Goal: Task Accomplishment & Management: Use online tool/utility

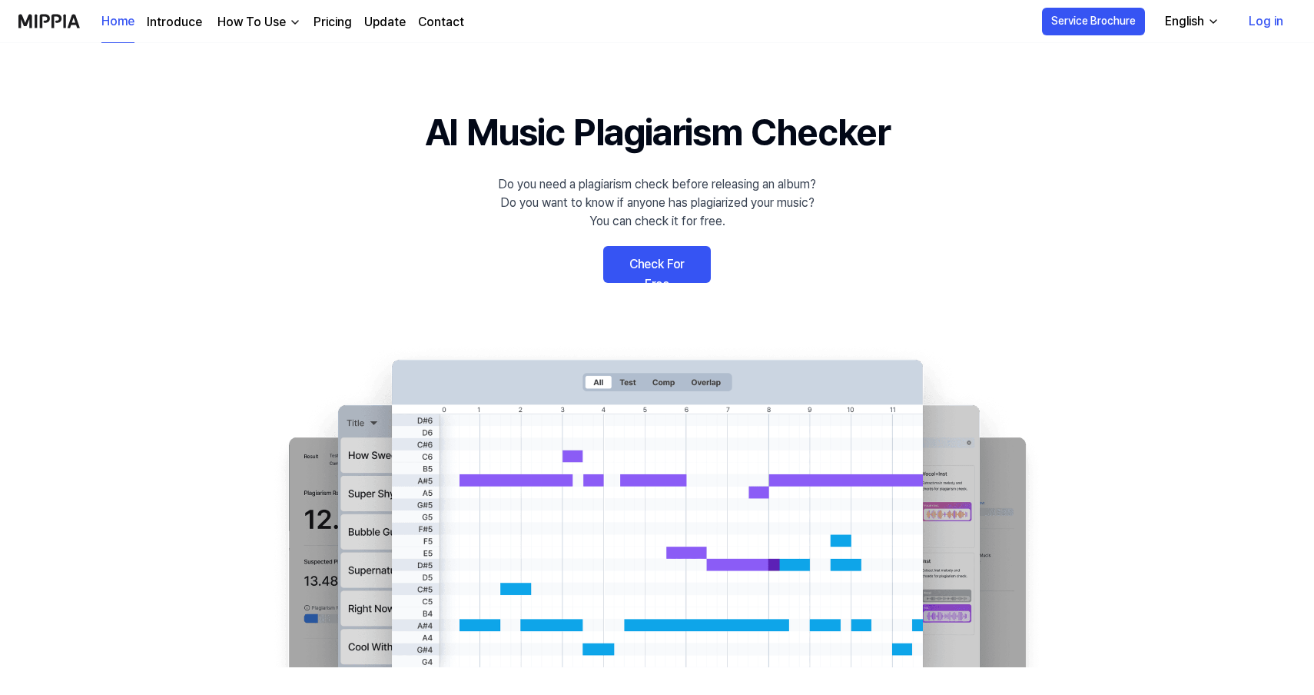
click at [1267, 22] on link "Log in" at bounding box center [1266, 21] width 59 height 43
click at [1277, 22] on link "Log in" at bounding box center [1266, 21] width 59 height 43
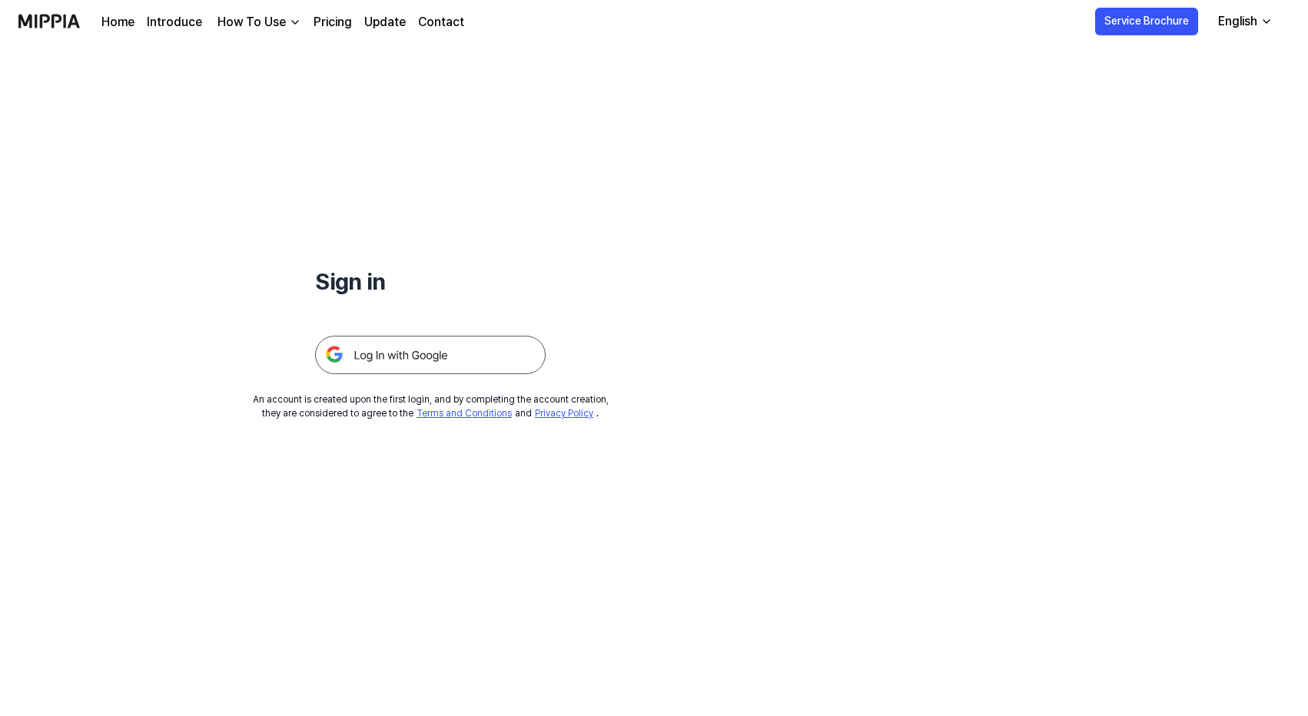
click at [463, 368] on img at bounding box center [430, 355] width 231 height 38
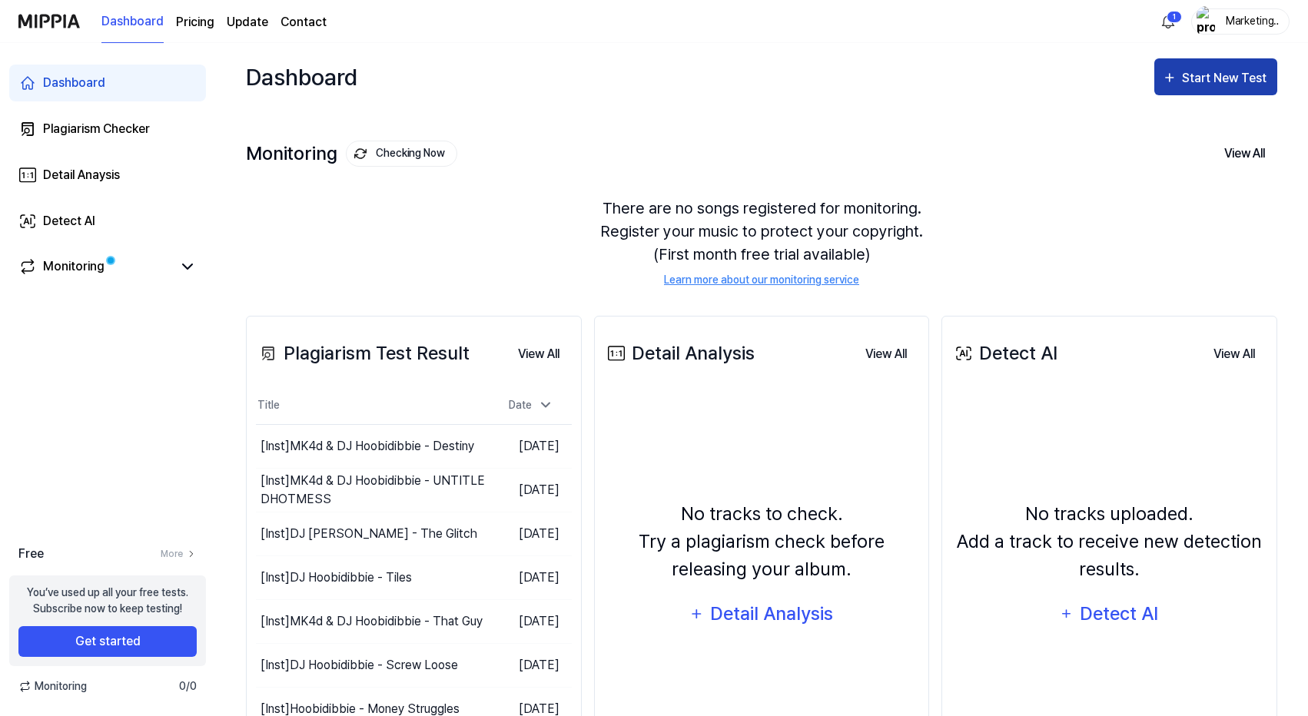
click at [1231, 76] on div "Start New Test" at bounding box center [1226, 78] width 88 height 20
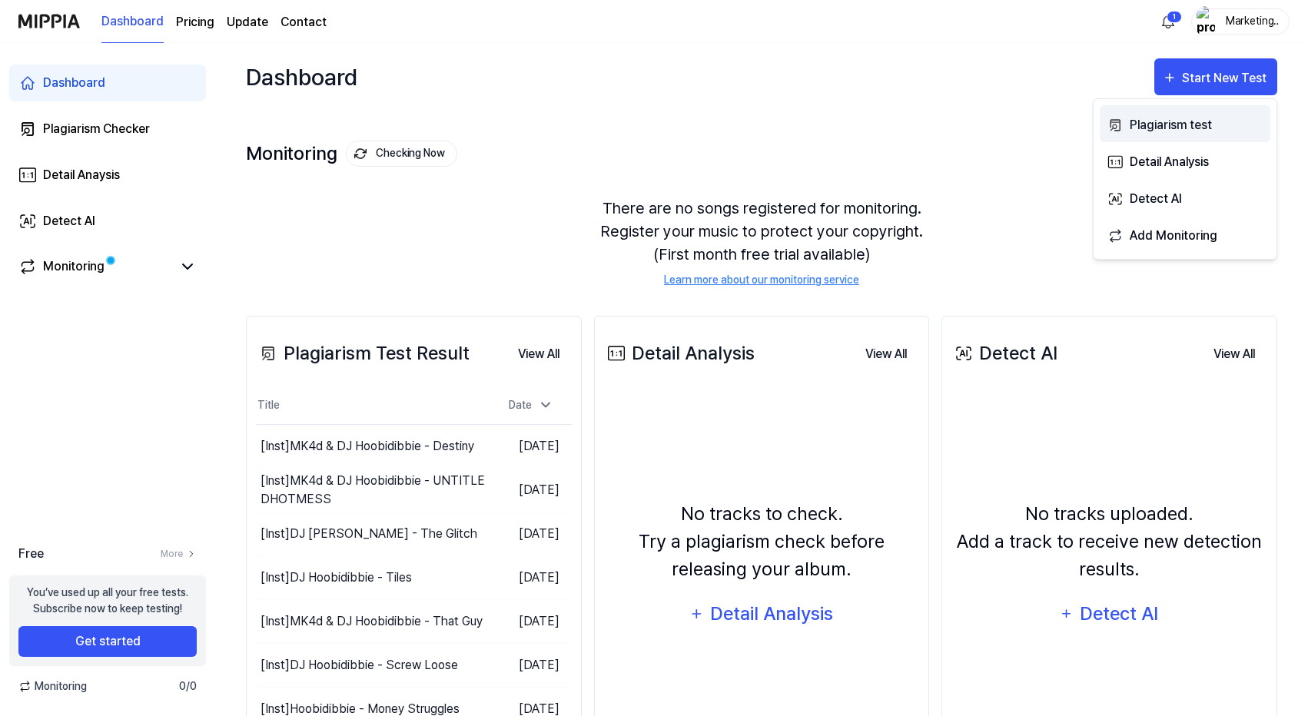
click at [1176, 128] on div "Plagiarism test" at bounding box center [1197, 125] width 134 height 20
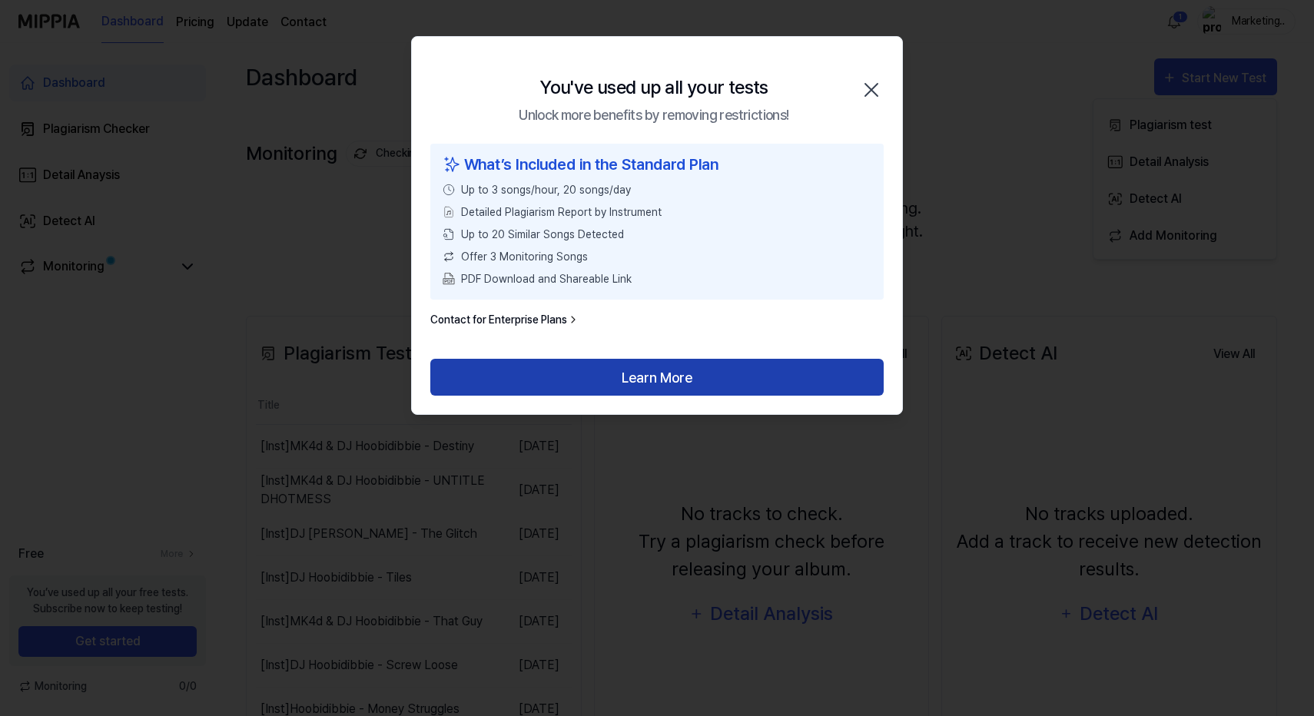
click at [722, 367] on button "Learn More" at bounding box center [656, 377] width 453 height 37
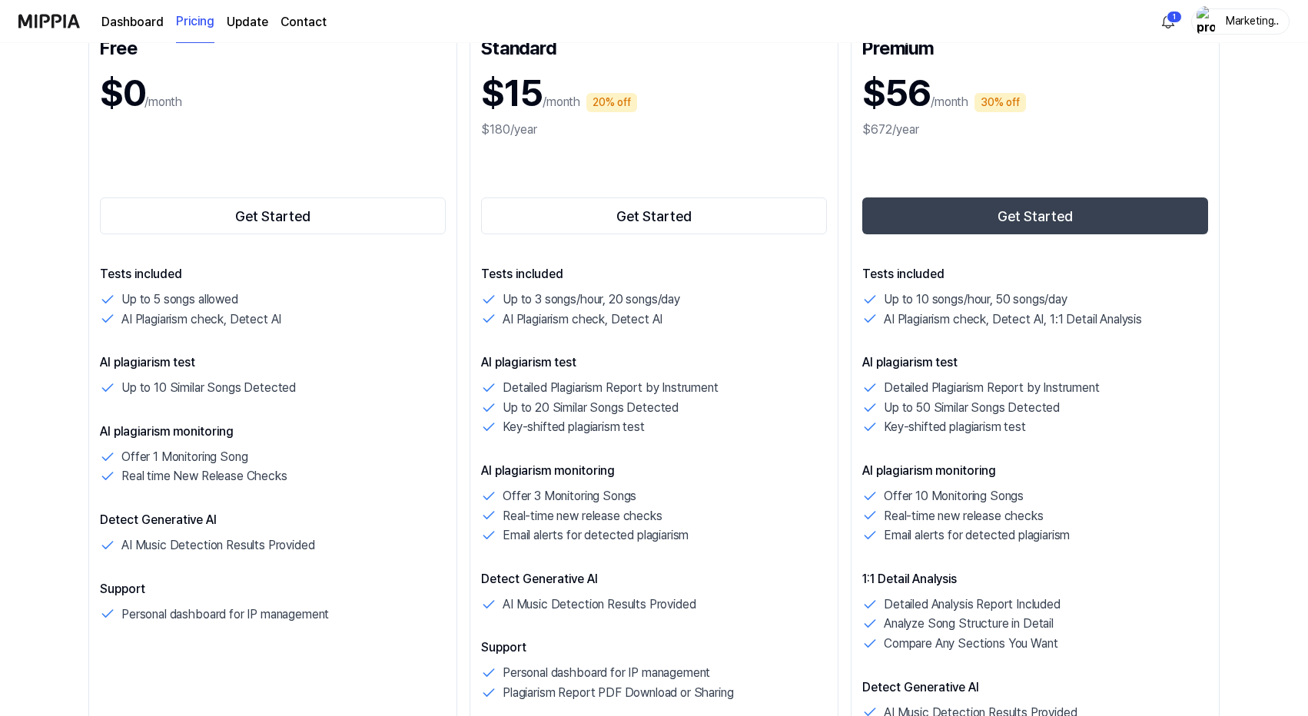
scroll to position [224, 0]
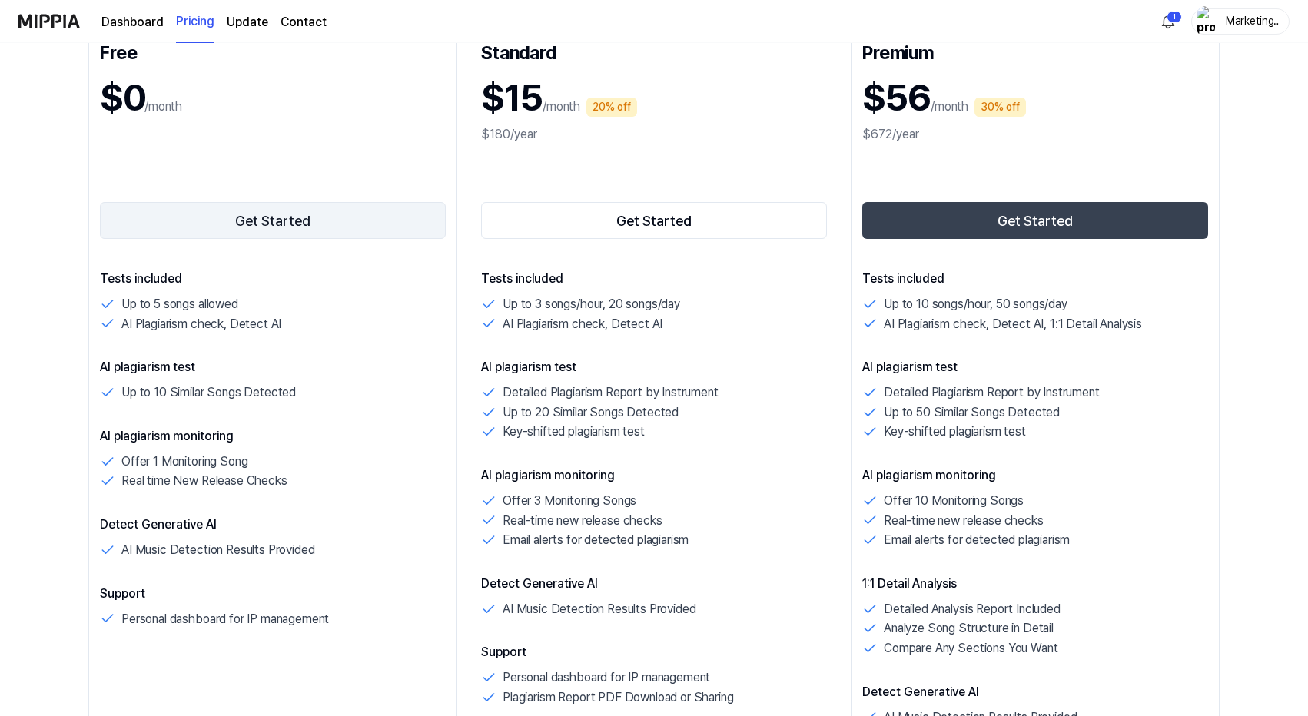
click at [341, 205] on button "Get Started" at bounding box center [273, 220] width 346 height 37
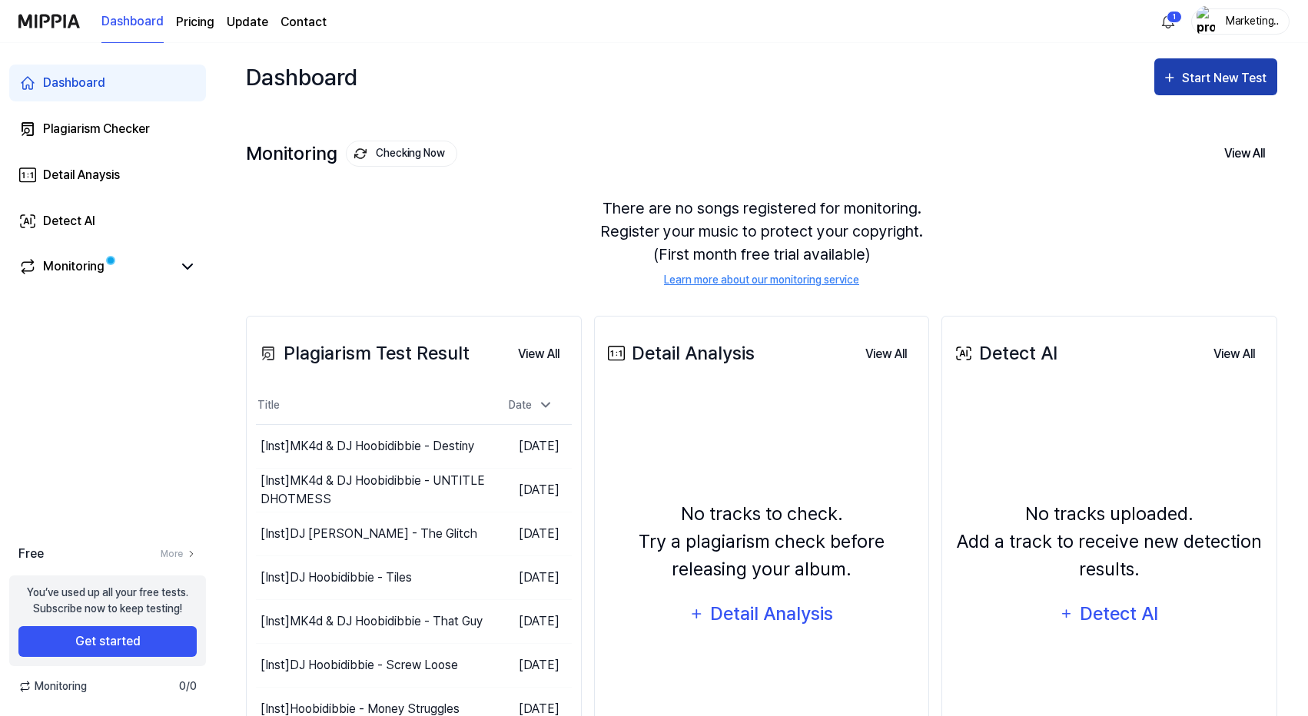
click at [1217, 69] on div "Start New Test" at bounding box center [1226, 78] width 88 height 20
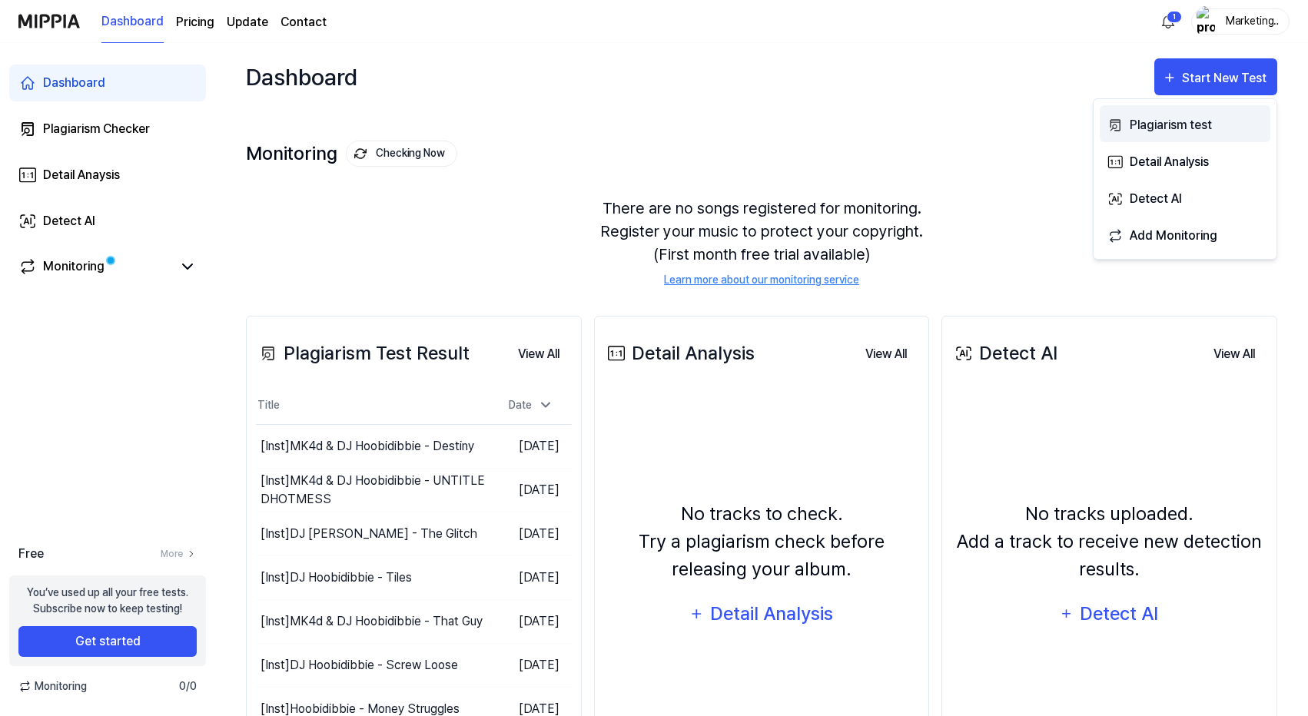
click at [1173, 130] on div "Plagiarism test" at bounding box center [1197, 125] width 134 height 20
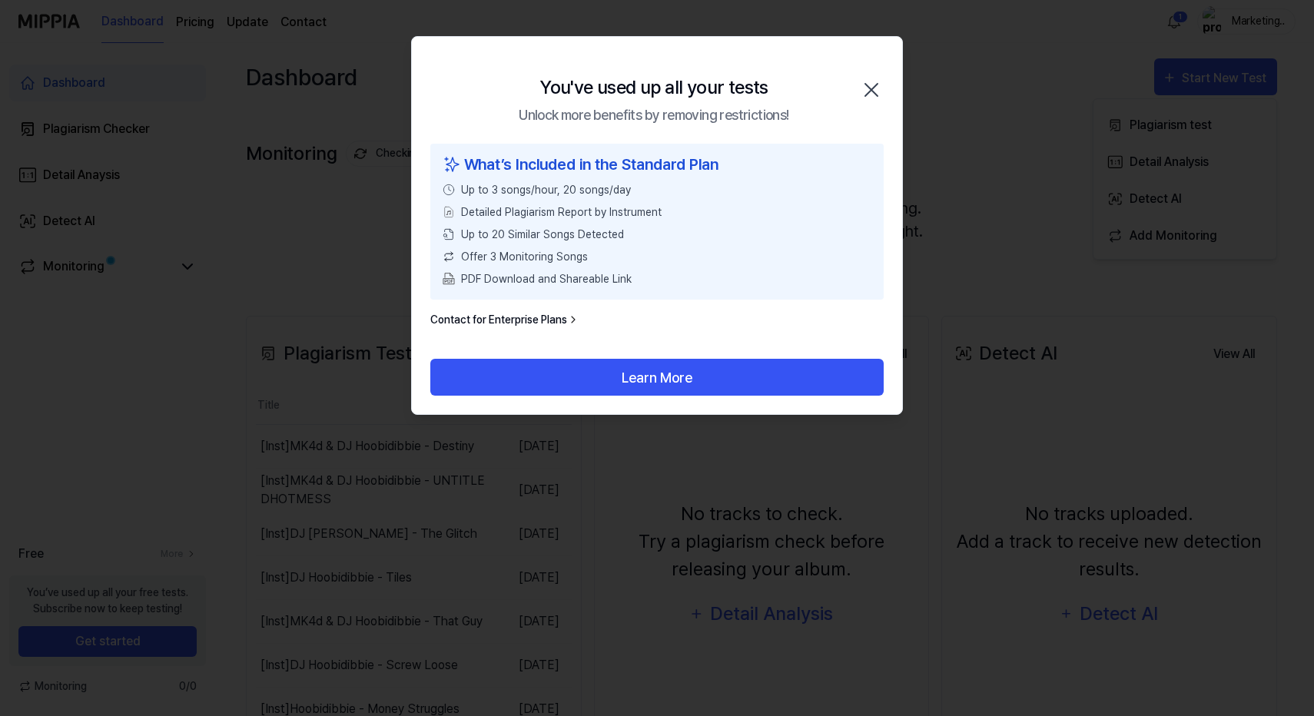
click at [873, 82] on icon "button" at bounding box center [871, 90] width 25 height 25
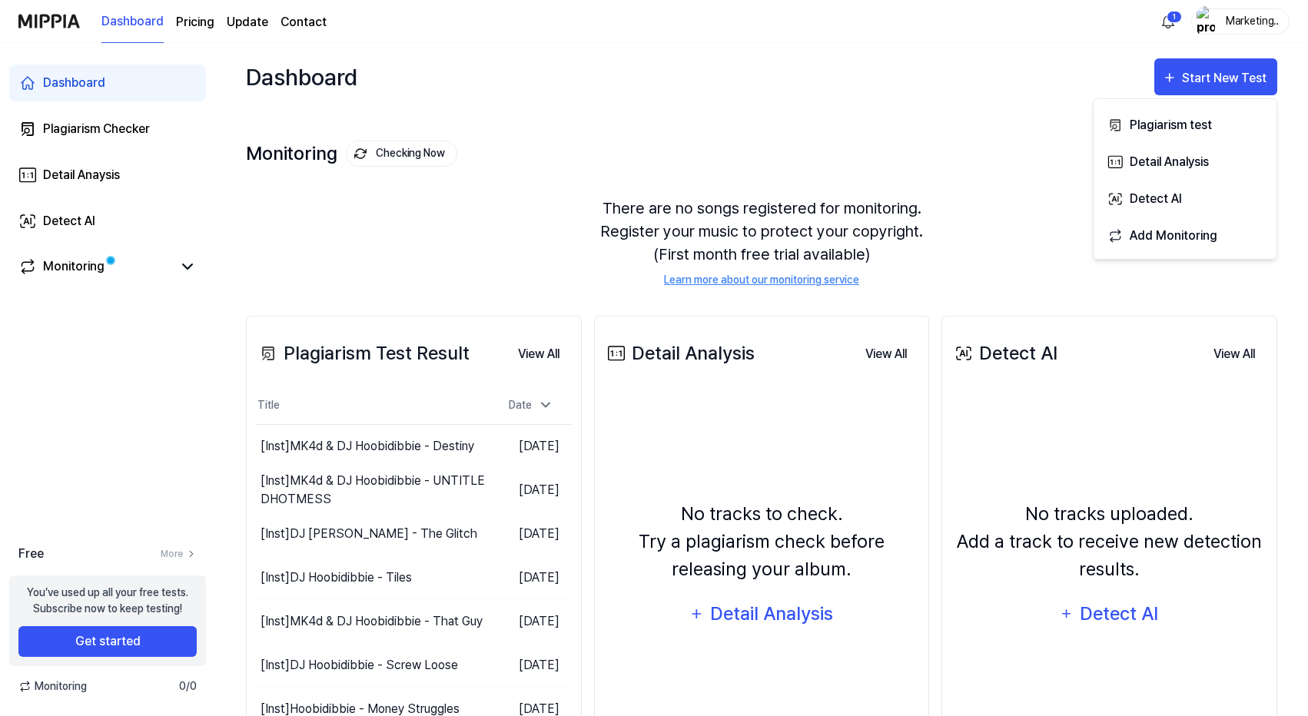
click at [1220, 16] on div "Marketing Manager" at bounding box center [1250, 20] width 60 height 17
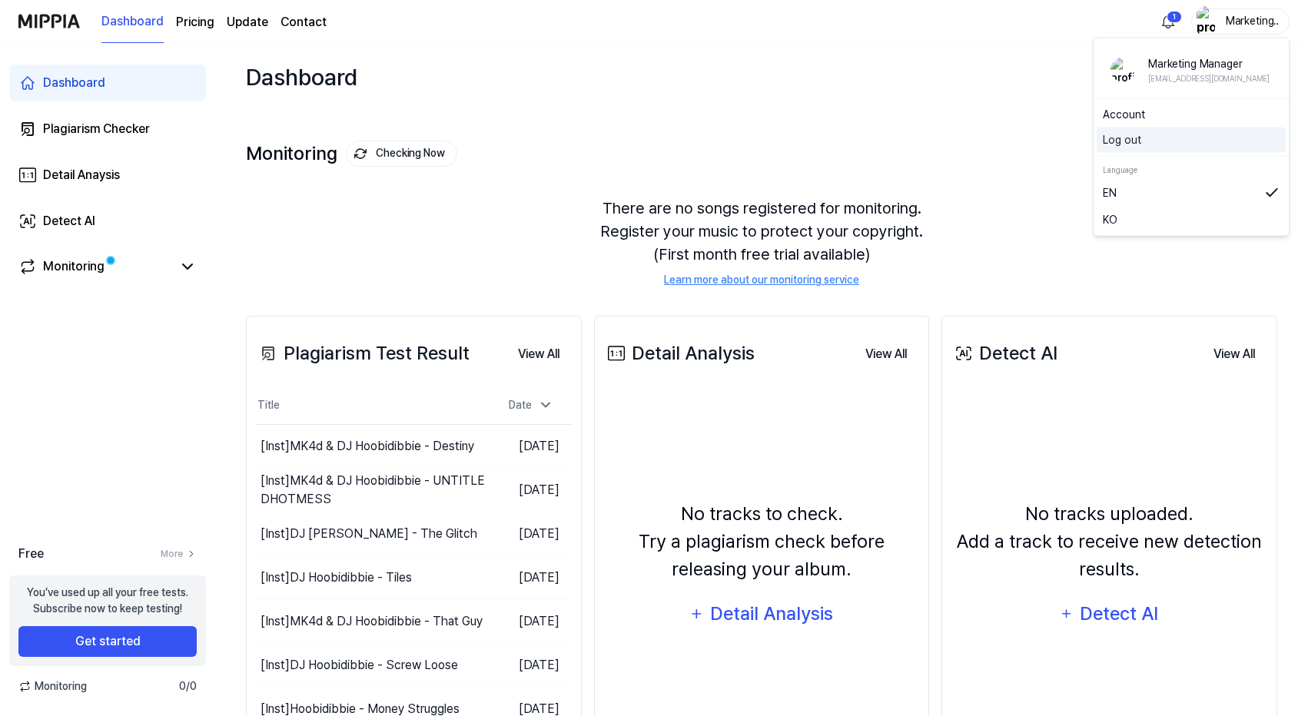
click at [1131, 142] on button "Log out" at bounding box center [1191, 140] width 177 height 16
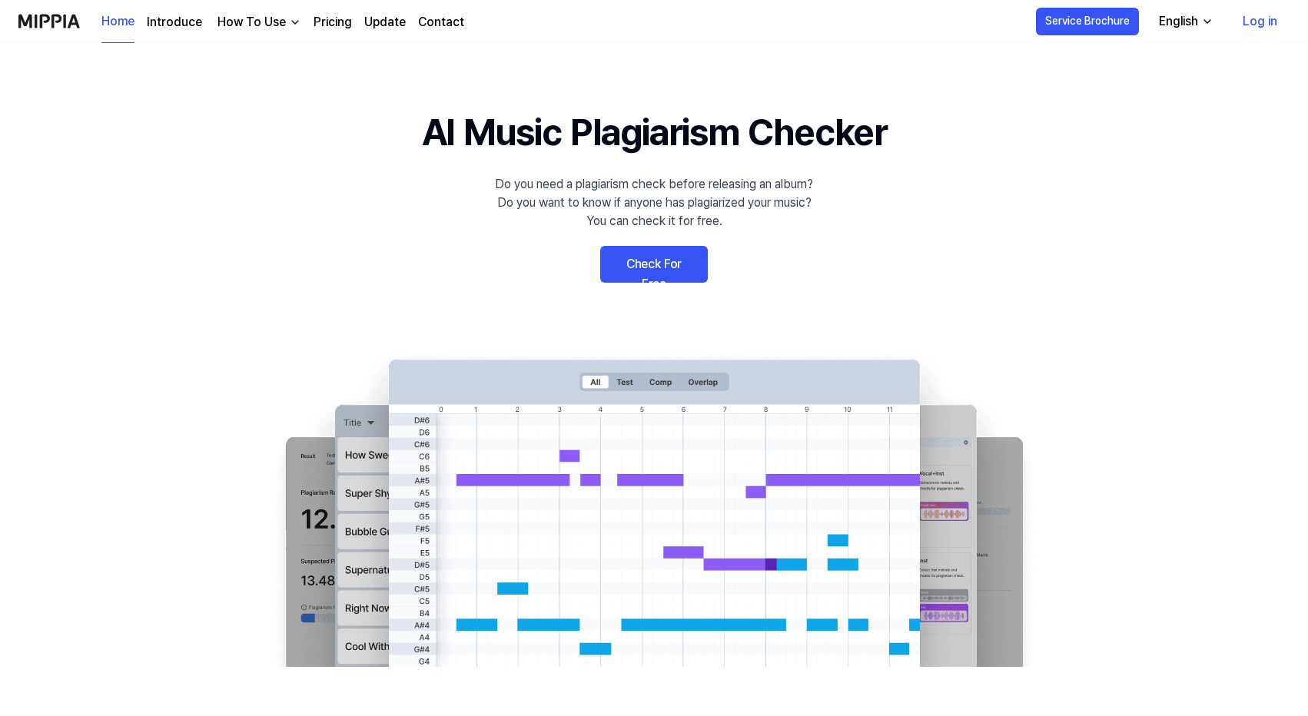
click at [1273, 22] on link "Log in" at bounding box center [1260, 21] width 59 height 43
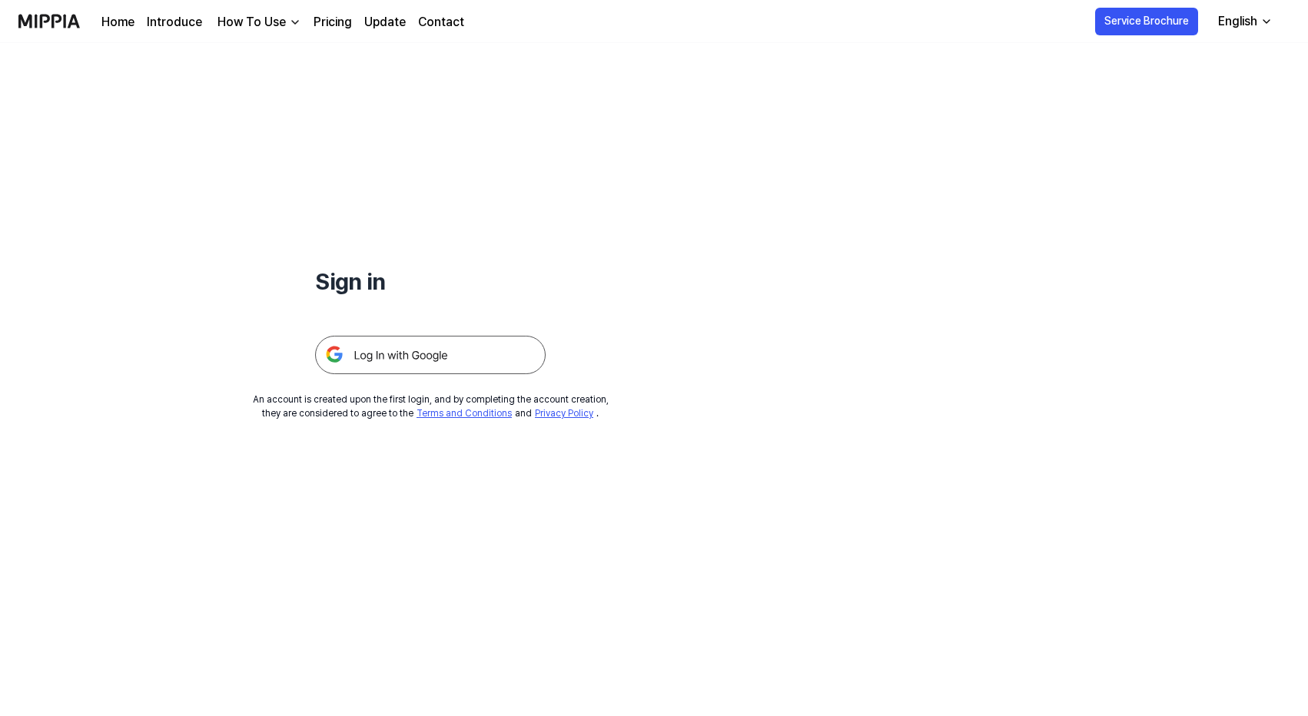
click at [472, 340] on img at bounding box center [430, 355] width 231 height 38
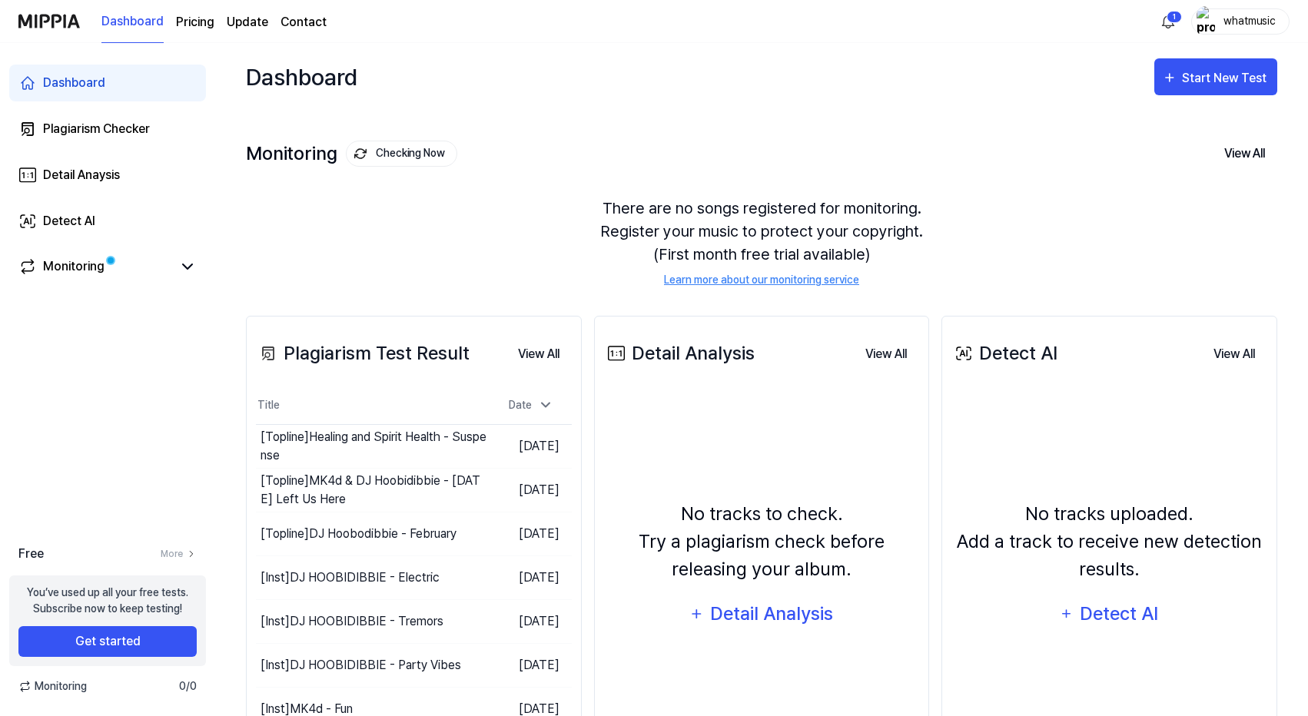
click at [1232, 18] on div "whatmusic" at bounding box center [1250, 20] width 60 height 17
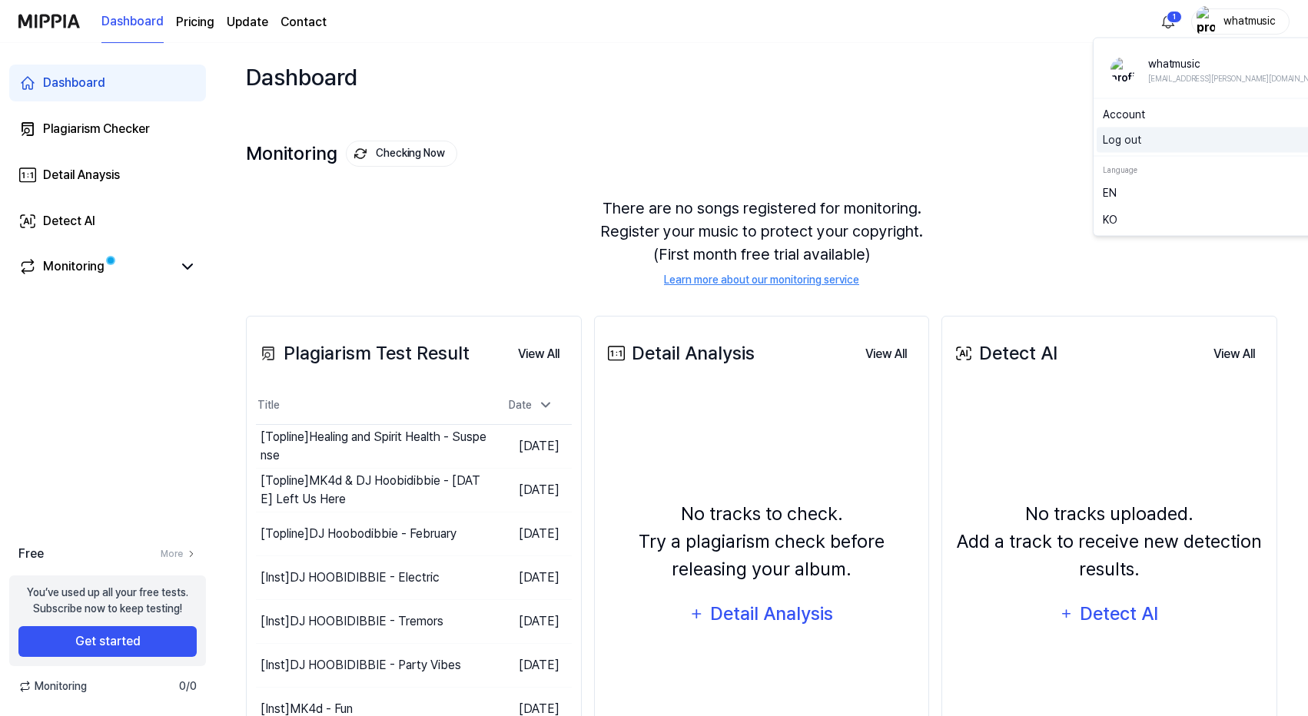
click at [1135, 139] on button "Log out" at bounding box center [1219, 140] width 232 height 16
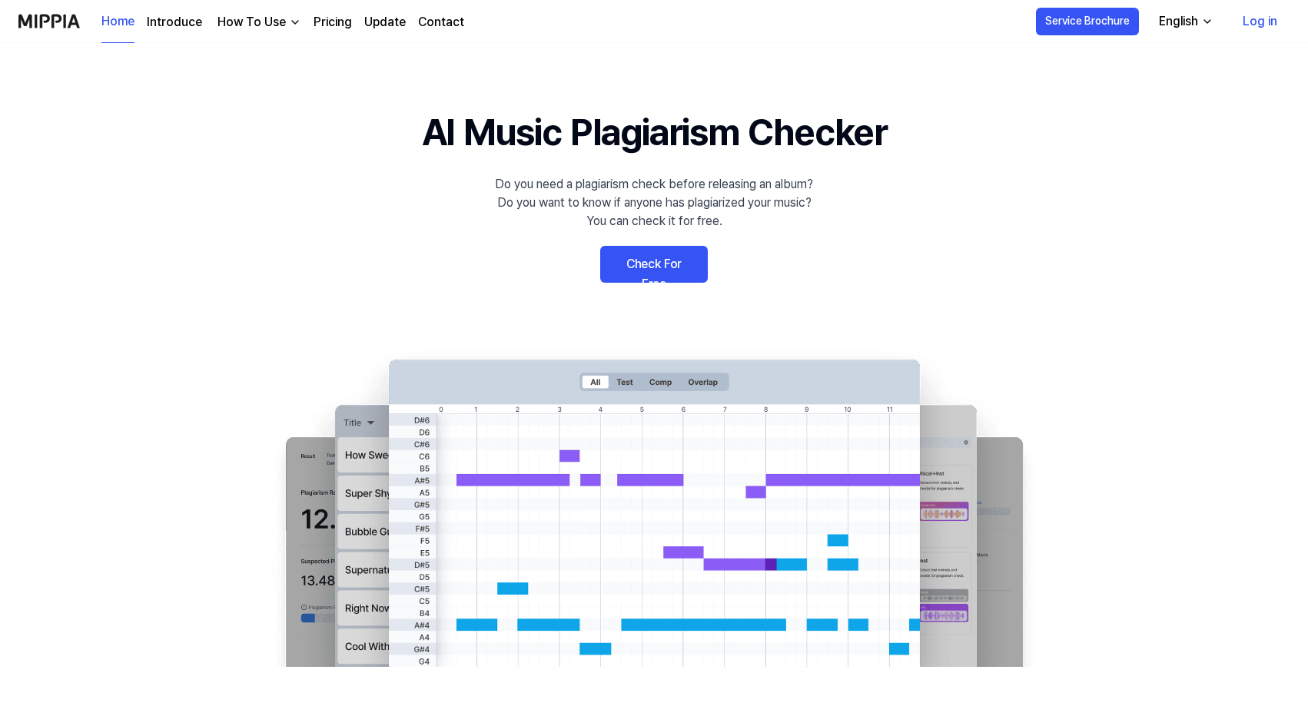
click at [1263, 24] on link "Log in" at bounding box center [1260, 21] width 59 height 43
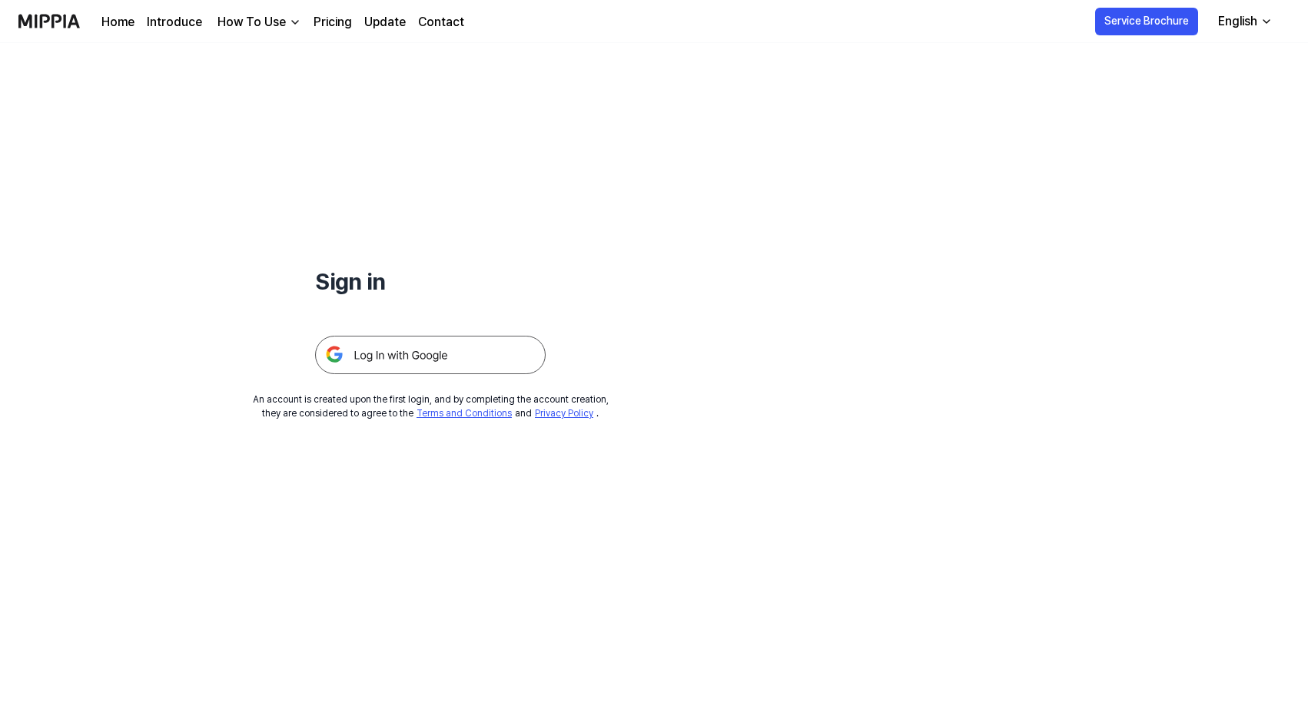
click at [496, 361] on img at bounding box center [430, 355] width 231 height 38
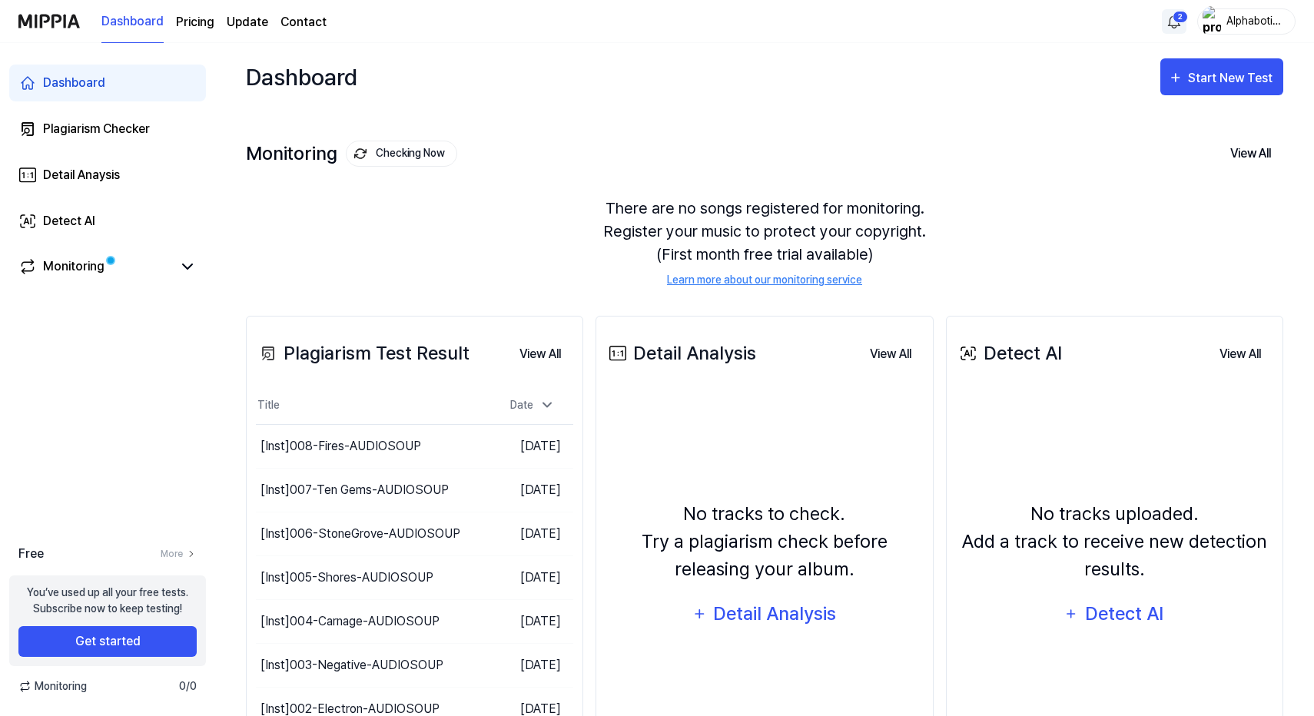
click at [1174, 15] on html "Dashboard Pricing Update Contact 2 Alphabotical Hoobidibbie Dashboard Plagiaris…" at bounding box center [657, 358] width 1314 height 716
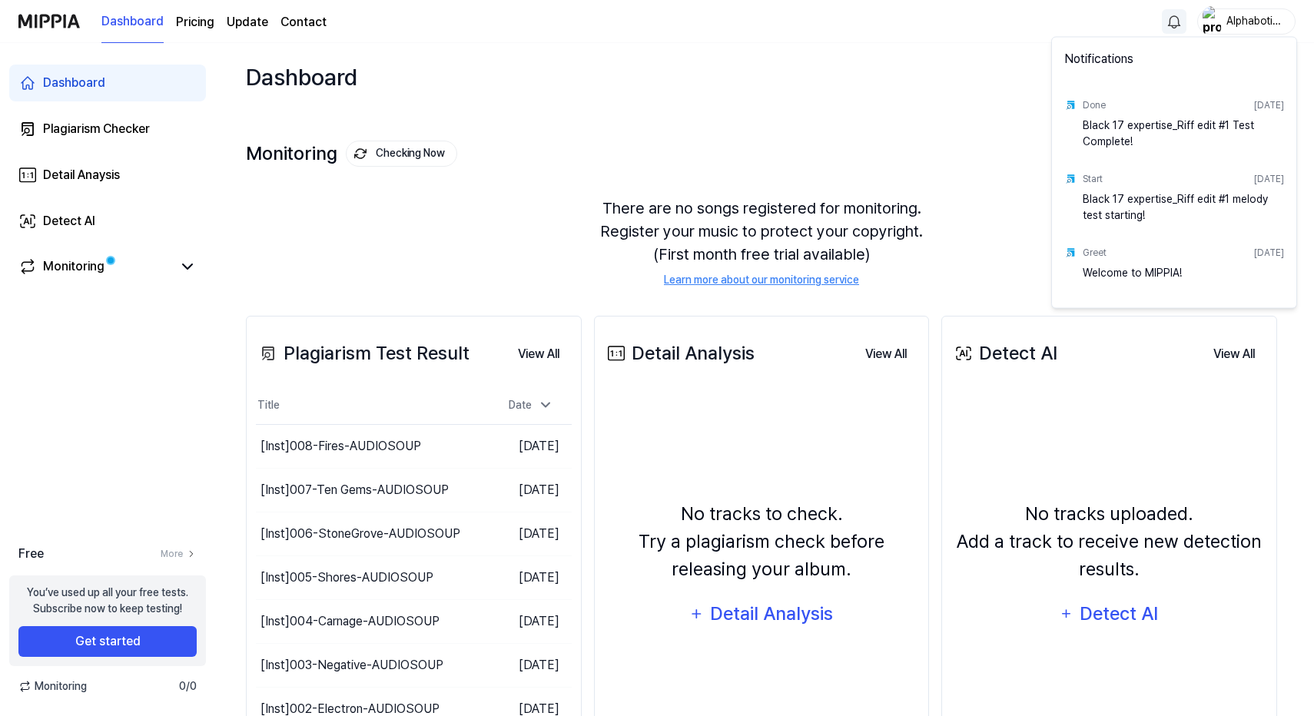
click at [997, 94] on html "Dashboard Pricing Update Contact Alphabotical Hoobidibbie Dashboard Plagiarism …" at bounding box center [657, 358] width 1314 height 716
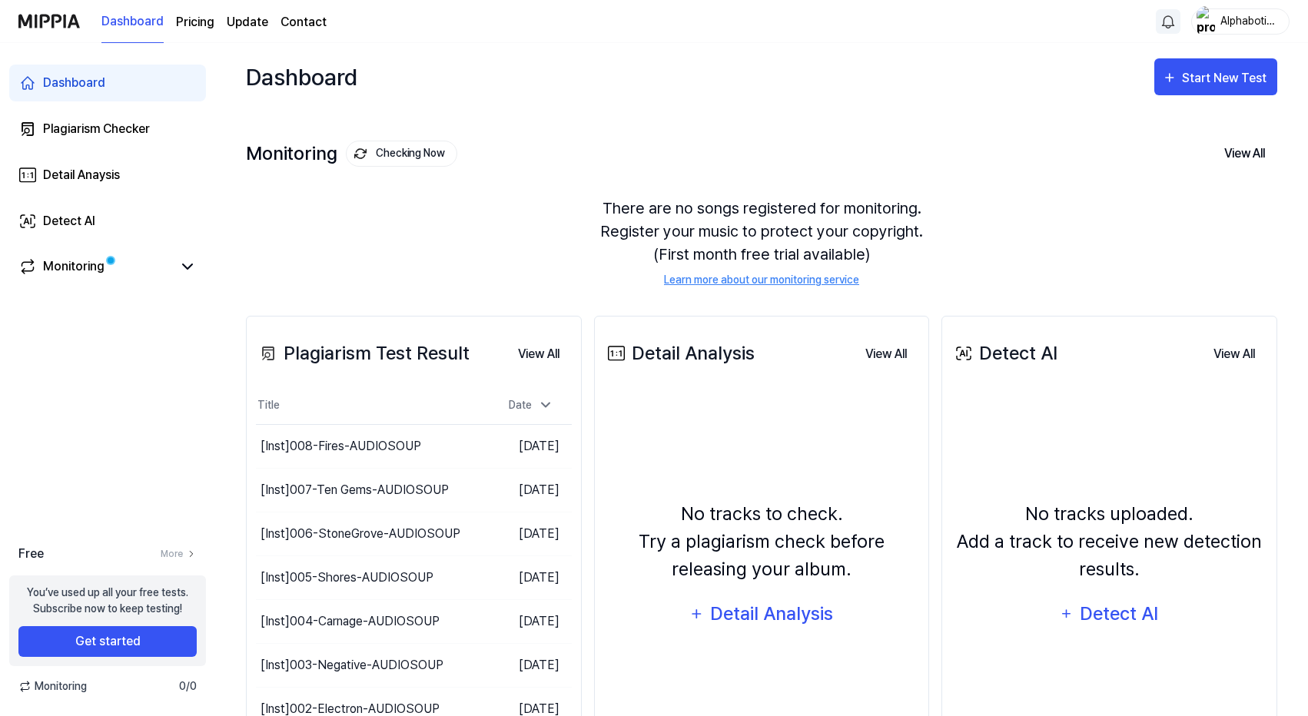
click at [1234, 19] on div "Alphabotical Hoobidibbie" at bounding box center [1250, 20] width 60 height 17
click at [1131, 137] on button "Log out" at bounding box center [1191, 140] width 177 height 16
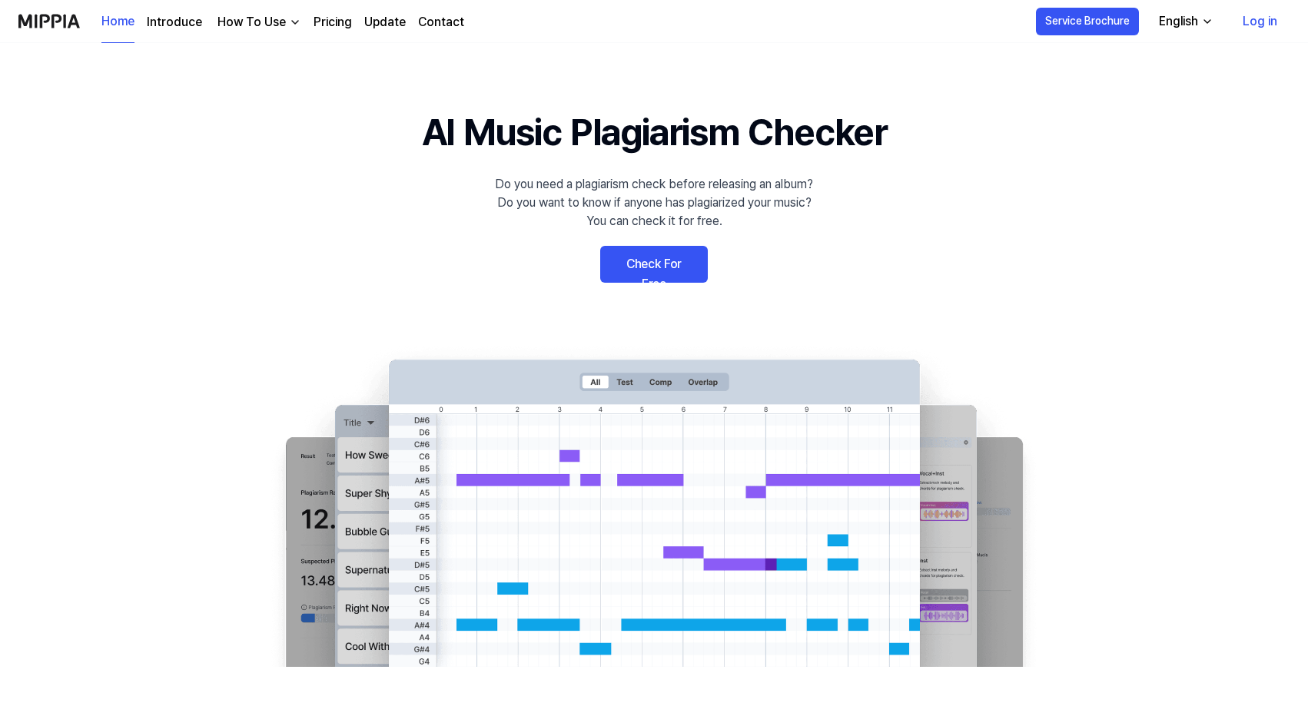
click at [1268, 18] on link "Log in" at bounding box center [1260, 21] width 59 height 43
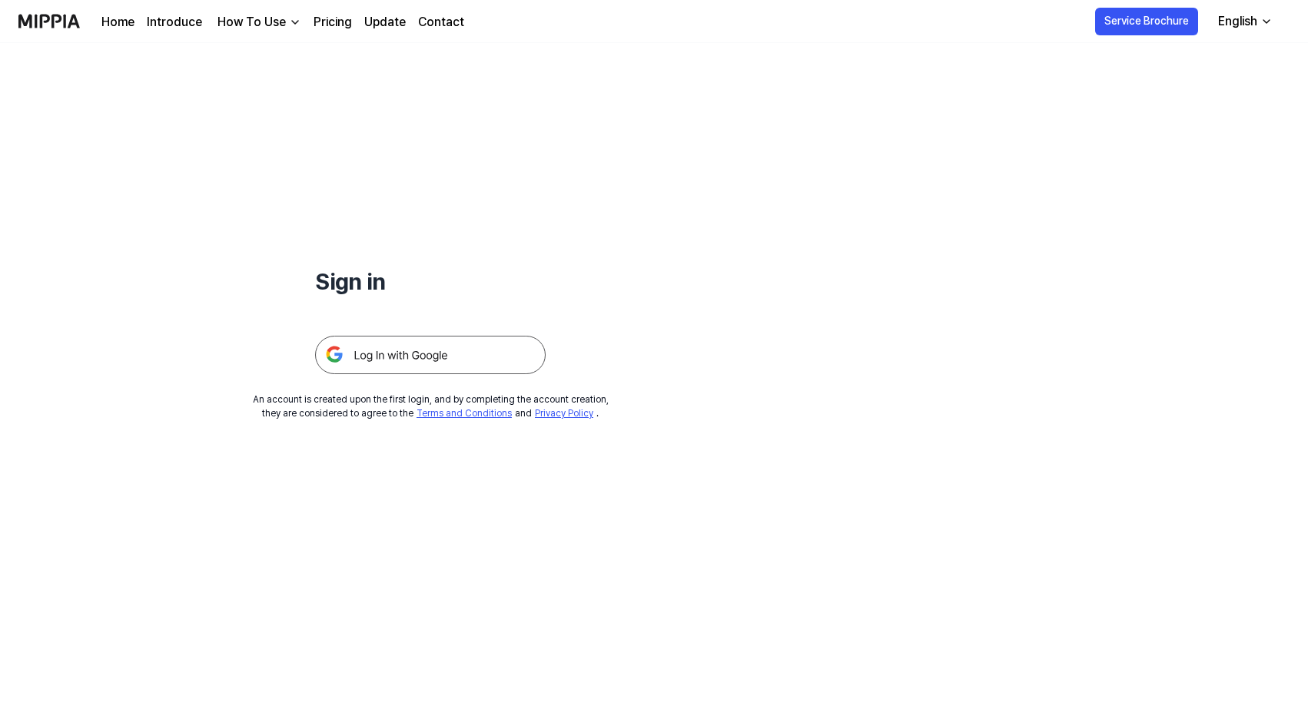
click at [453, 344] on img at bounding box center [430, 355] width 231 height 38
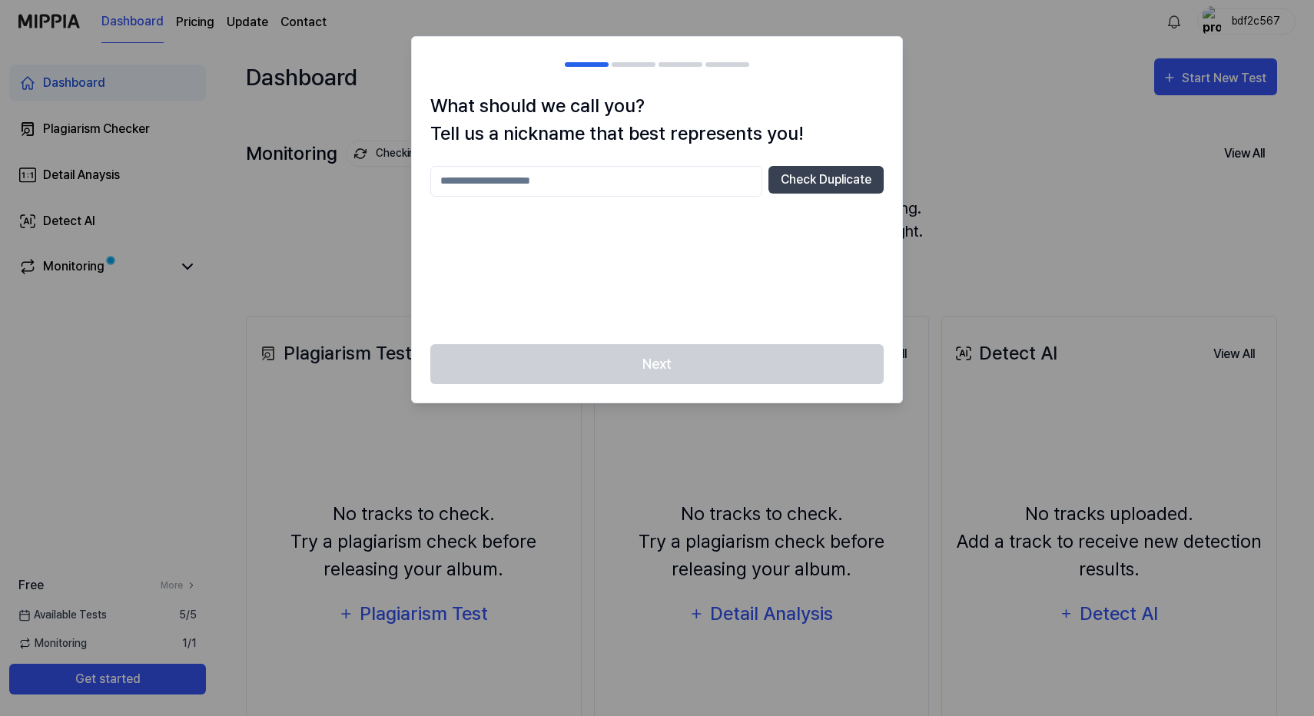
click at [546, 174] on input "text" at bounding box center [596, 181] width 332 height 31
type input "********"
drag, startPoint x: 547, startPoint y: 174, endPoint x: 845, endPoint y: 149, distance: 299.3
click at [852, 144] on h1 "What should we call you? Tell us a nickname that best represents you!" at bounding box center [656, 119] width 453 height 55
click at [844, 152] on div "What should we call you? Tell us a nickname that best represents you! ******** …" at bounding box center [657, 218] width 490 height 252
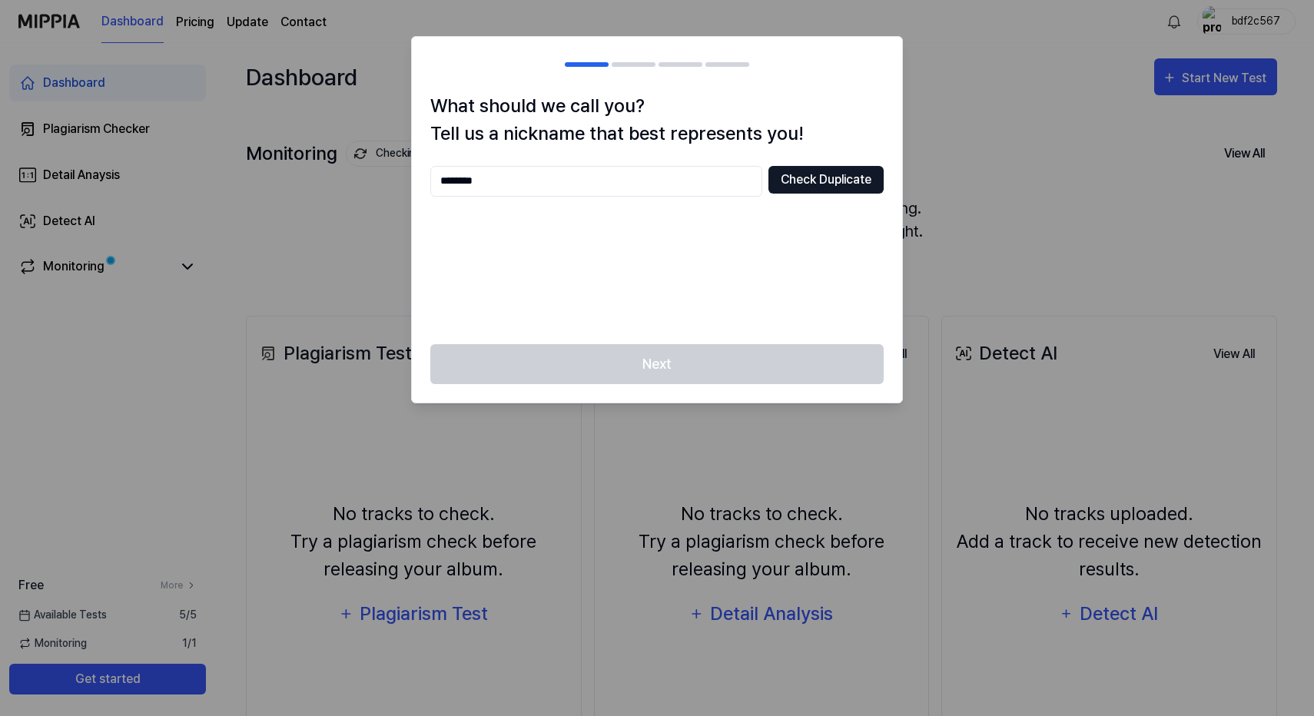
click at [817, 177] on button "Check Duplicate" at bounding box center [826, 180] width 115 height 28
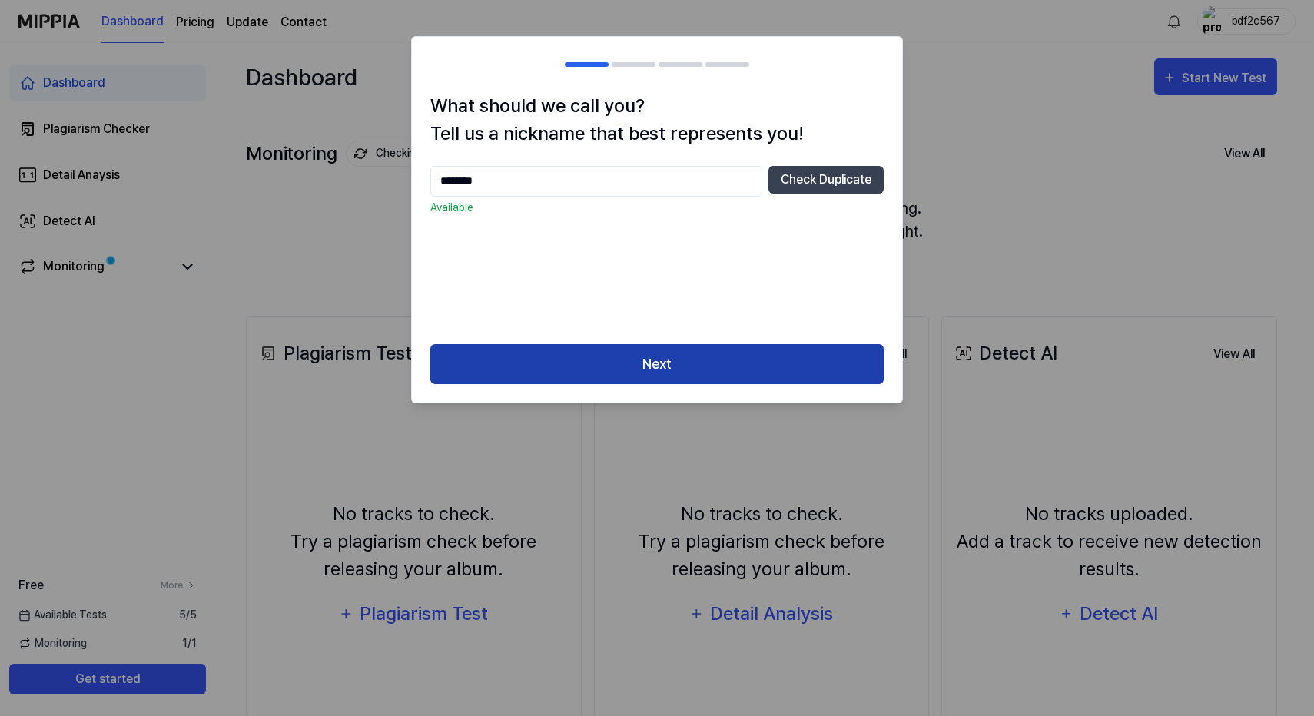
click at [639, 375] on button "Next" at bounding box center [656, 364] width 453 height 41
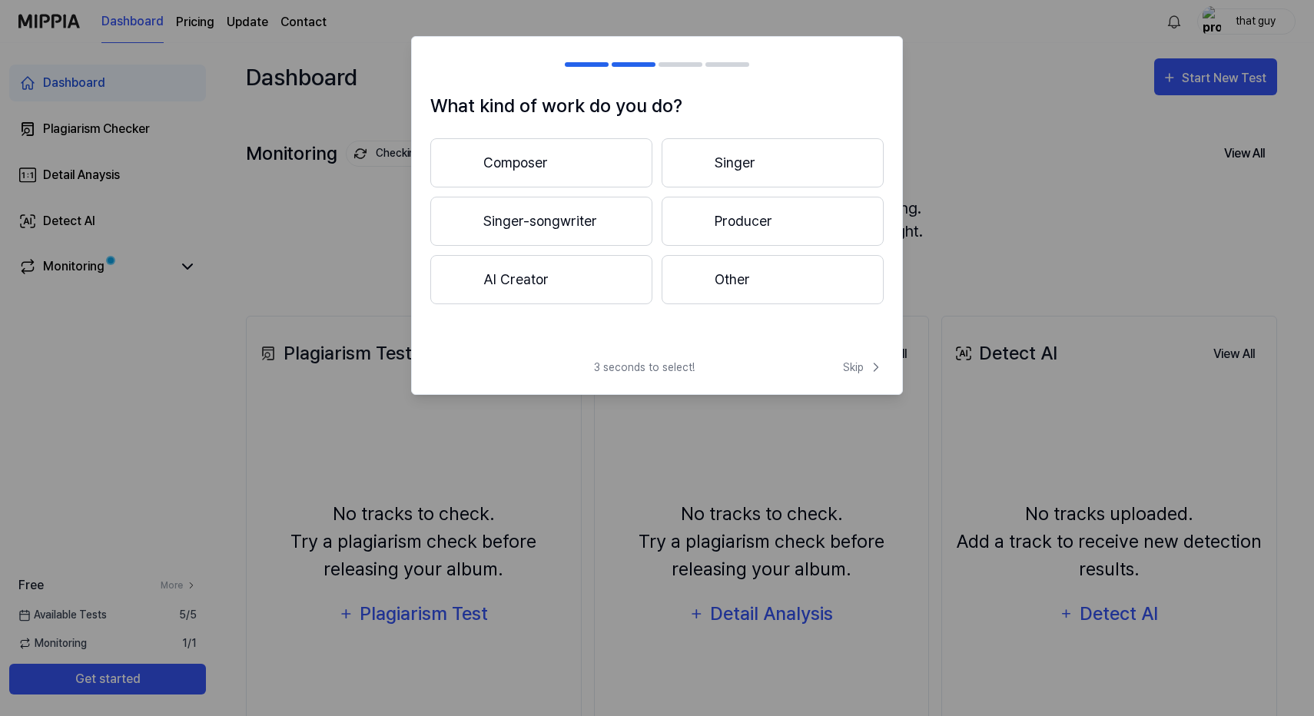
click at [580, 180] on button "Composer" at bounding box center [541, 162] width 222 height 49
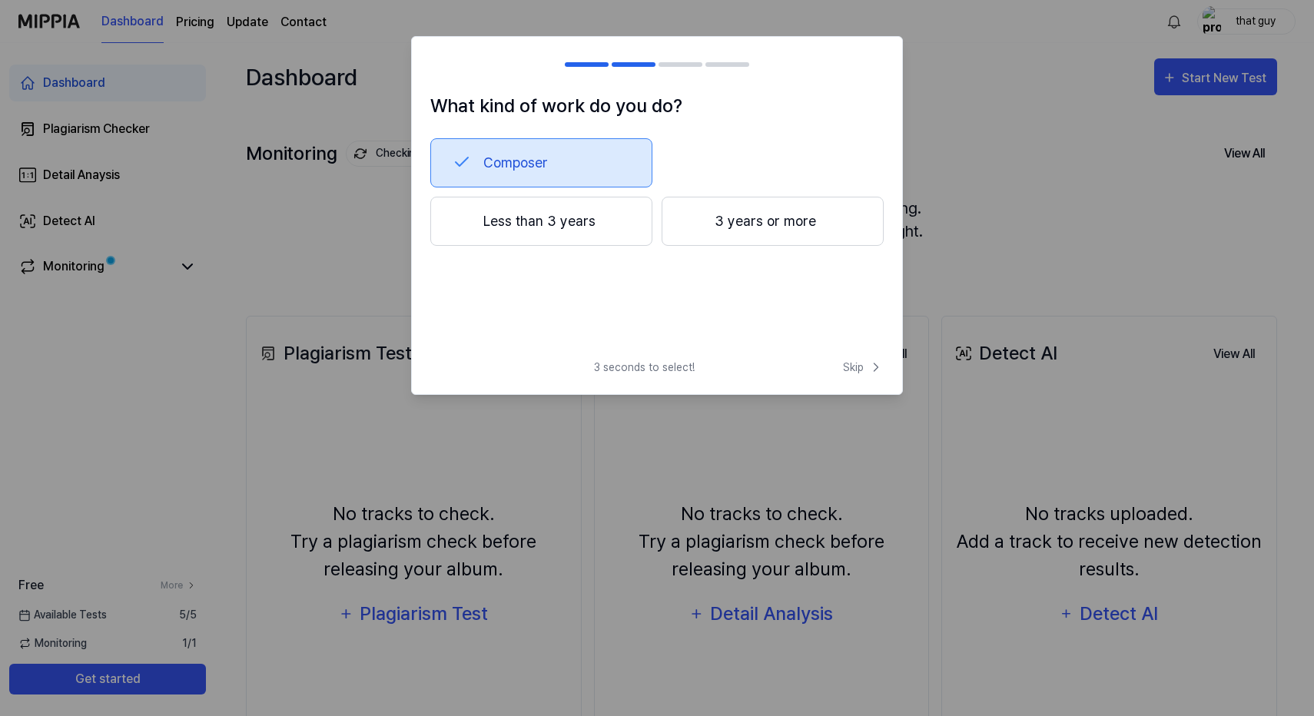
click at [757, 220] on button "3 years or more" at bounding box center [773, 221] width 222 height 49
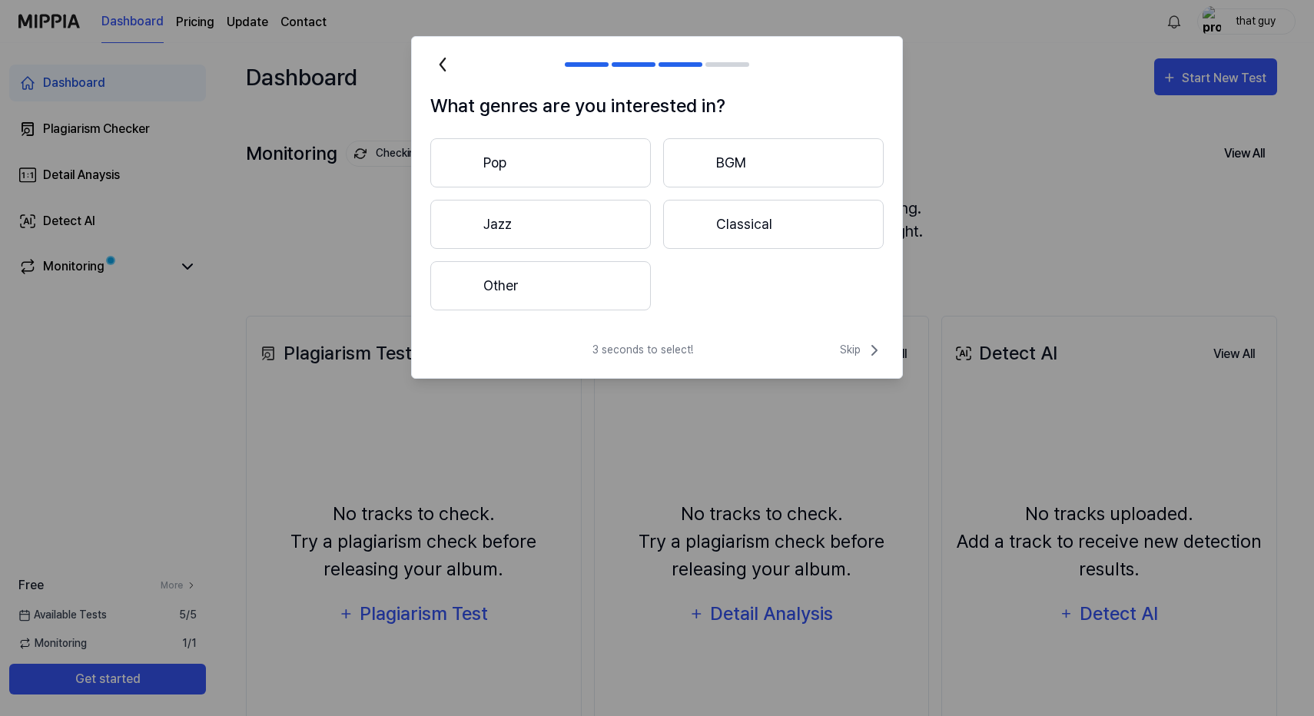
click at [515, 282] on button "Other" at bounding box center [540, 285] width 221 height 49
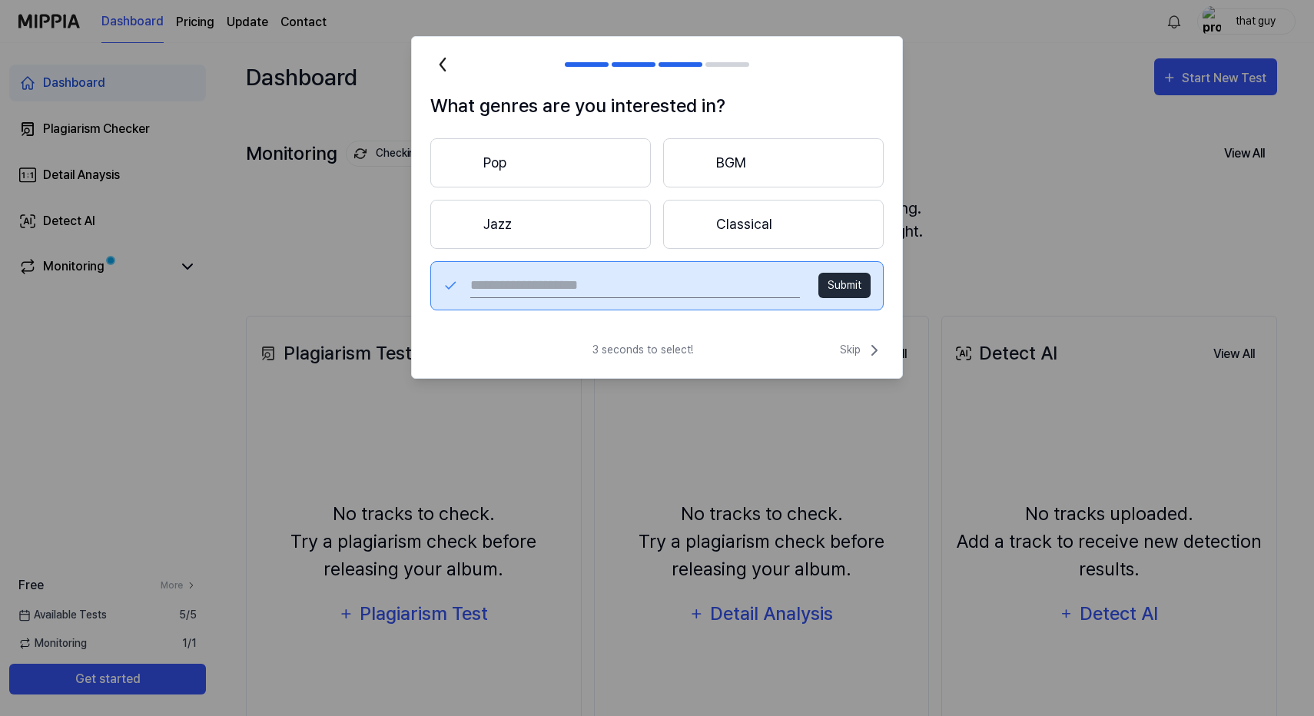
click at [840, 288] on button "Submit" at bounding box center [845, 285] width 52 height 25
click at [847, 352] on span "Skip" at bounding box center [862, 350] width 44 height 18
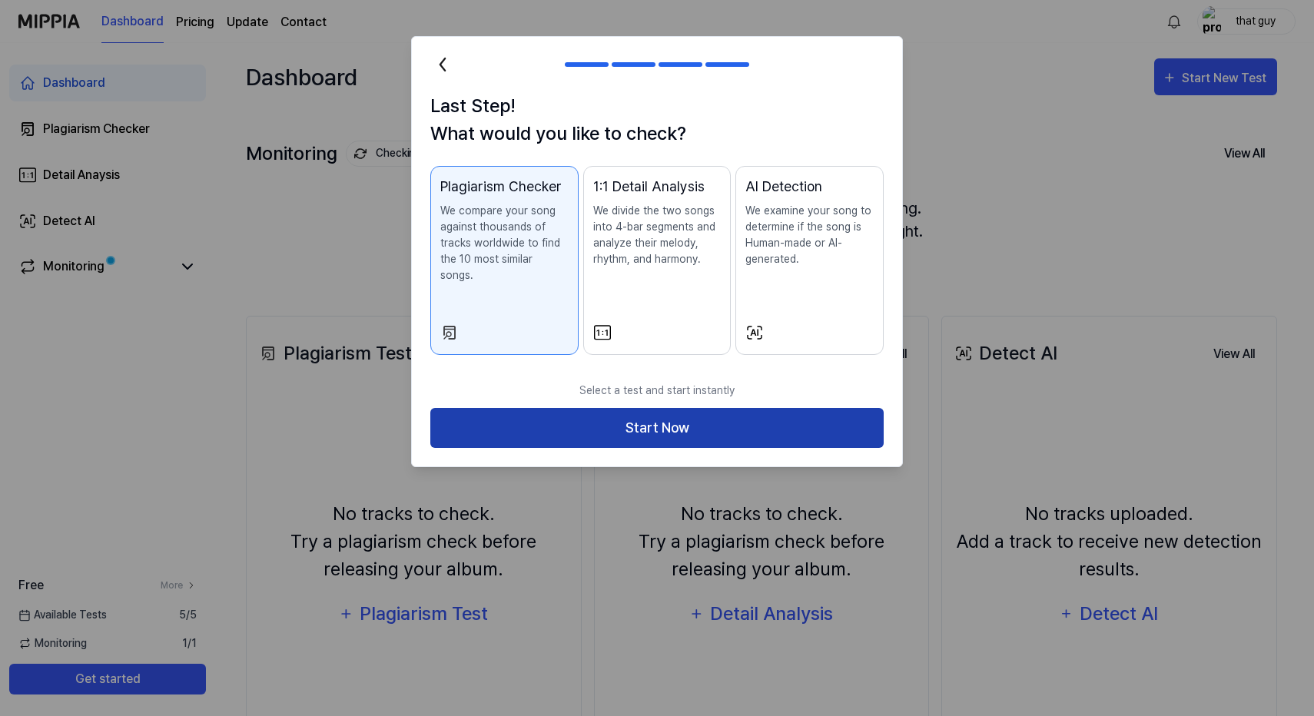
click at [716, 408] on button "Start Now" at bounding box center [656, 428] width 453 height 41
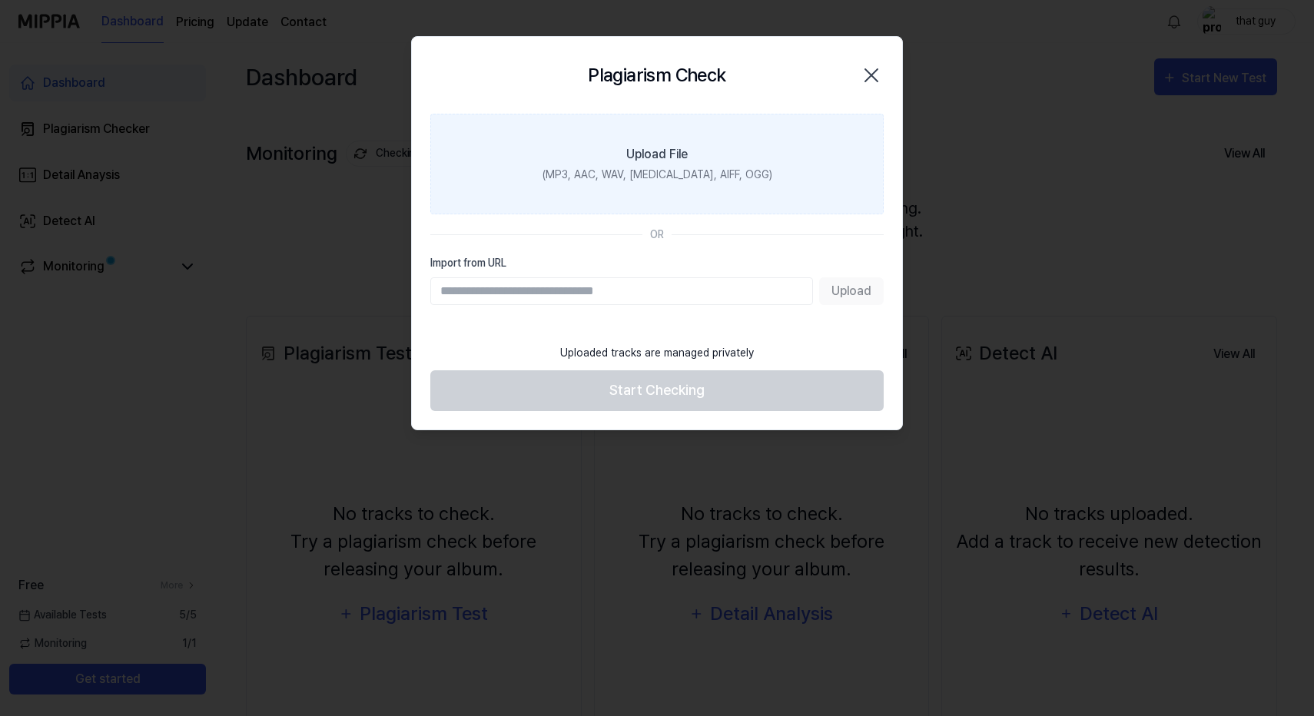
click at [636, 177] on div "(MP3, AAC, WAV, FLAC, AIFF, OGG)" at bounding box center [658, 175] width 230 height 16
click at [0, 0] on input "Upload File (MP3, AAC, WAV, FLAC, AIFF, OGG)" at bounding box center [0, 0] width 0 height 0
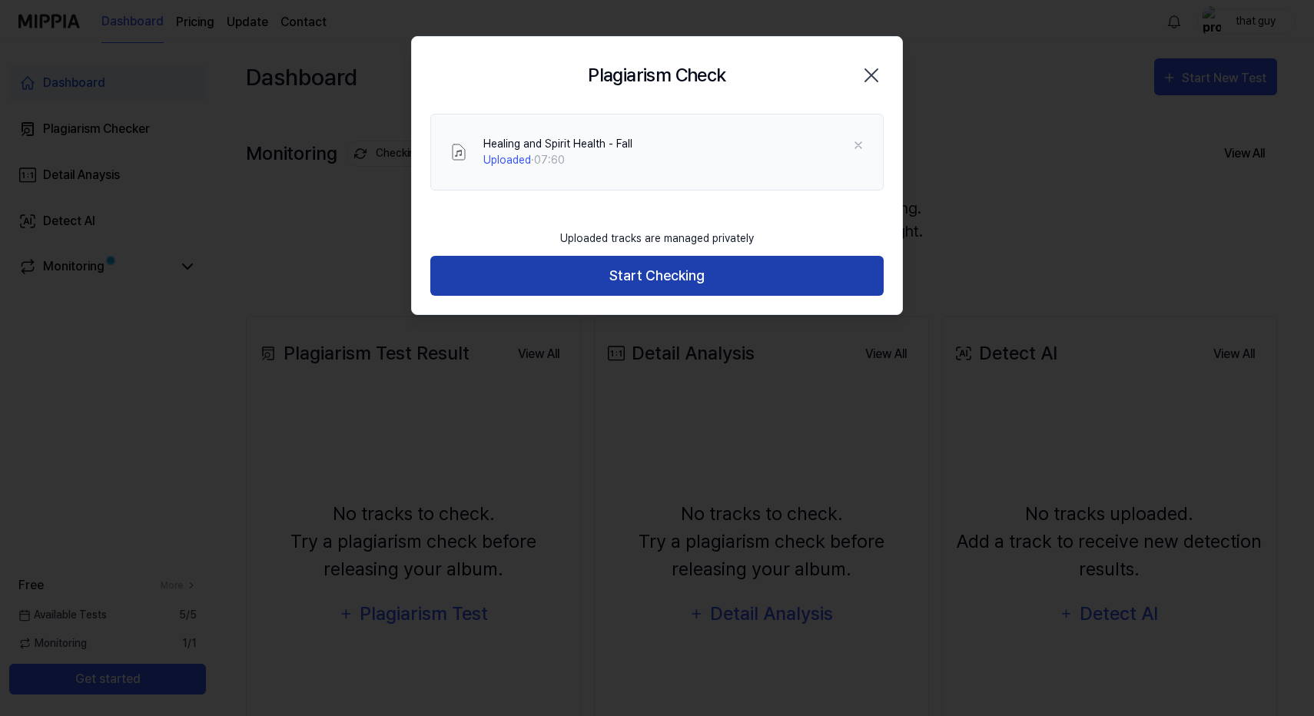
click at [636, 271] on button "Start Checking" at bounding box center [656, 276] width 453 height 41
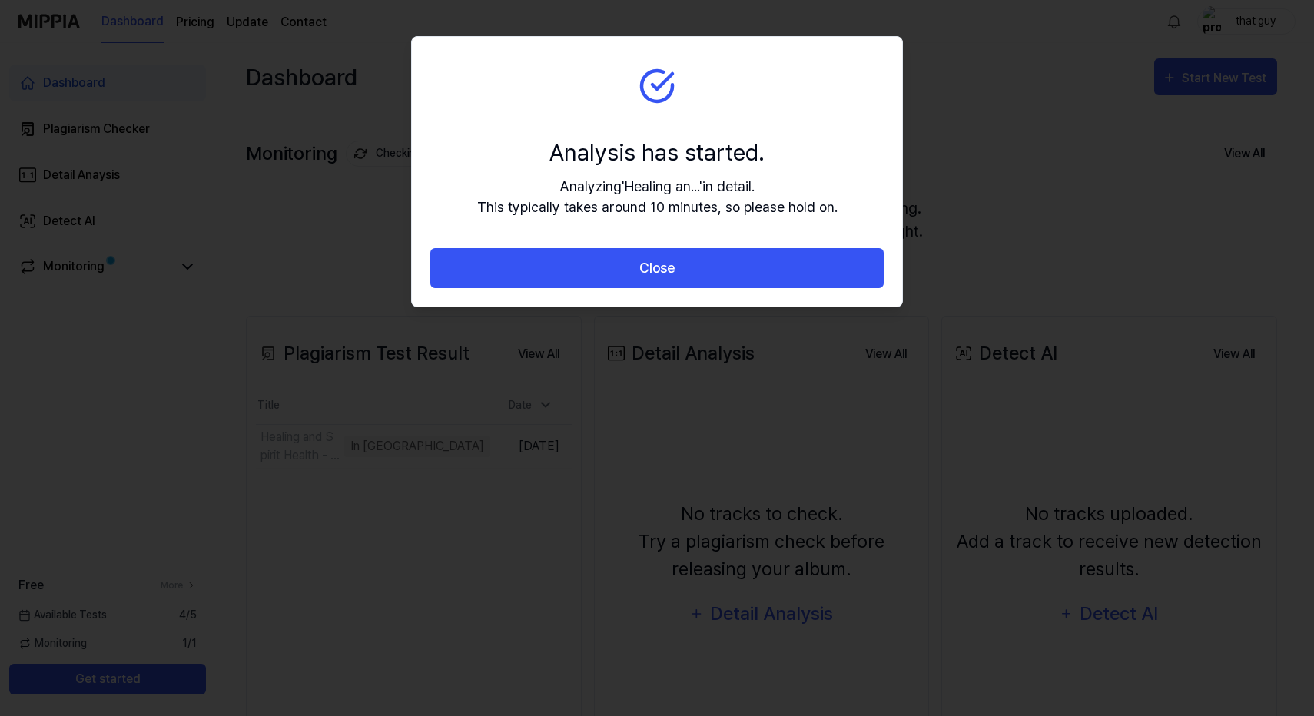
click at [636, 271] on button "Close" at bounding box center [656, 268] width 453 height 41
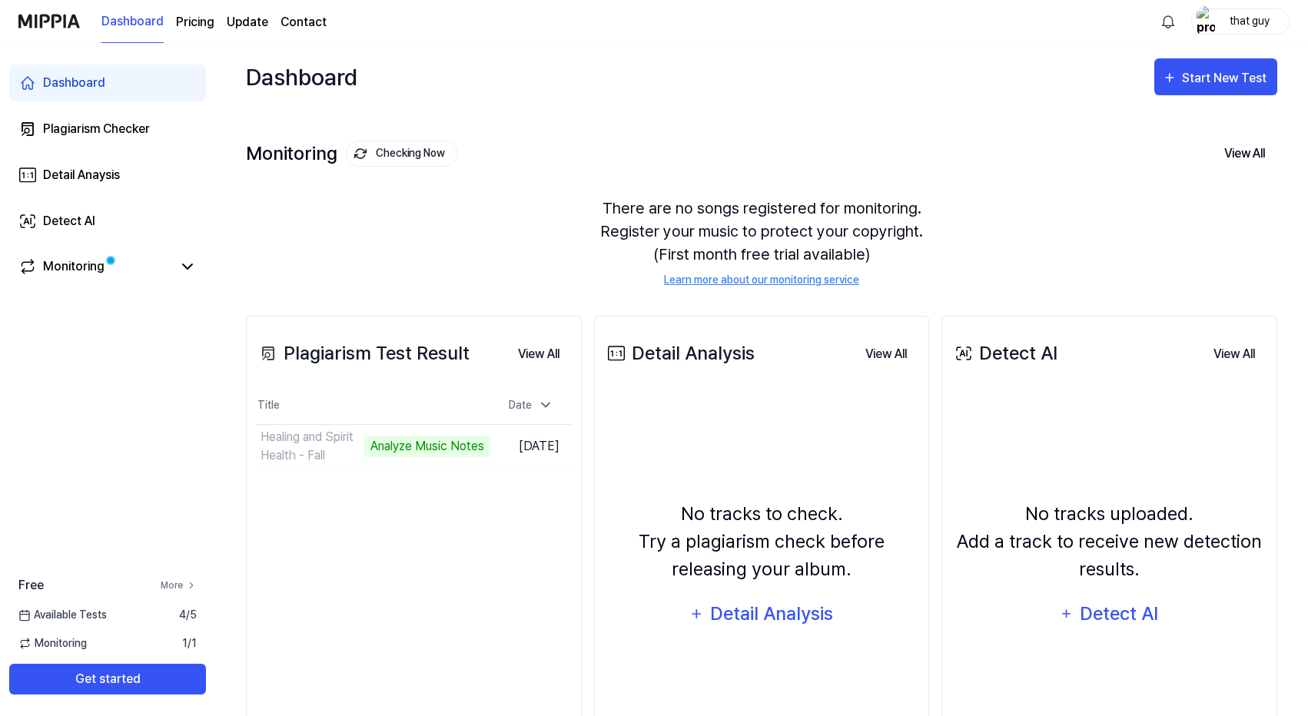
click at [177, 583] on link "More" at bounding box center [179, 586] width 36 height 14
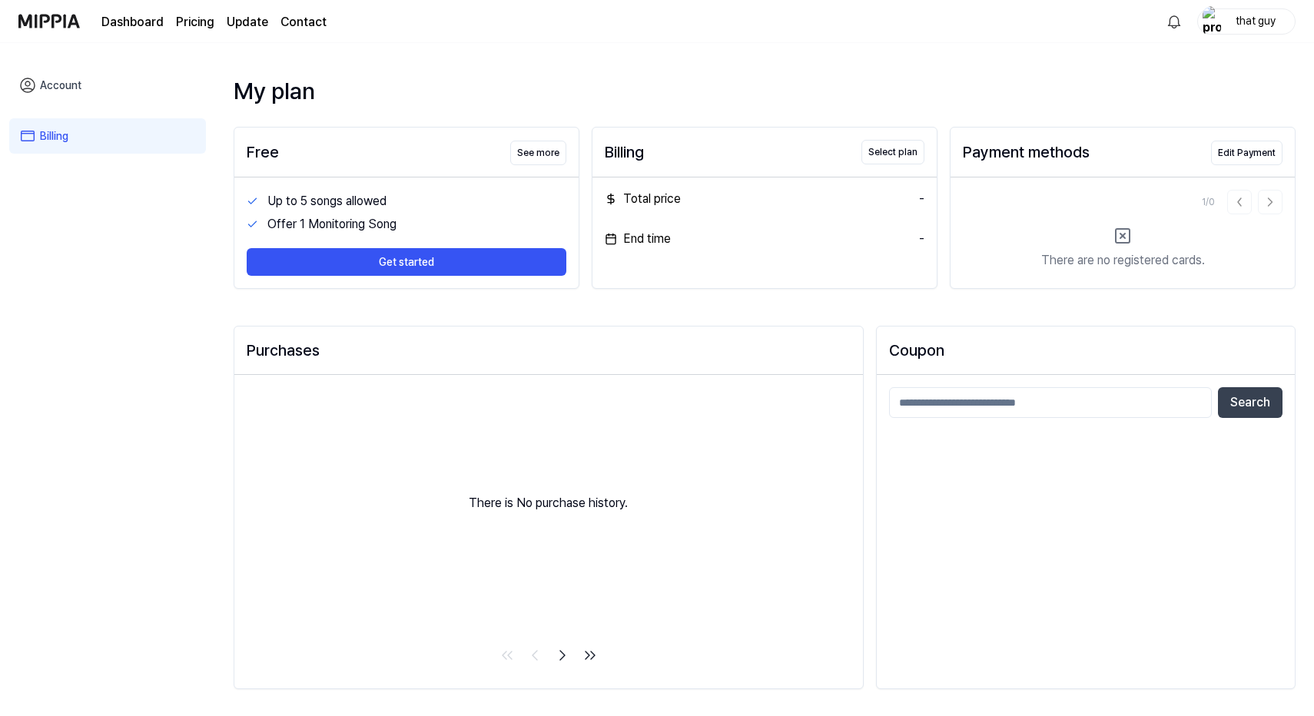
click at [148, 16] on link "Dashboard" at bounding box center [132, 22] width 62 height 18
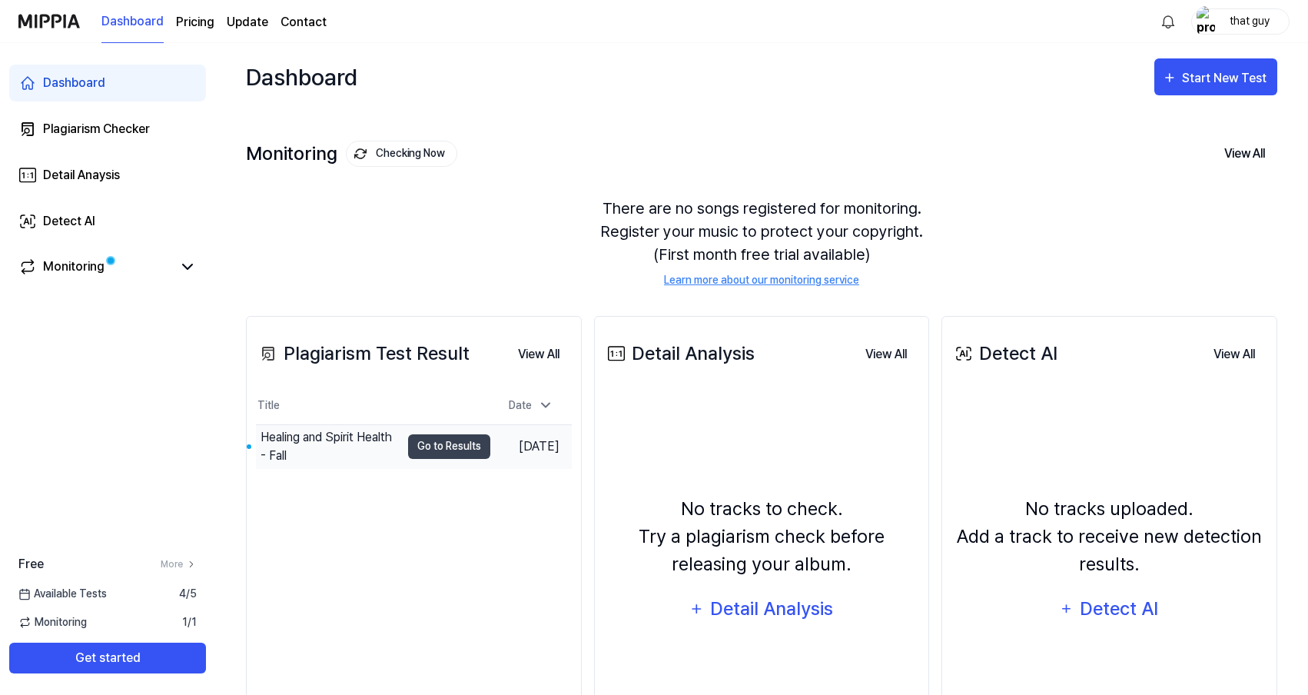
click at [320, 446] on div "Healing and Spirit Health - Fall" at bounding box center [331, 446] width 140 height 37
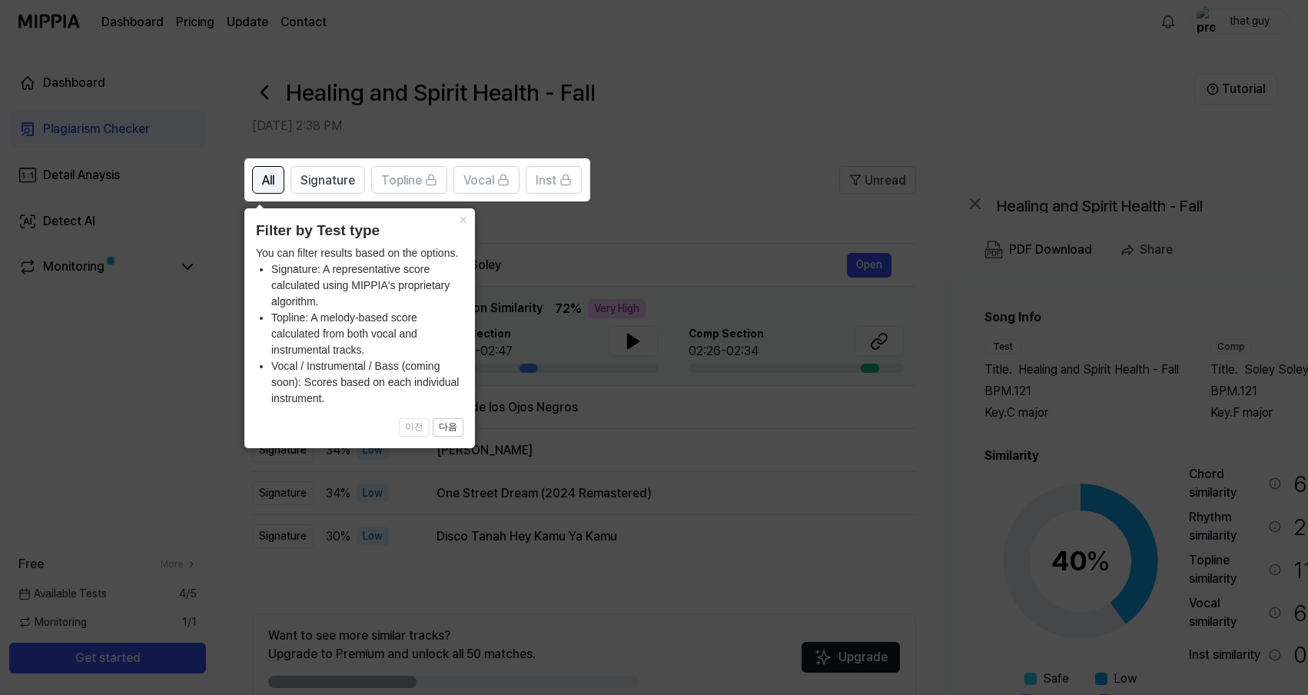
click at [266, 181] on span "All" at bounding box center [268, 180] width 12 height 18
click at [465, 221] on button "×" at bounding box center [462, 219] width 25 height 22
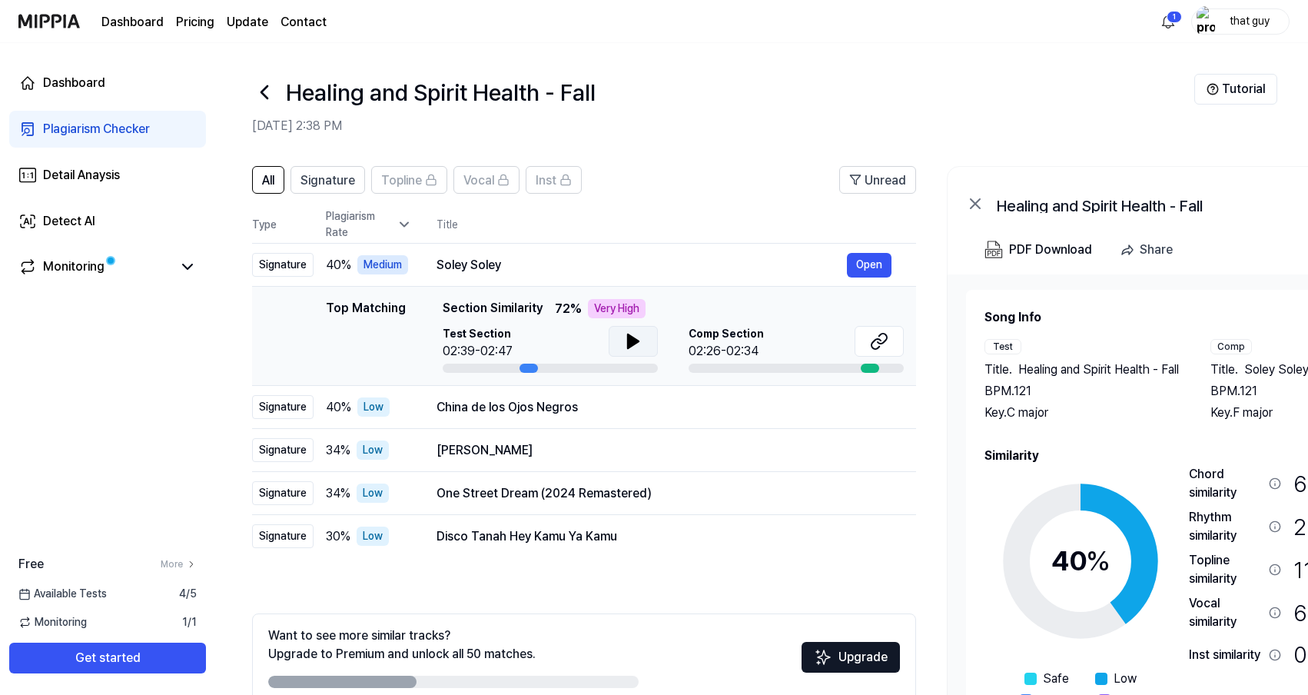
click at [633, 329] on button at bounding box center [633, 341] width 49 height 31
click at [635, 344] on icon at bounding box center [636, 341] width 3 height 12
click at [878, 347] on icon at bounding box center [879, 341] width 18 height 18
click at [621, 337] on button at bounding box center [633, 341] width 49 height 31
click at [868, 403] on button "Open" at bounding box center [869, 407] width 45 height 25
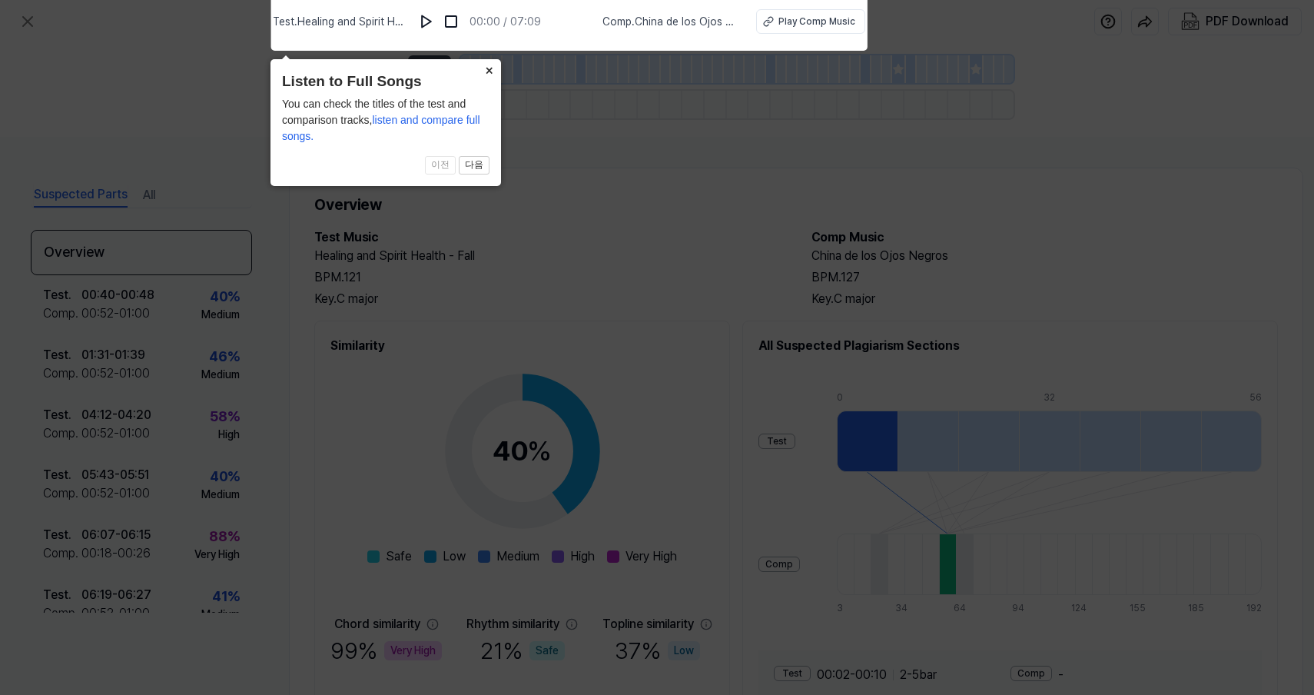
click at [487, 68] on button "×" at bounding box center [489, 70] width 25 height 22
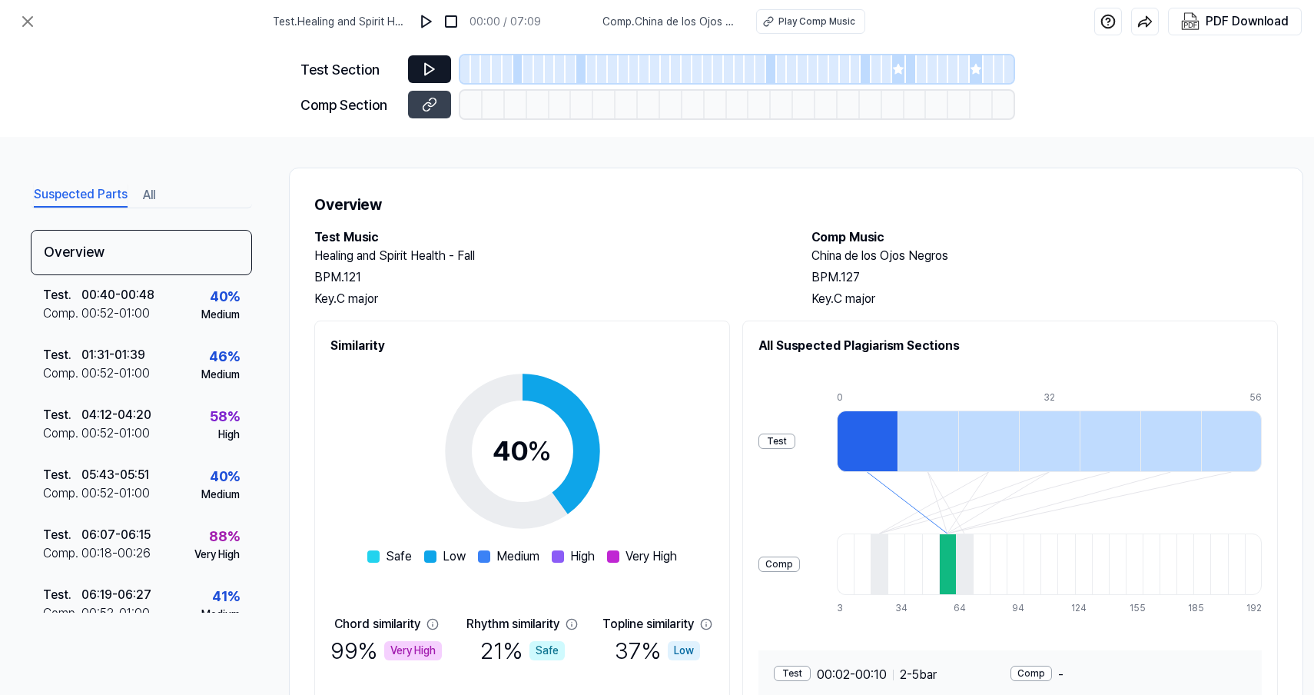
click at [433, 70] on icon at bounding box center [429, 70] width 9 height 12
click at [417, 69] on button at bounding box center [429, 69] width 43 height 28
click at [34, 25] on icon at bounding box center [27, 21] width 18 height 18
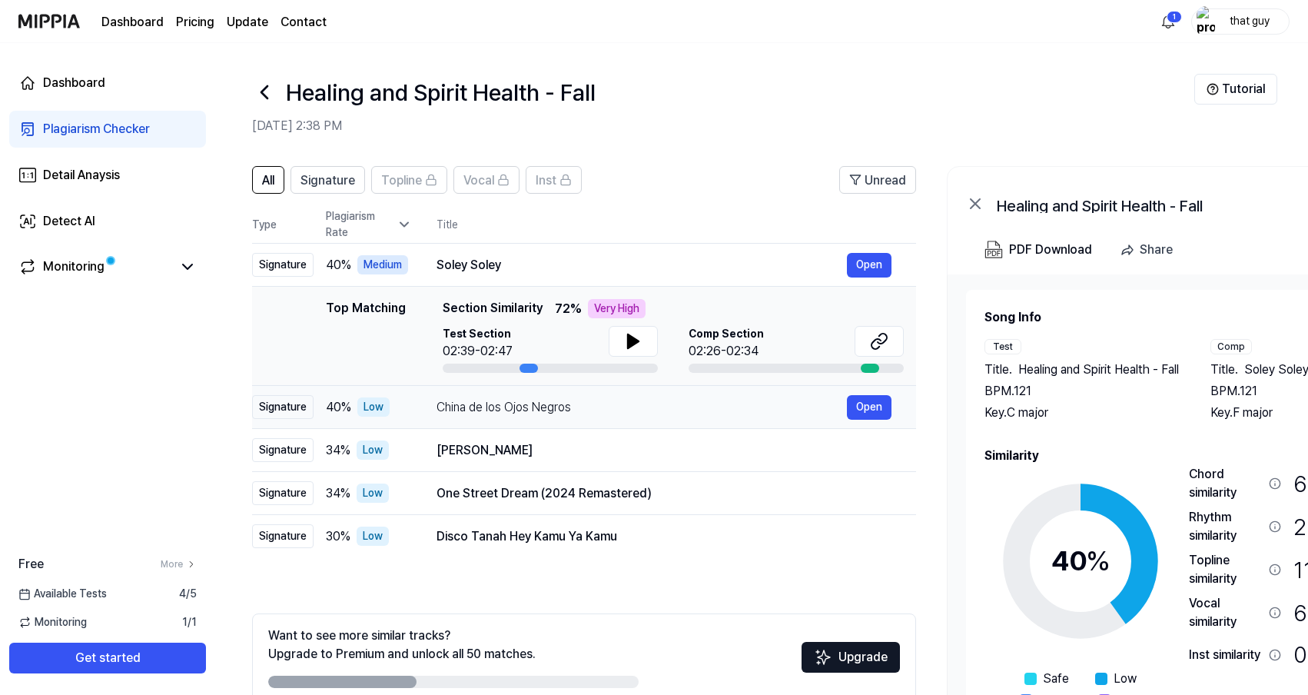
click at [712, 406] on div "China de los Ojos Negros" at bounding box center [642, 407] width 410 height 18
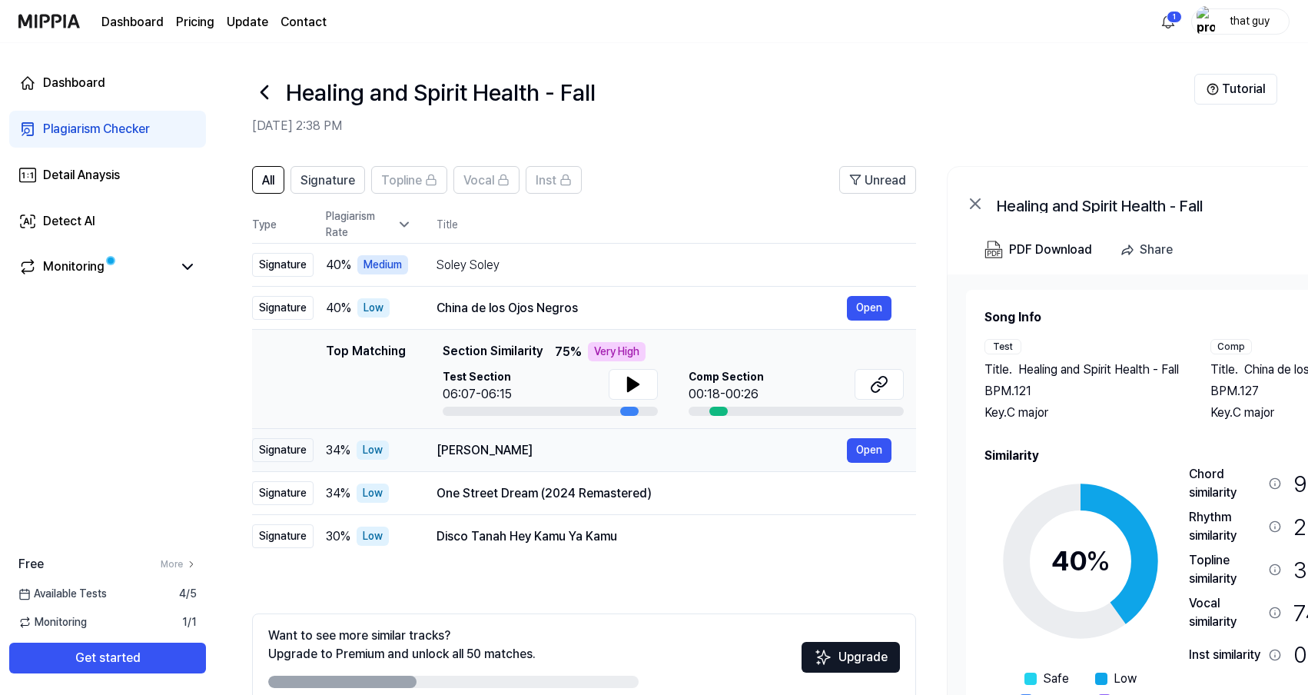
click at [707, 457] on div "Dolce Jessica" at bounding box center [642, 450] width 410 height 18
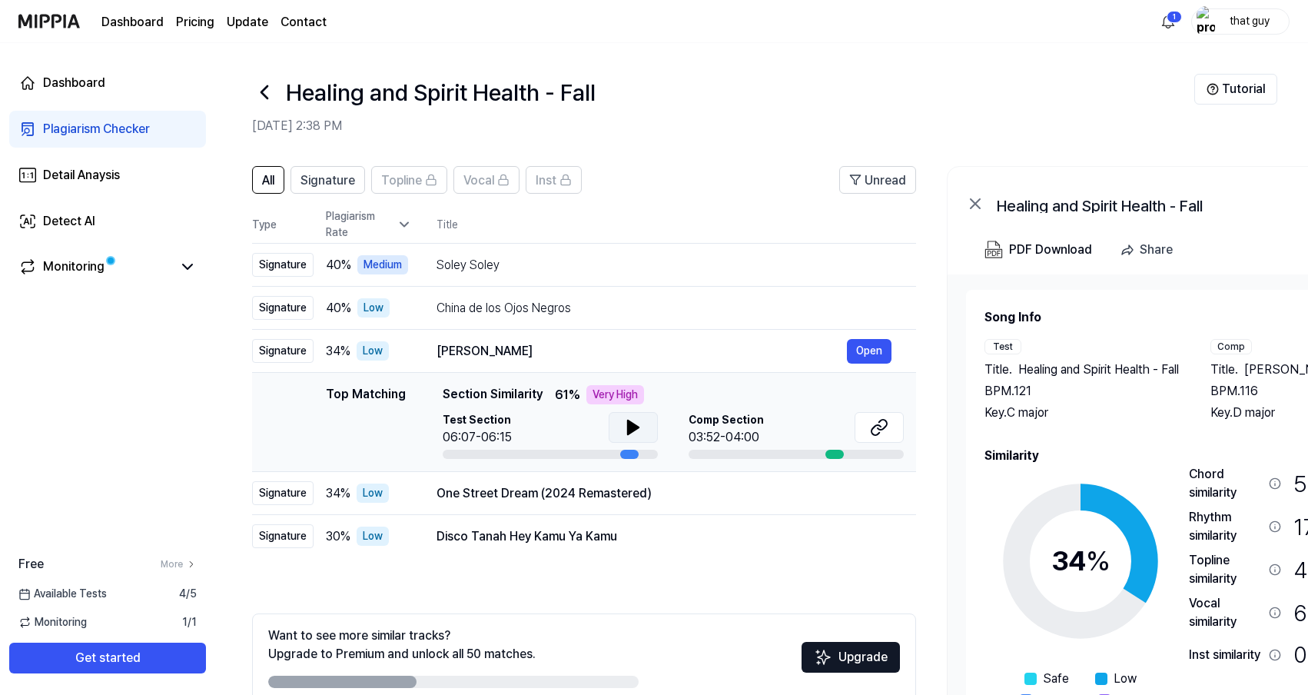
click at [628, 421] on icon at bounding box center [633, 427] width 11 height 14
click at [657, 491] on div "One Street Dream (2024 Remastered)" at bounding box center [642, 493] width 410 height 18
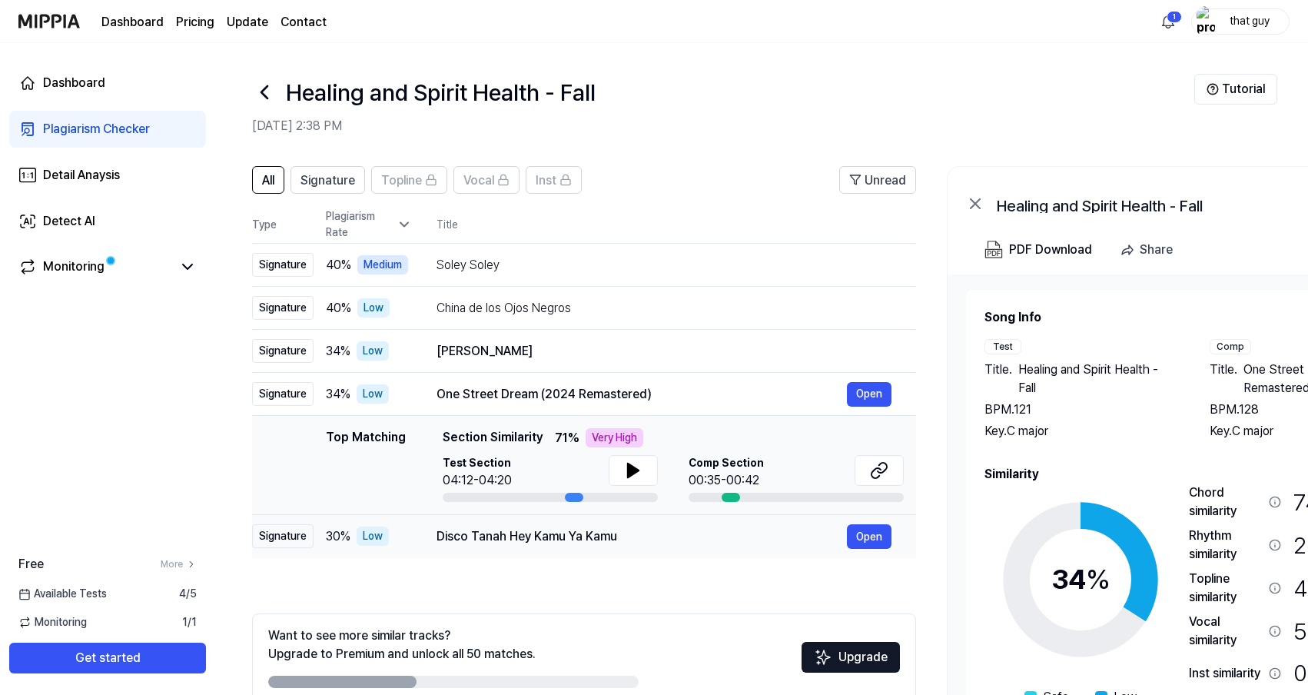
click at [671, 538] on div "Disco Tanah Hey Kamu Ya Kamu" at bounding box center [642, 536] width 410 height 18
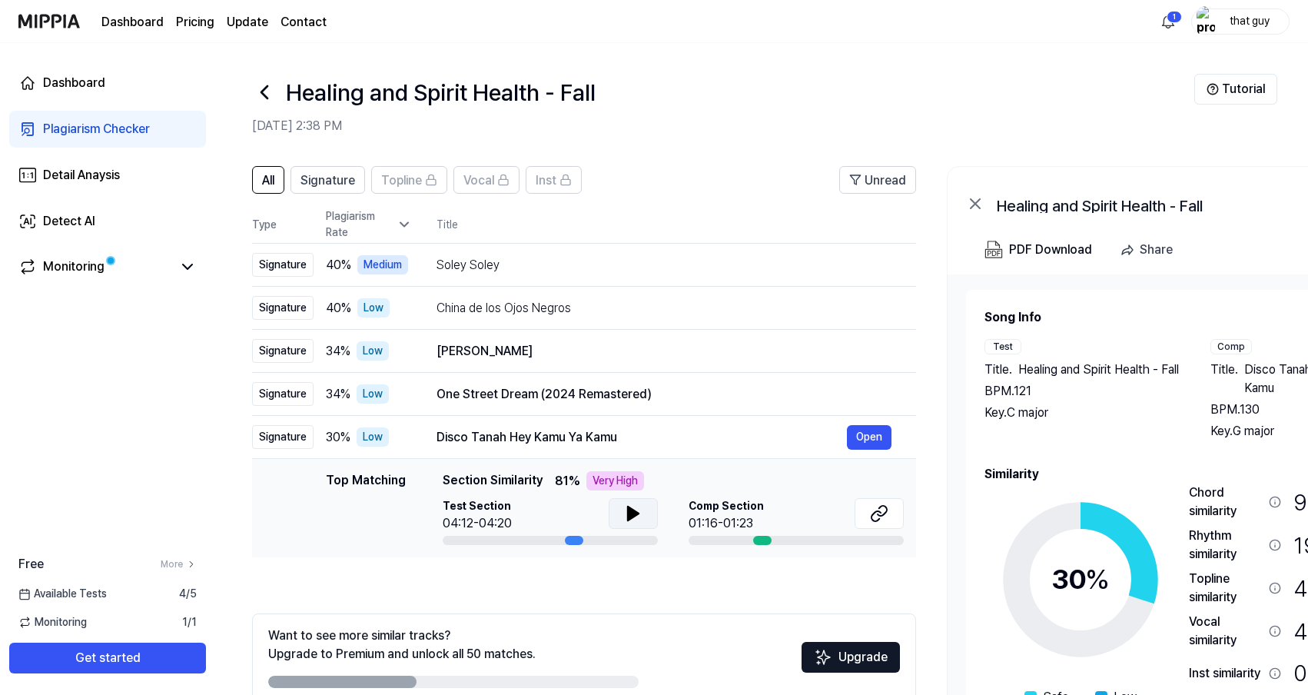
click at [632, 512] on icon at bounding box center [633, 513] width 11 height 14
click at [632, 512] on icon at bounding box center [633, 513] width 18 height 18
click at [863, 514] on button at bounding box center [879, 513] width 49 height 31
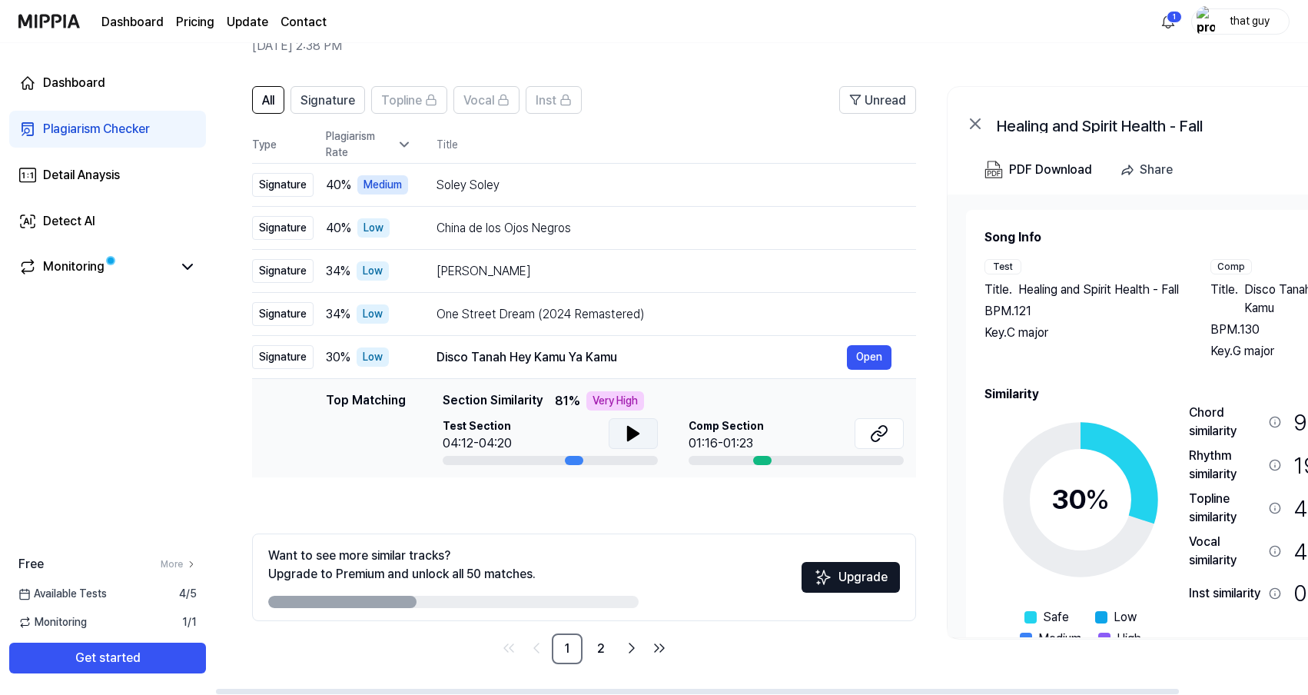
scroll to position [80, 0]
click at [598, 650] on link "2" at bounding box center [601, 648] width 31 height 31
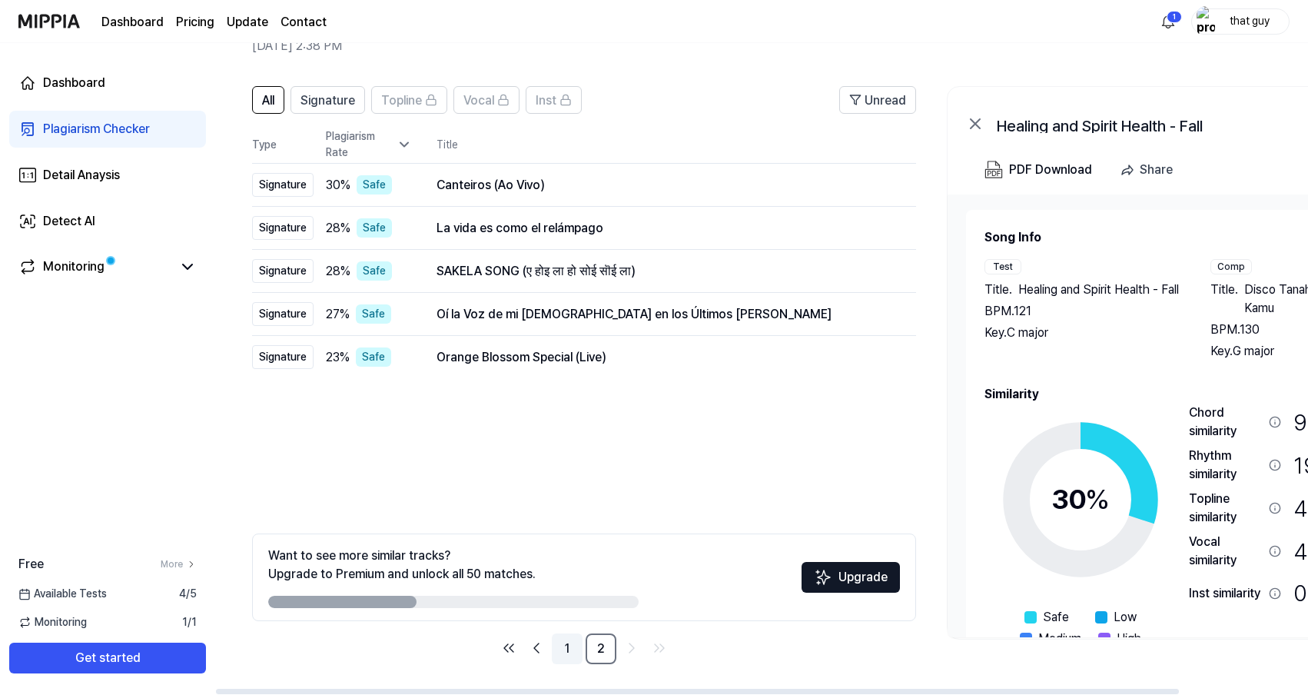
click at [570, 649] on link "1" at bounding box center [567, 648] width 31 height 31
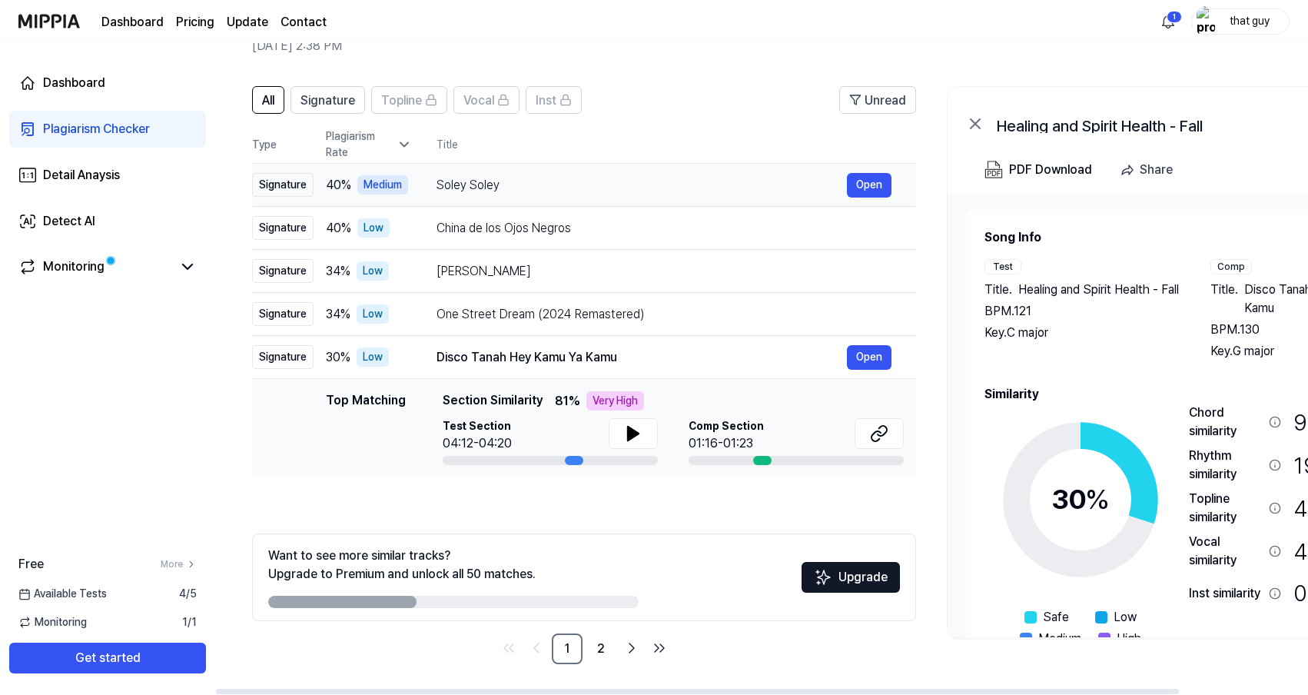
click at [294, 188] on div "Signature" at bounding box center [282, 185] width 61 height 24
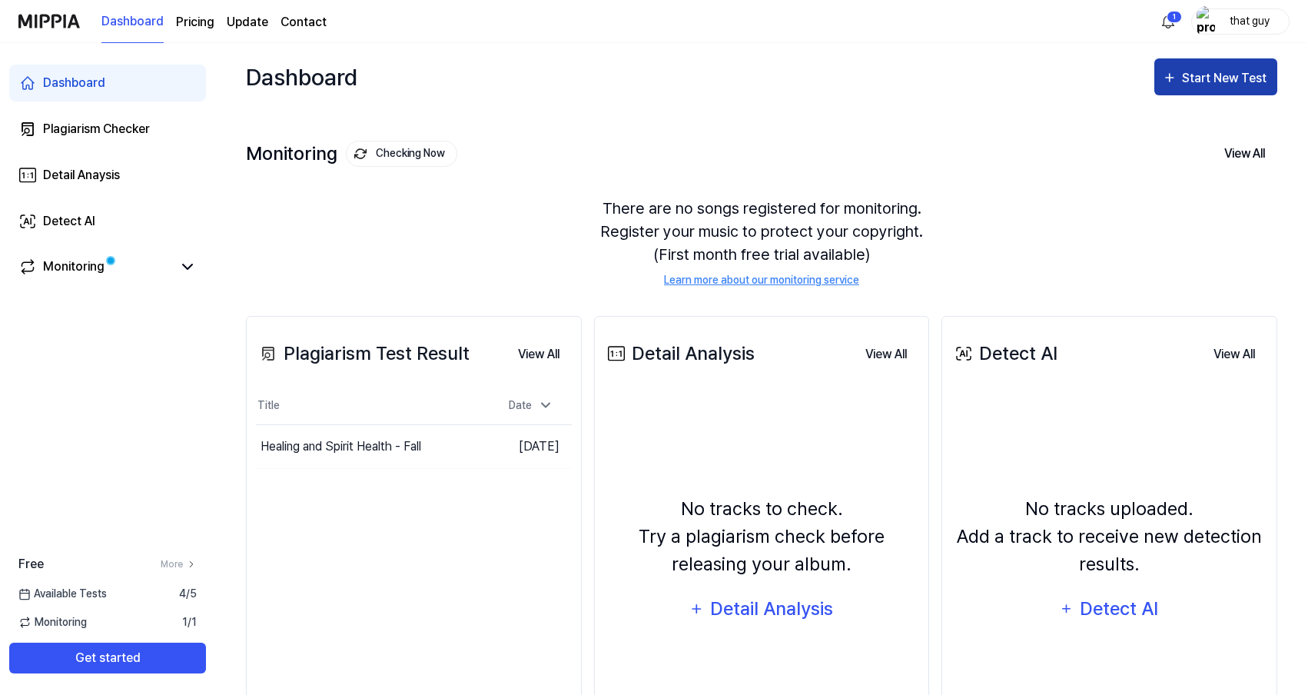
click at [1212, 71] on div "Start New Test" at bounding box center [1226, 78] width 88 height 20
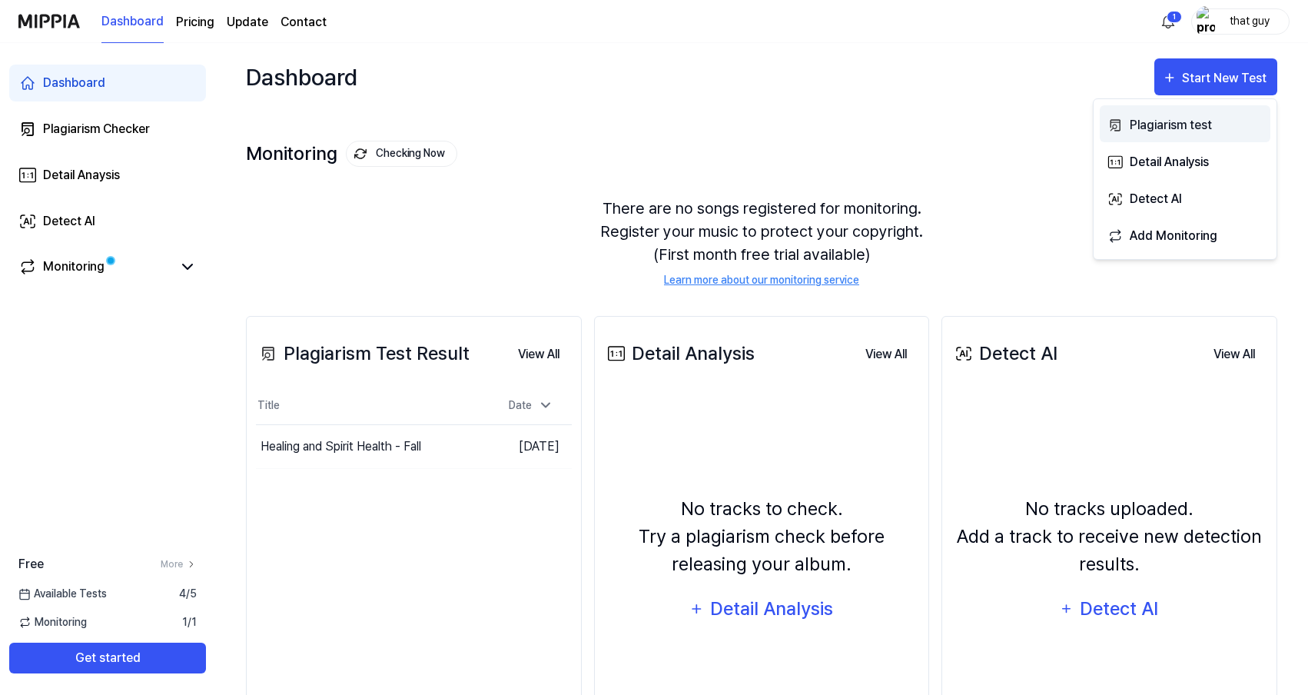
click at [1188, 126] on div "Plagiarism test" at bounding box center [1197, 125] width 134 height 20
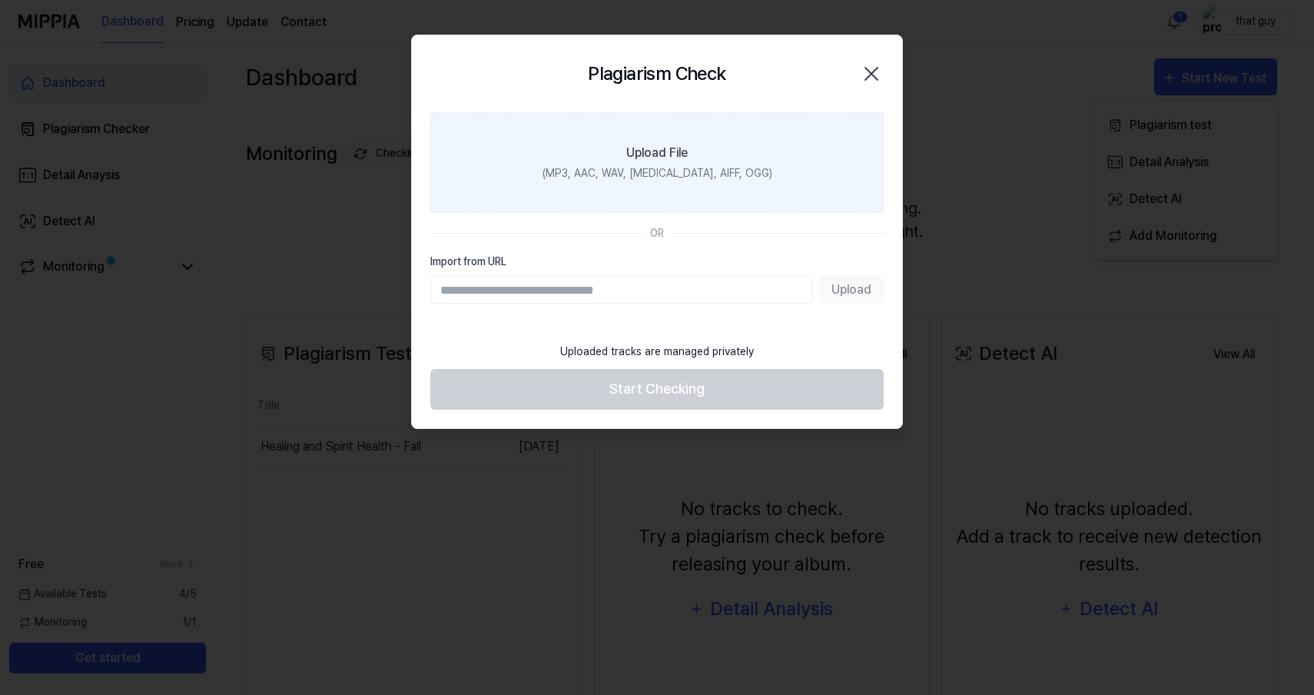
click at [681, 146] on div "Upload File" at bounding box center [656, 153] width 61 height 18
click at [0, 0] on input "Upload File (MP3, AAC, WAV, [MEDICAL_DATA], AIFF, OGG)" at bounding box center [0, 0] width 0 height 0
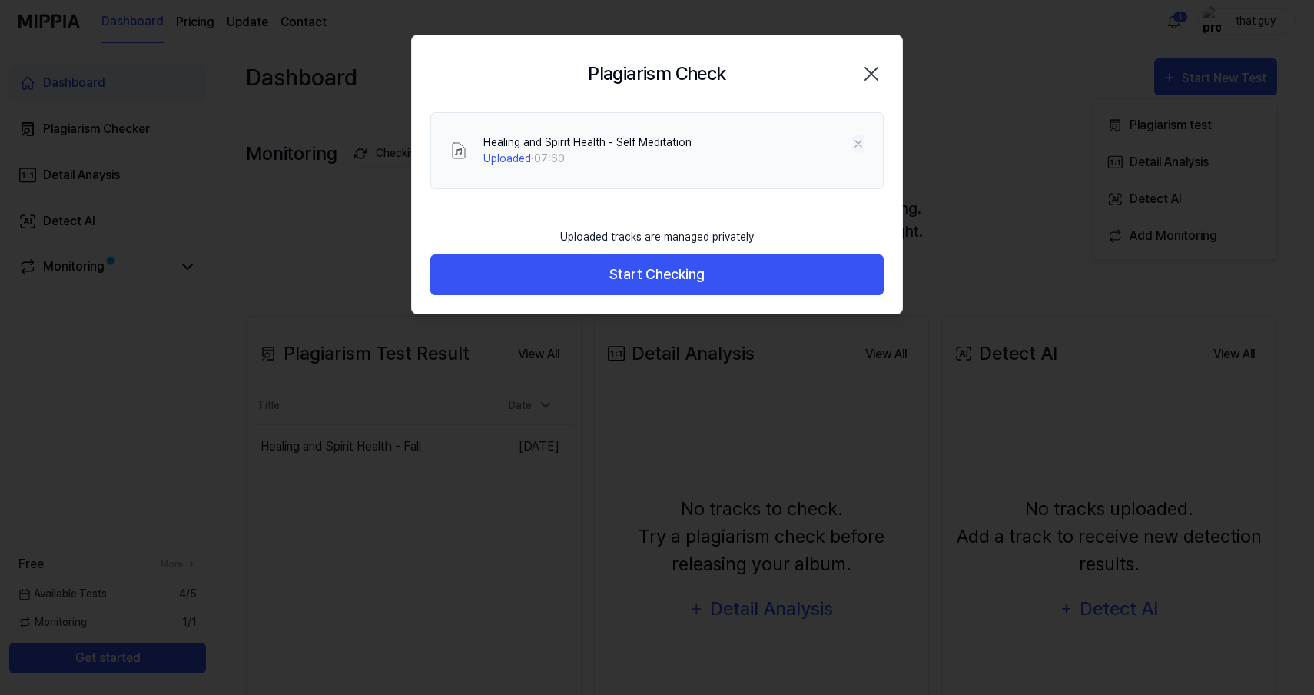
click at [857, 142] on icon at bounding box center [858, 144] width 6 height 6
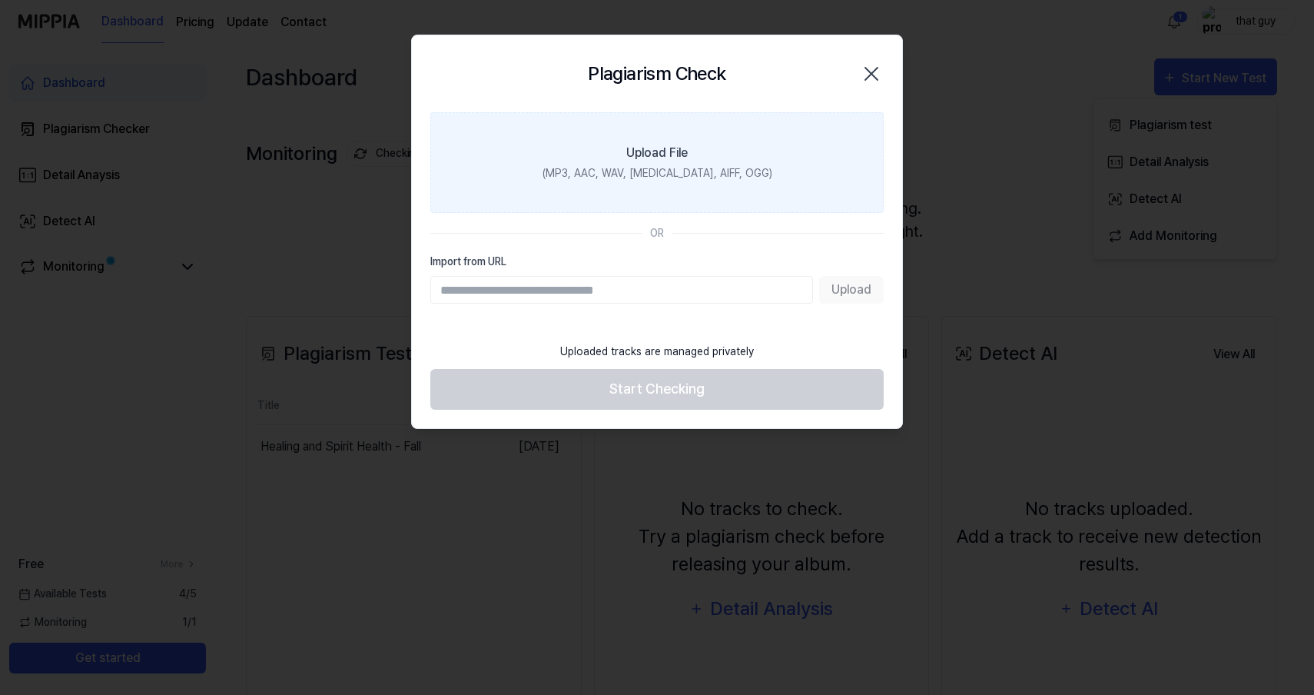
click at [716, 164] on label "Upload File (MP3, AAC, WAV, [MEDICAL_DATA], AIFF, OGG)" at bounding box center [656, 162] width 453 height 101
click at [0, 0] on input "Upload File (MP3, AAC, WAV, [MEDICAL_DATA], AIFF, OGG)" at bounding box center [0, 0] width 0 height 0
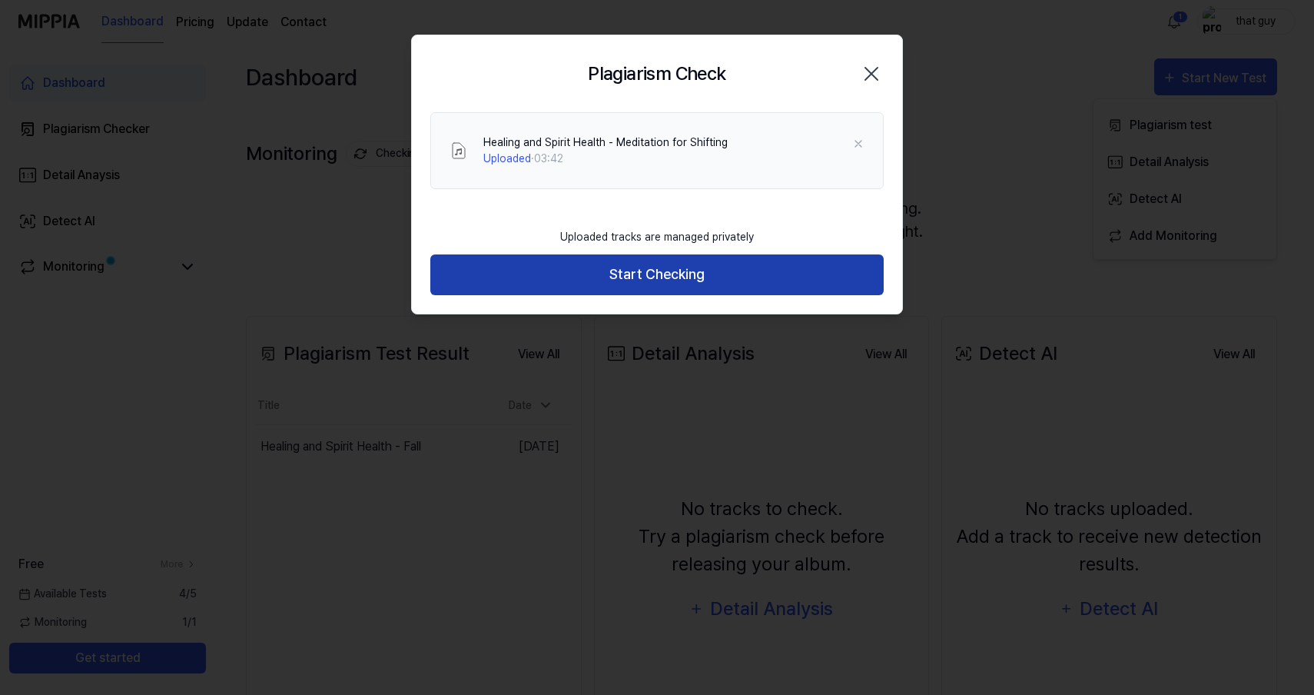
click at [698, 276] on button "Start Checking" at bounding box center [656, 274] width 453 height 41
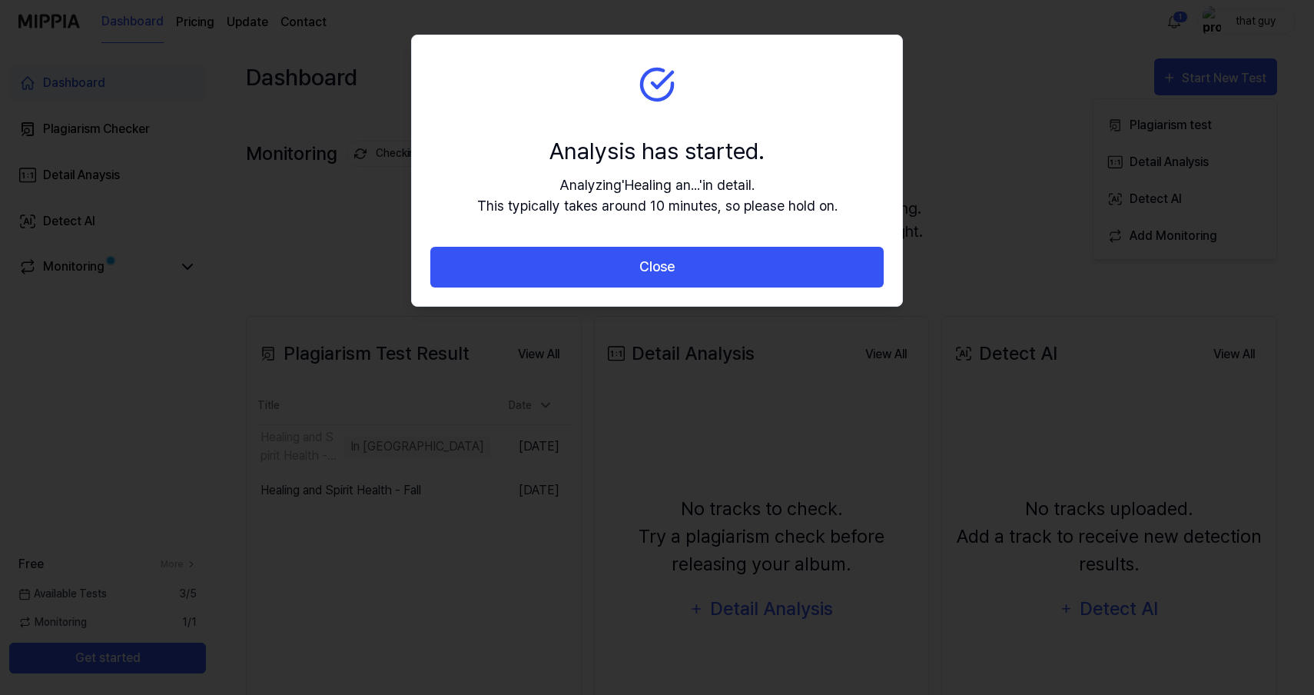
click at [698, 276] on button "Close" at bounding box center [656, 267] width 453 height 41
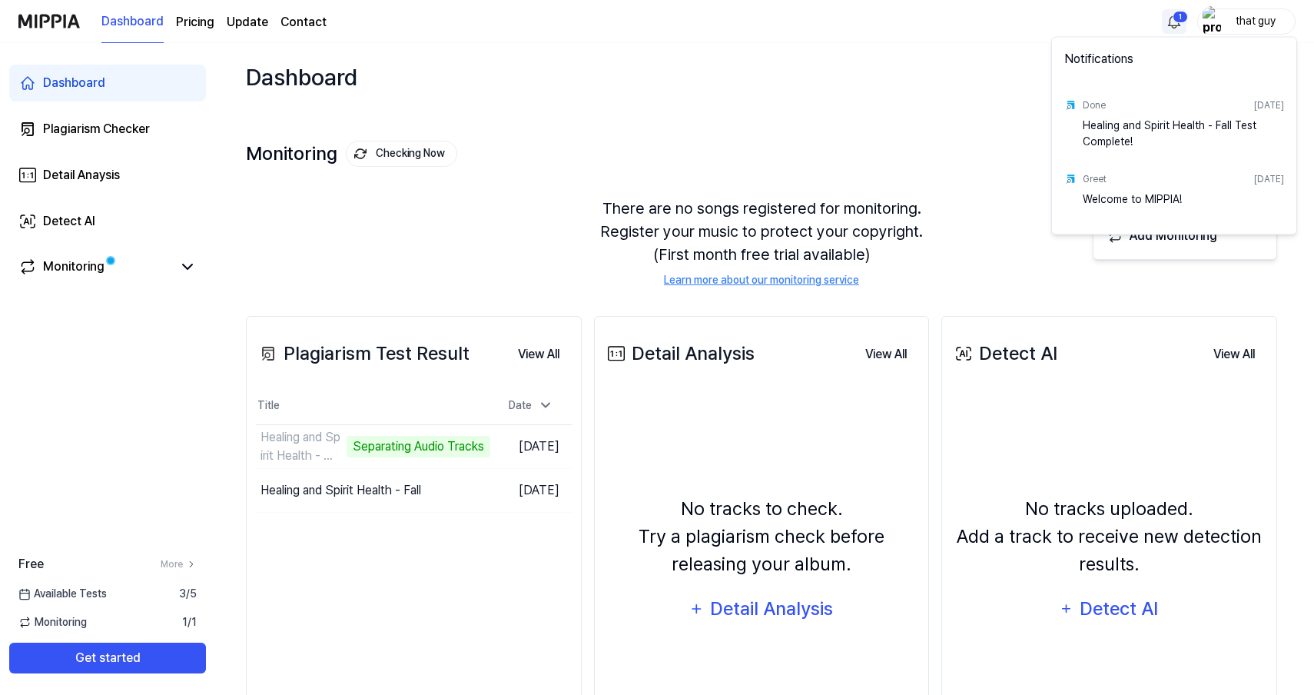
click at [1171, 27] on html "Dashboard Pricing Update Contact 1 that guy Dashboard Plagiarism Checker Detail…" at bounding box center [657, 347] width 1314 height 695
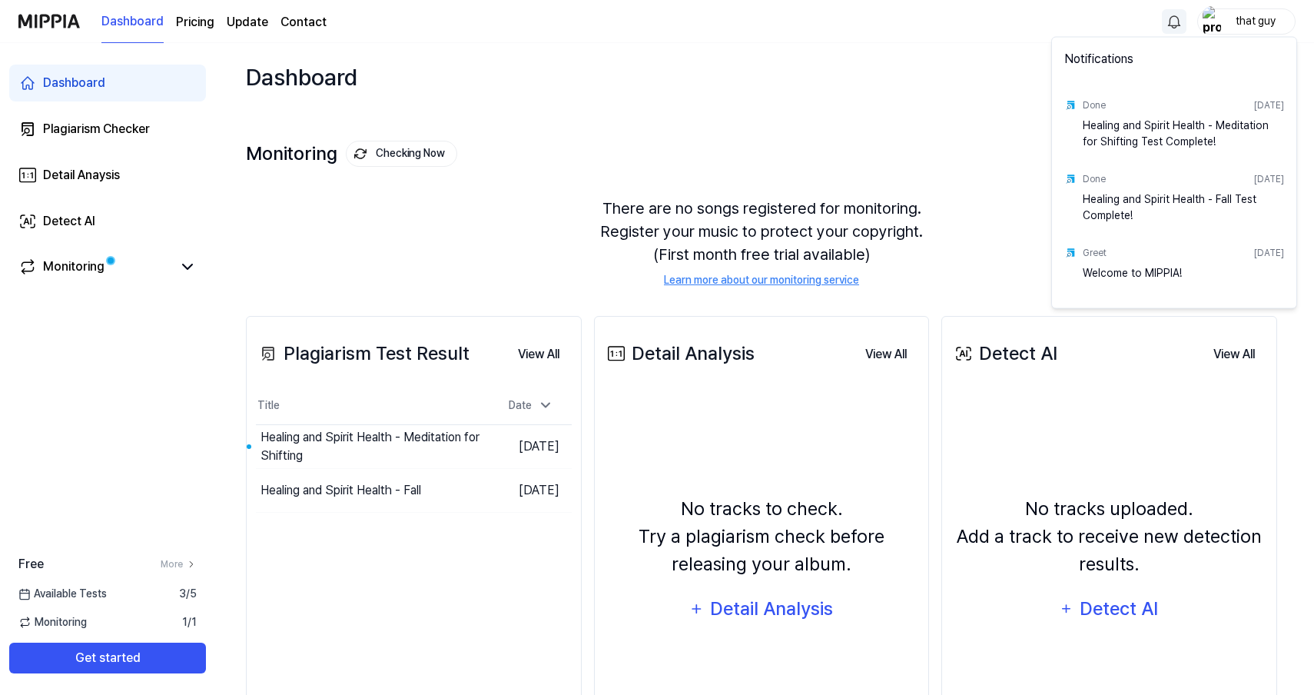
click at [380, 452] on html "Dashboard Pricing Update Contact that guy Dashboard Plagiarism Checker Detail A…" at bounding box center [657, 347] width 1314 height 695
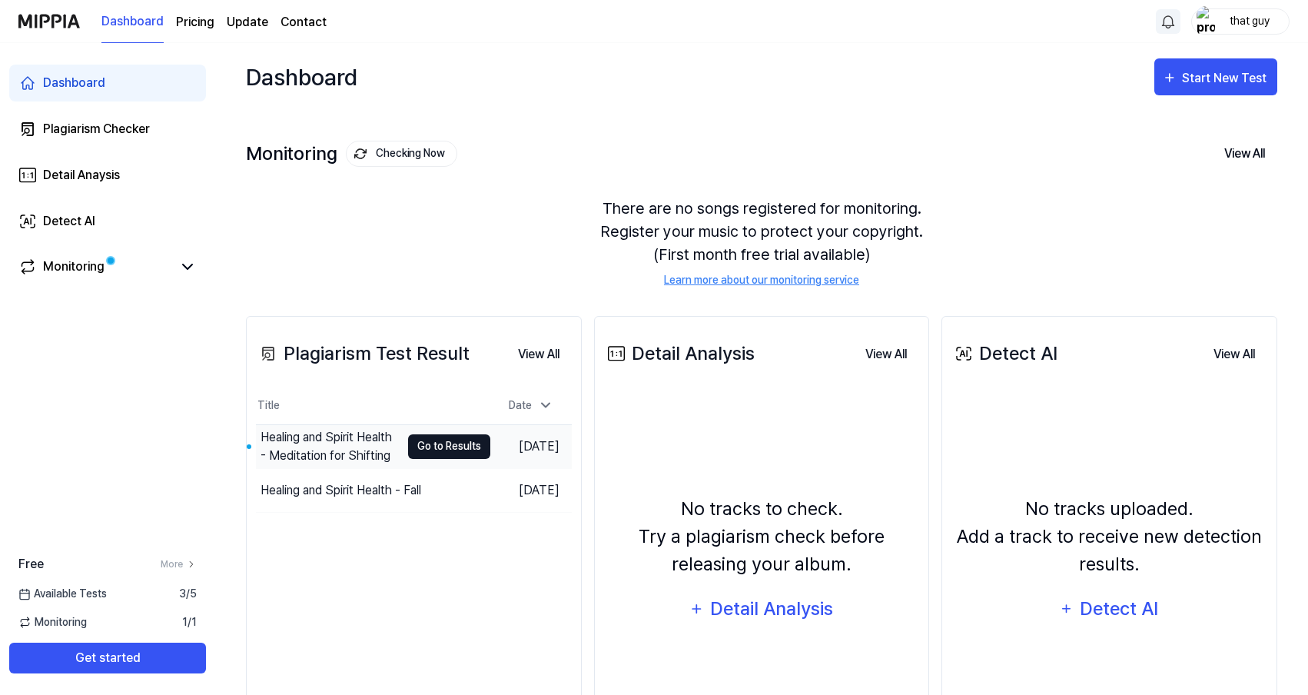
click at [428, 444] on button "Go to Results" at bounding box center [449, 446] width 82 height 25
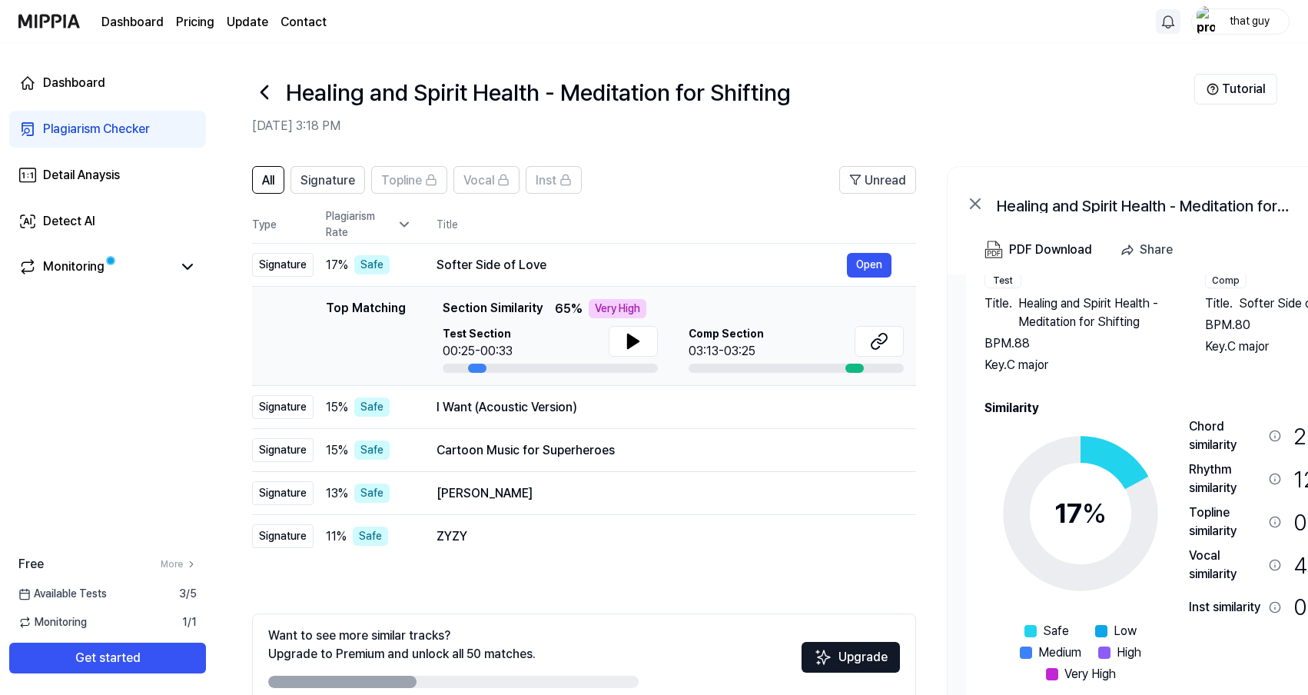
scroll to position [66, 0]
click at [1051, 248] on div "PDF Download" at bounding box center [1050, 250] width 83 height 20
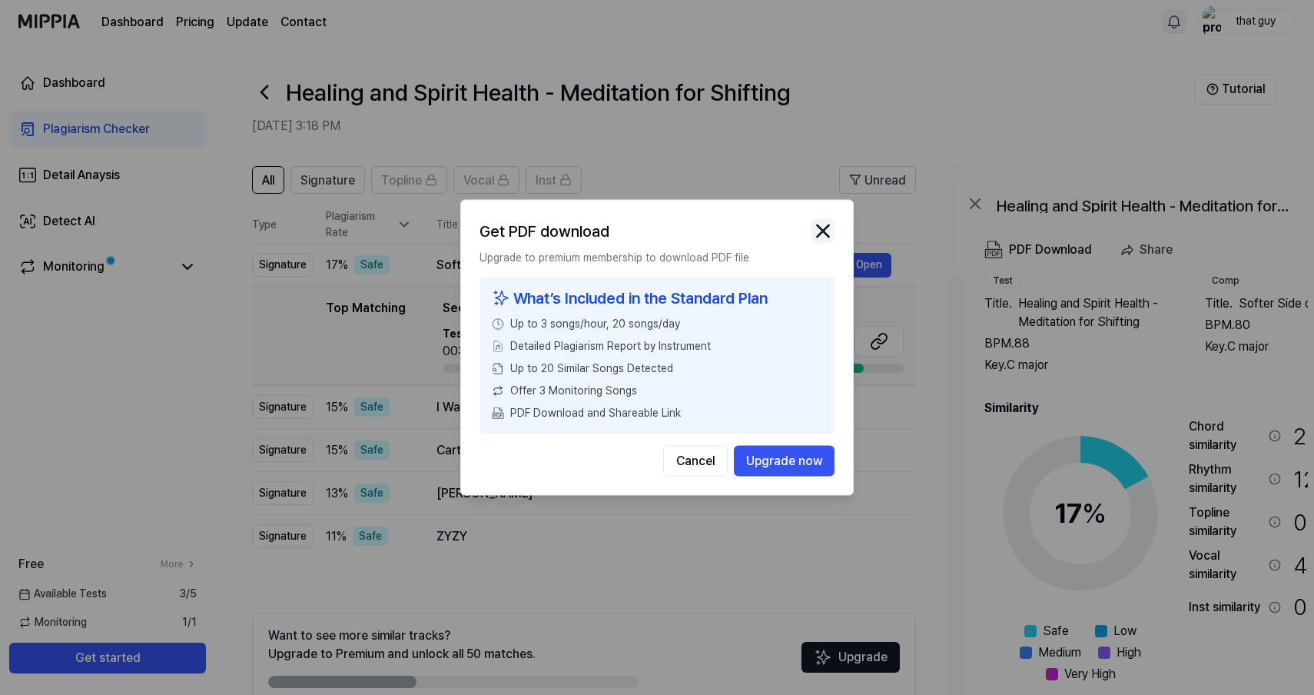
click at [820, 231] on img "button" at bounding box center [823, 231] width 23 height 23
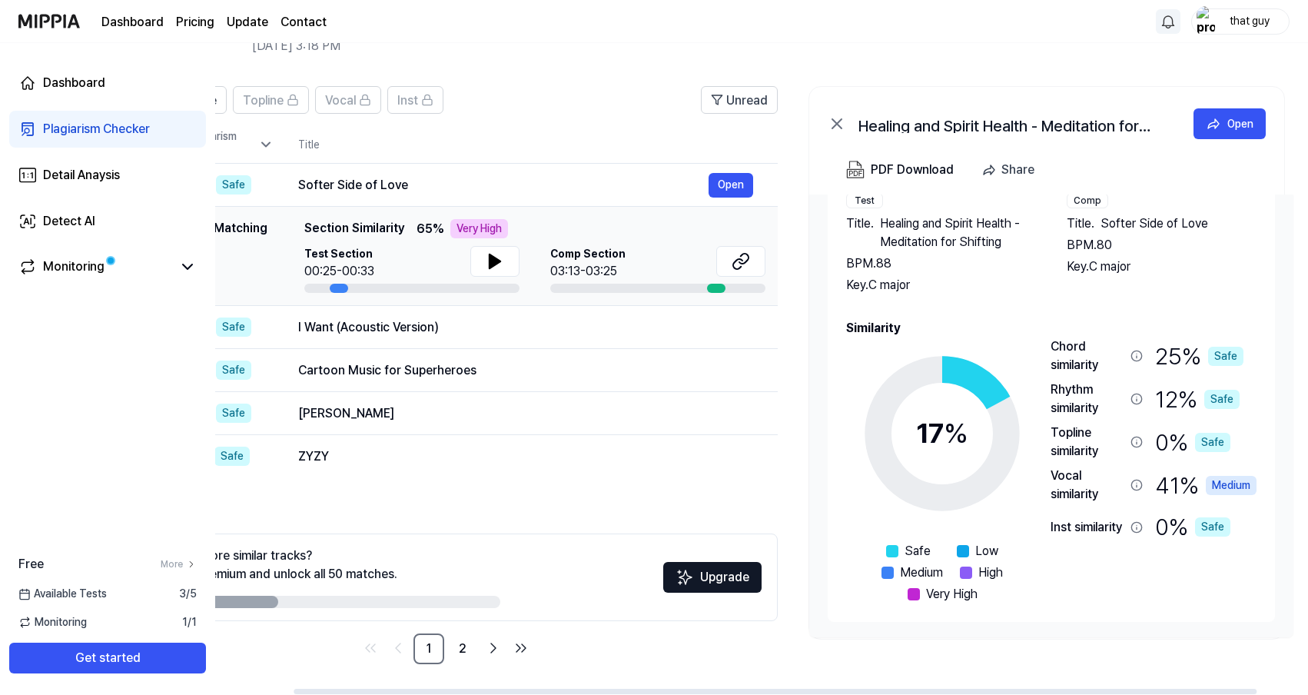
scroll to position [0, 142]
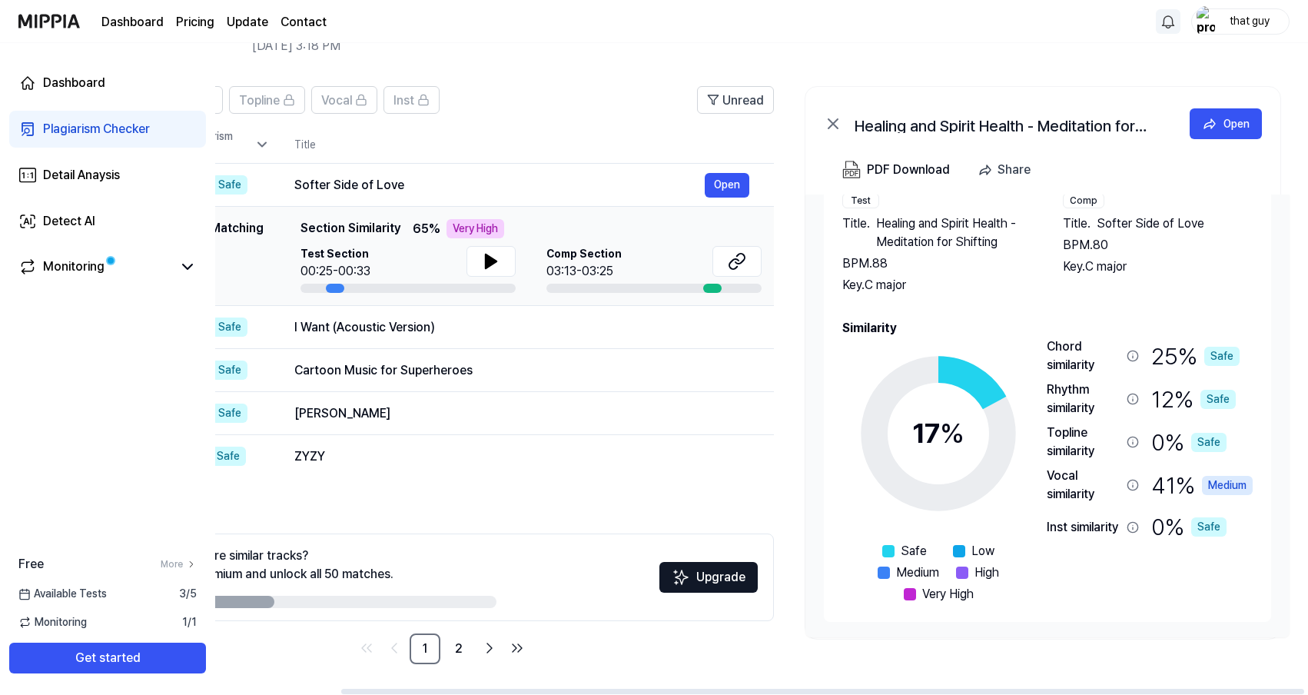
click at [836, 121] on icon at bounding box center [833, 123] width 9 height 9
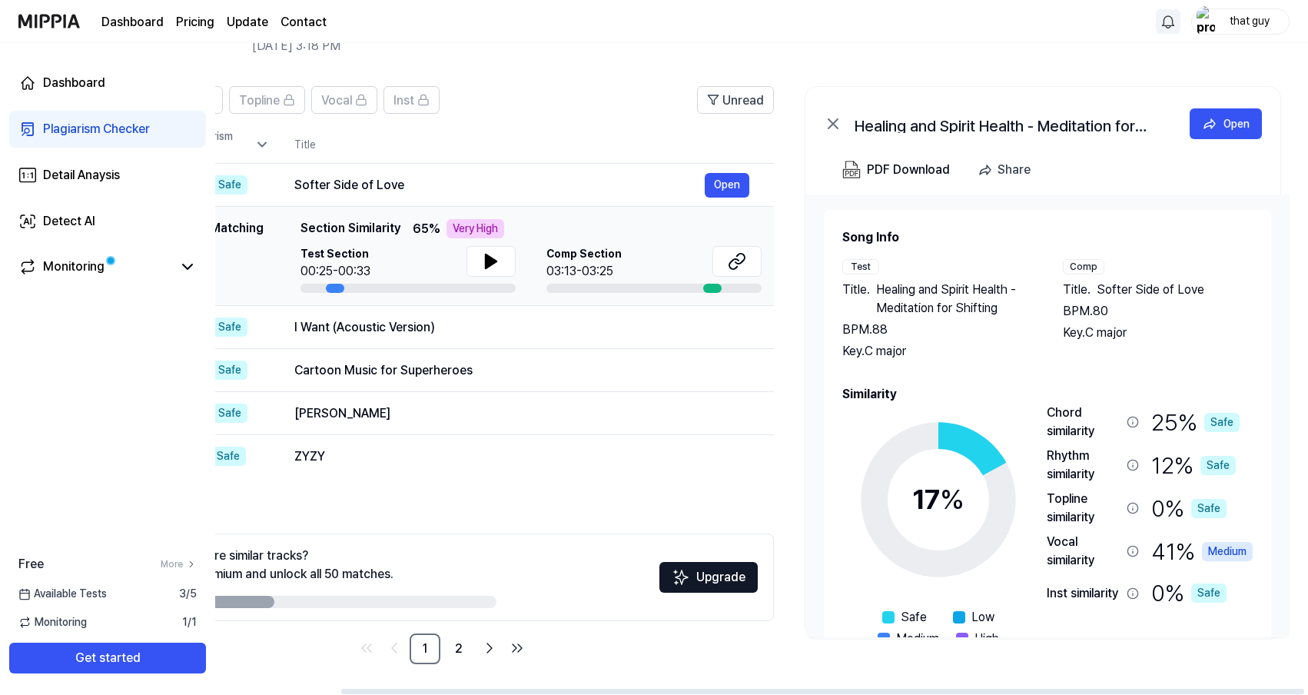
click at [837, 121] on icon at bounding box center [833, 123] width 9 height 9
click at [574, 179] on div "Softer Side of Love" at bounding box center [499, 185] width 410 height 18
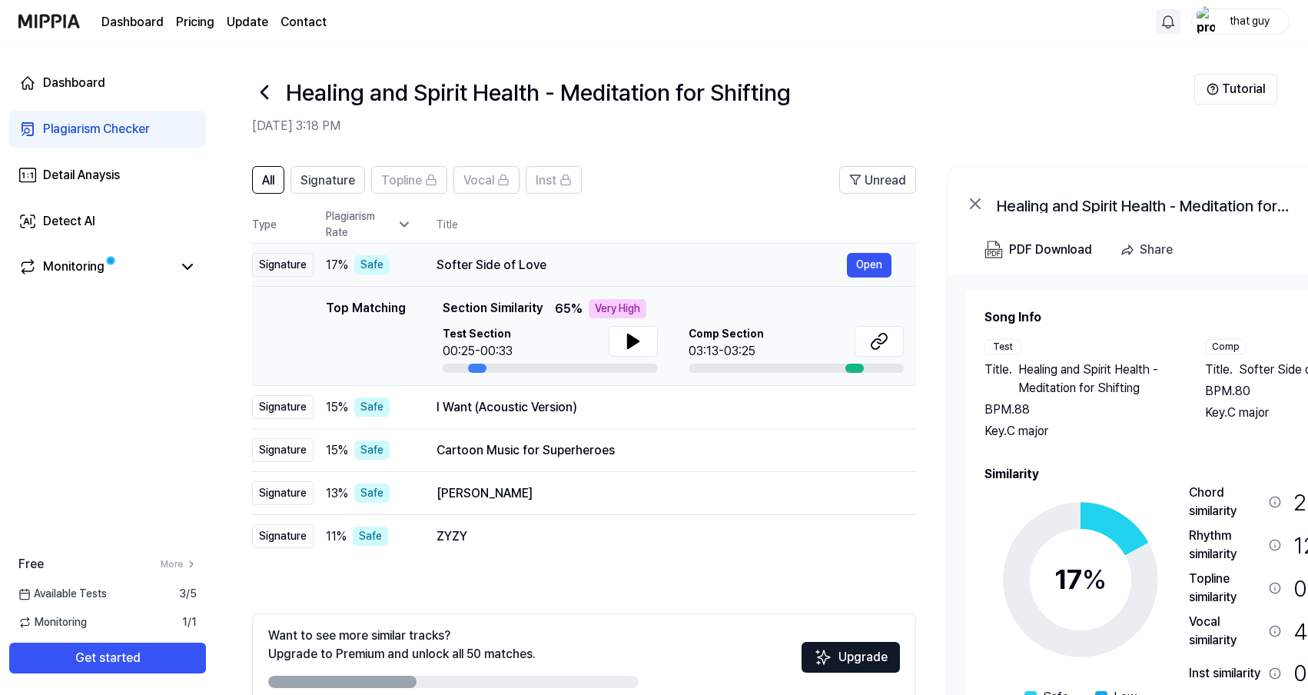
scroll to position [0, 0]
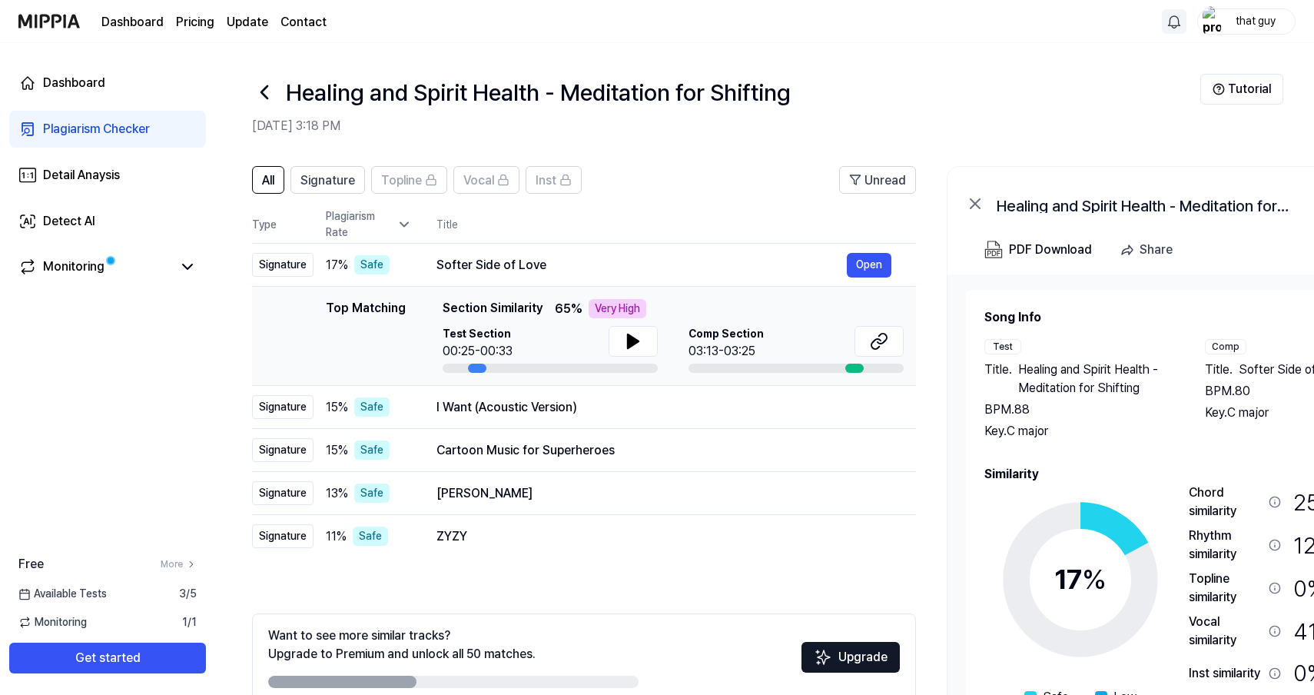
click at [1174, 18] on html "Dashboard Pricing Update Contact that guy Dashboard Plagiarism Checker Detail A…" at bounding box center [657, 347] width 1314 height 695
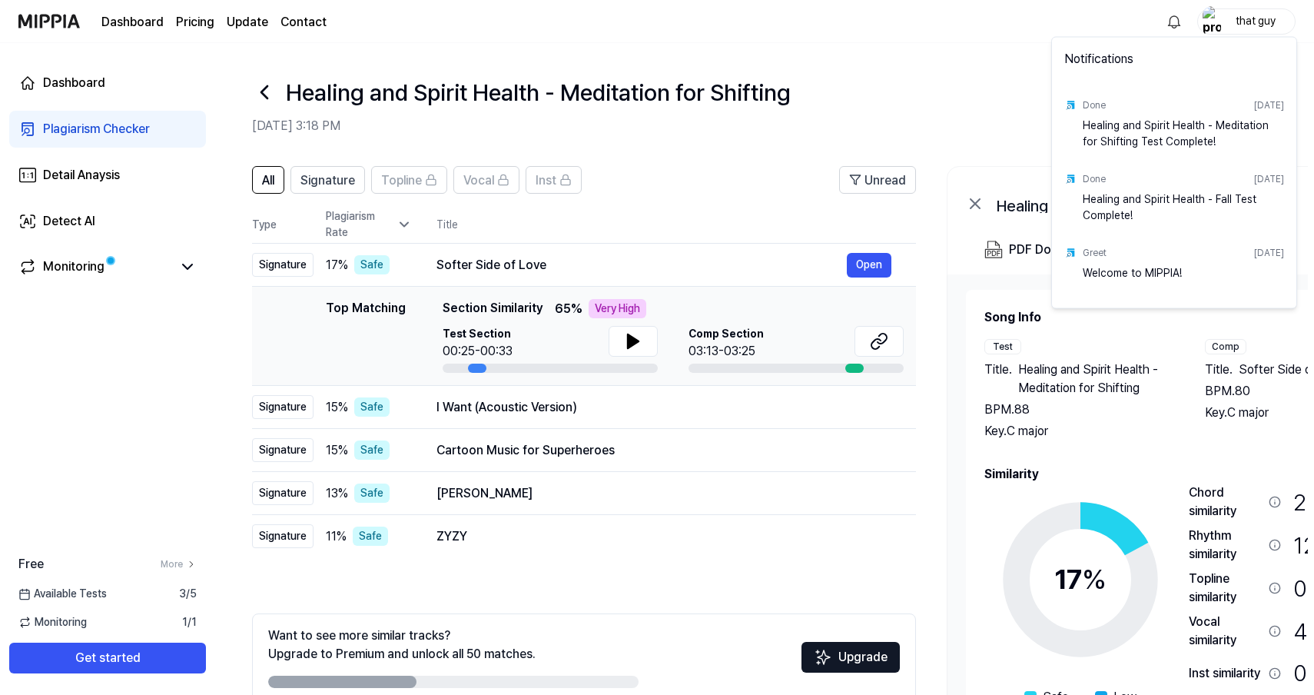
click at [1174, 18] on html "Dashboard Pricing Update Contact that guy Dashboard Plagiarism Checker Detail A…" at bounding box center [657, 347] width 1314 height 695
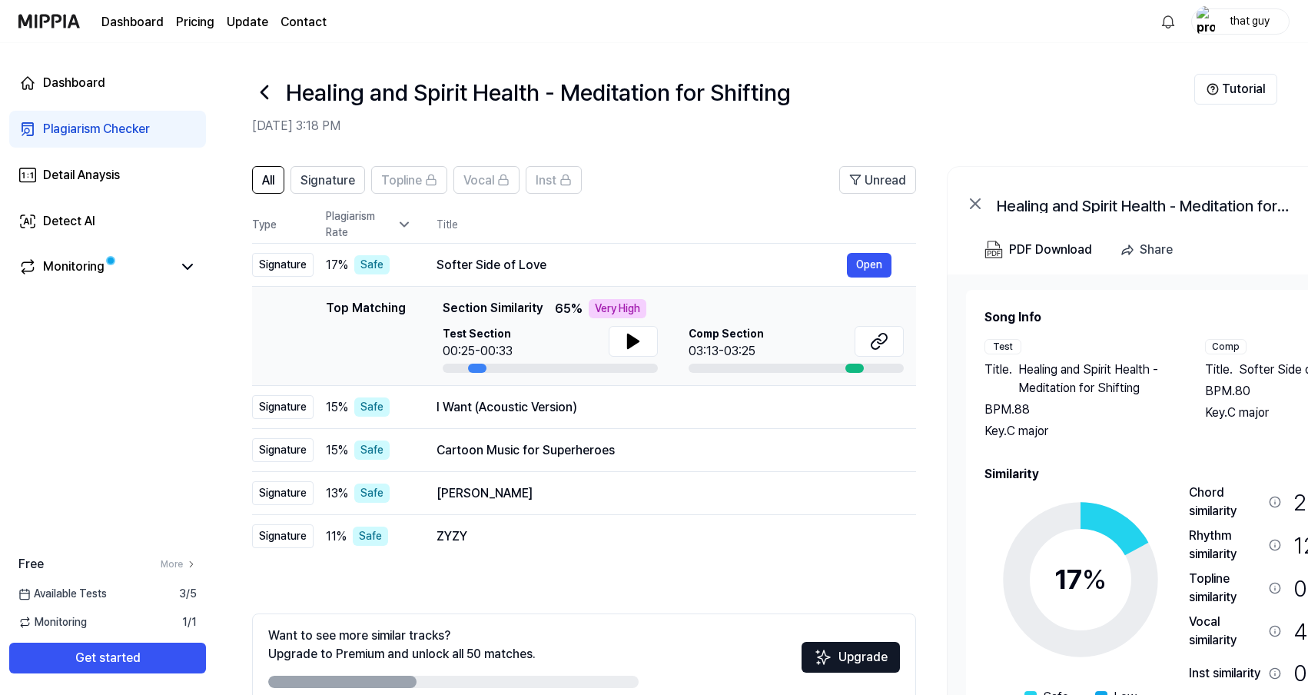
click at [1249, 27] on div "that guy" at bounding box center [1250, 20] width 60 height 17
click at [1027, 39] on div "Dashboard Pricing Update Contact that guy" at bounding box center [653, 21] width 1271 height 42
click at [133, 22] on link "Dashboard" at bounding box center [132, 22] width 62 height 18
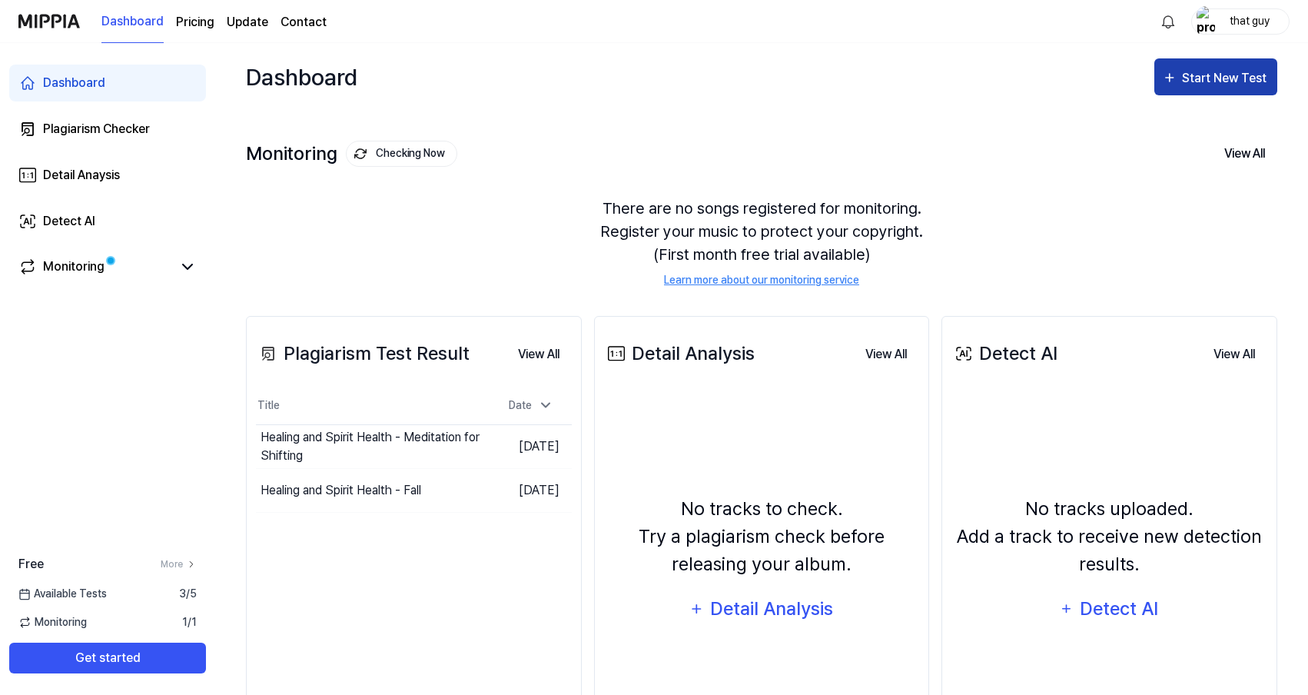
click at [1238, 81] on div "Start New Test" at bounding box center [1226, 78] width 88 height 20
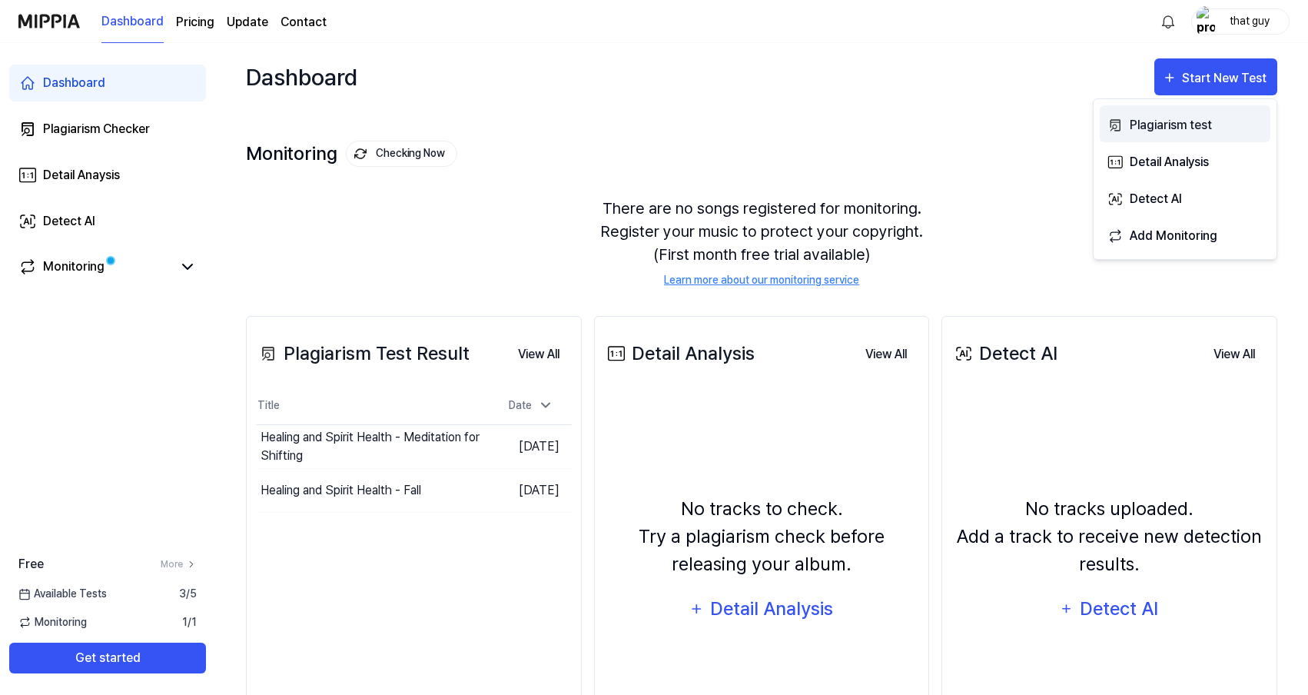
click at [1146, 128] on div "Plagiarism test" at bounding box center [1197, 125] width 134 height 20
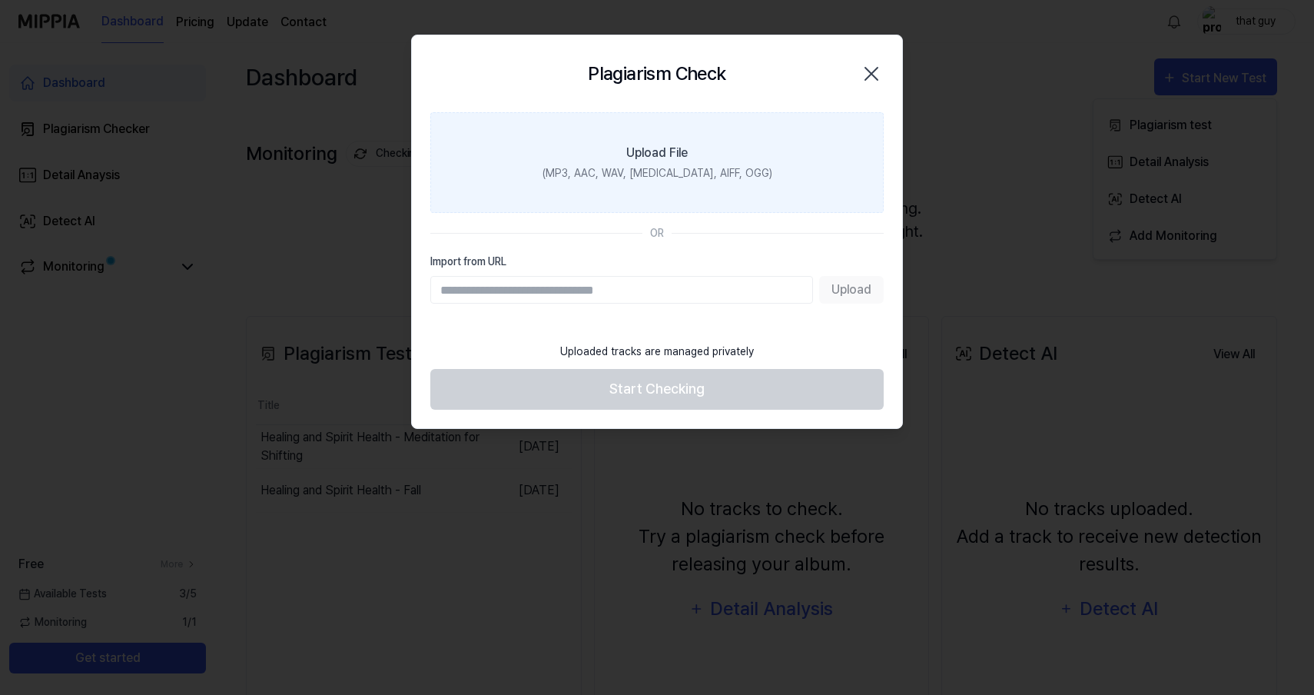
click at [666, 161] on div "Upload File" at bounding box center [656, 153] width 61 height 18
click at [0, 0] on input "Upload File (MP3, AAC, WAV, [MEDICAL_DATA], AIFF, OGG)" at bounding box center [0, 0] width 0 height 0
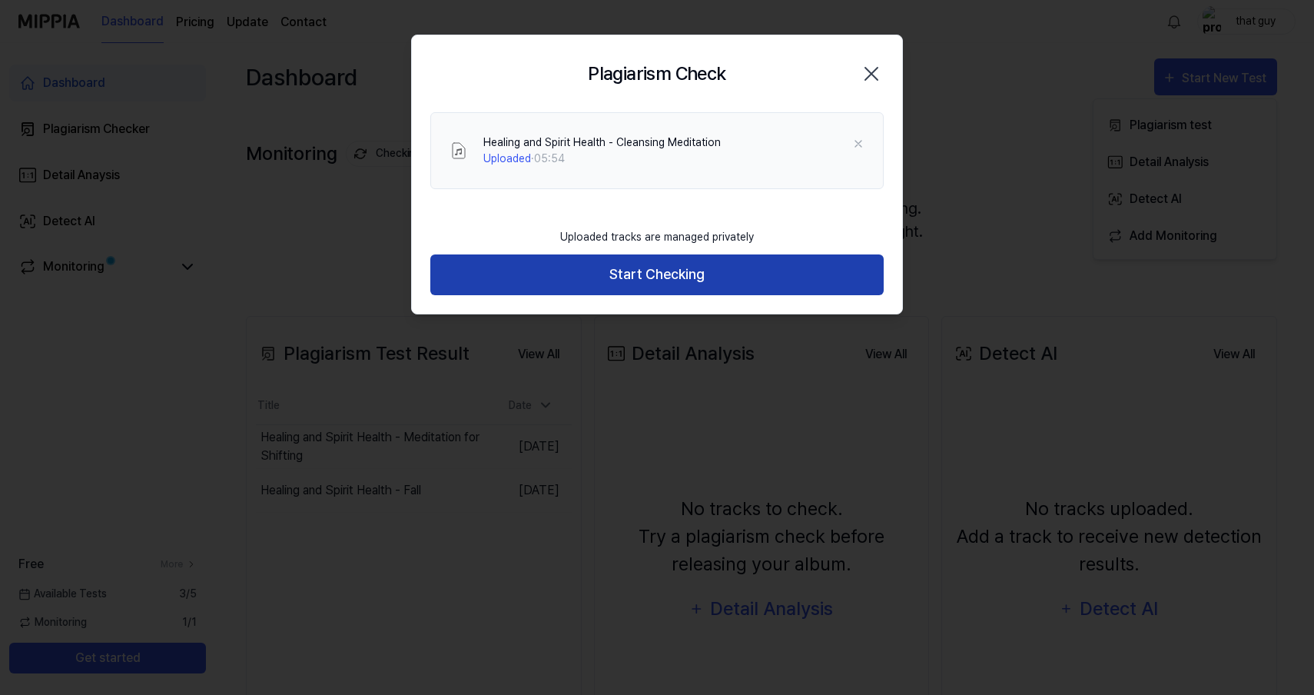
click at [712, 286] on button "Start Checking" at bounding box center [656, 274] width 453 height 41
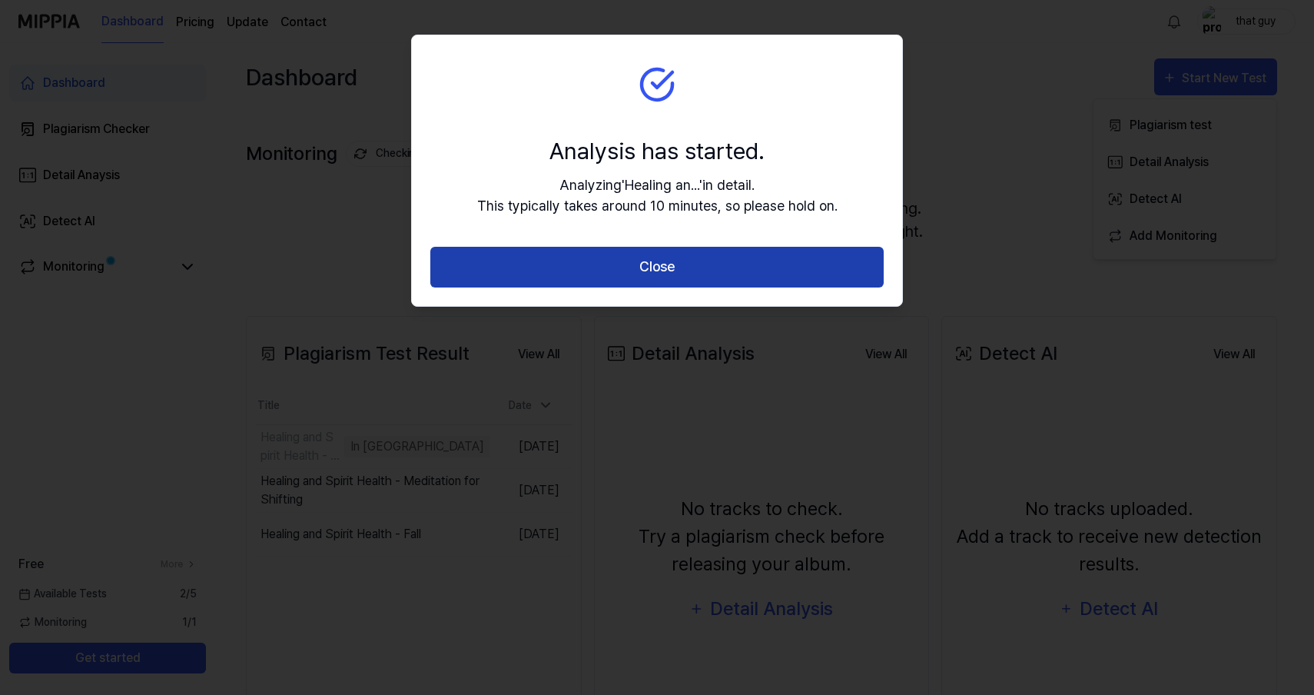
click at [629, 273] on button "Close" at bounding box center [656, 267] width 453 height 41
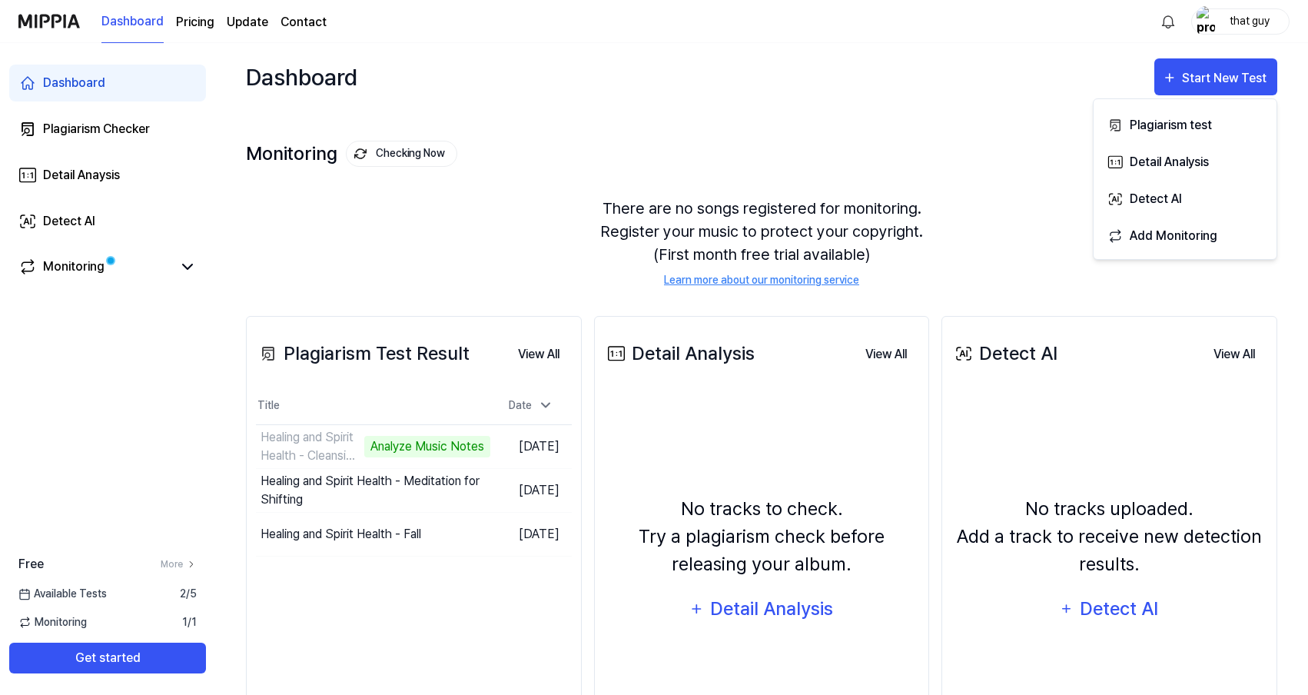
click at [640, 4] on div "Dashboard Pricing Update Contact that guy" at bounding box center [653, 21] width 1271 height 42
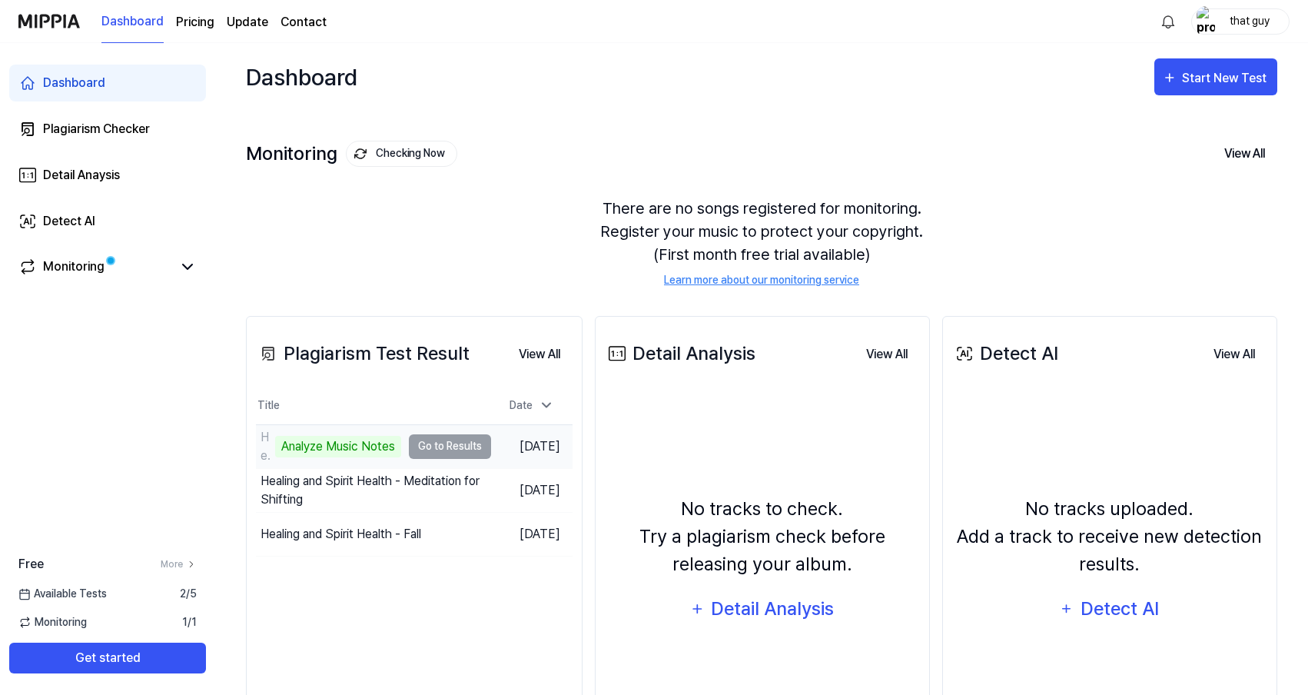
click at [451, 446] on td "Healing and Spirit Health - Cleansing Meditation Analyze Music Notes Go to Resu…" at bounding box center [373, 446] width 235 height 43
click at [437, 439] on button "Go to Results" at bounding box center [449, 445] width 82 height 25
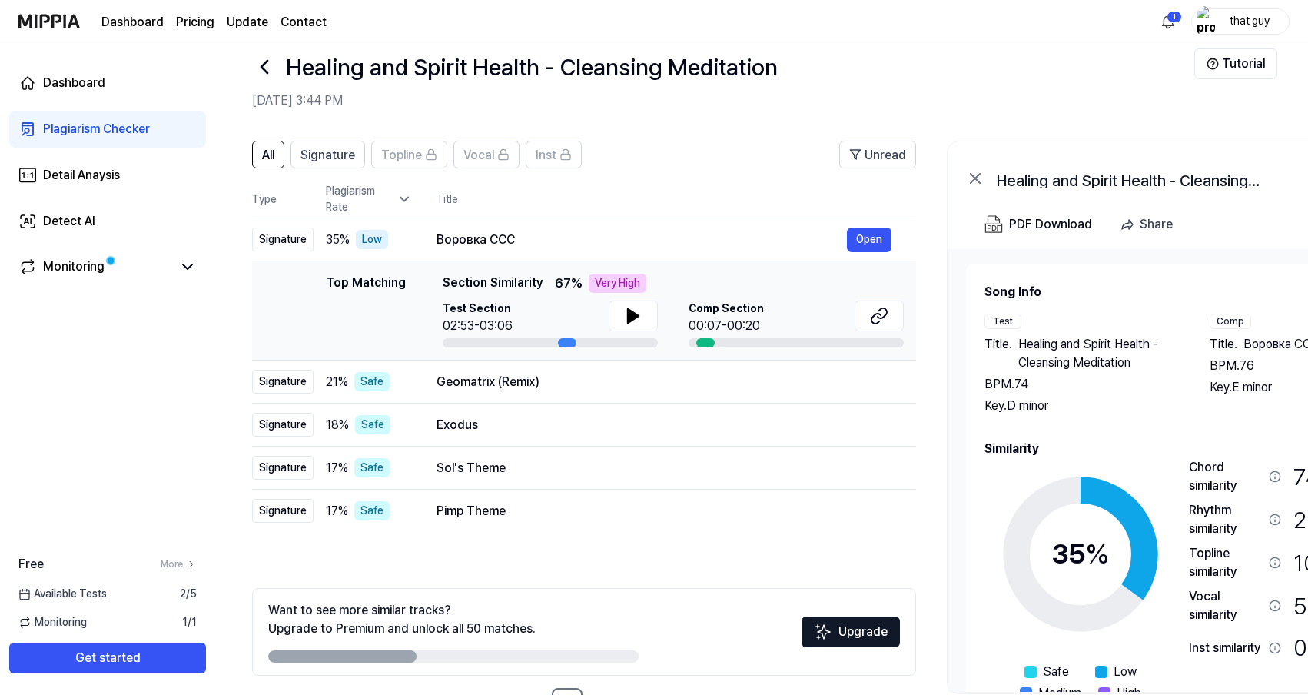
scroll to position [30, 0]
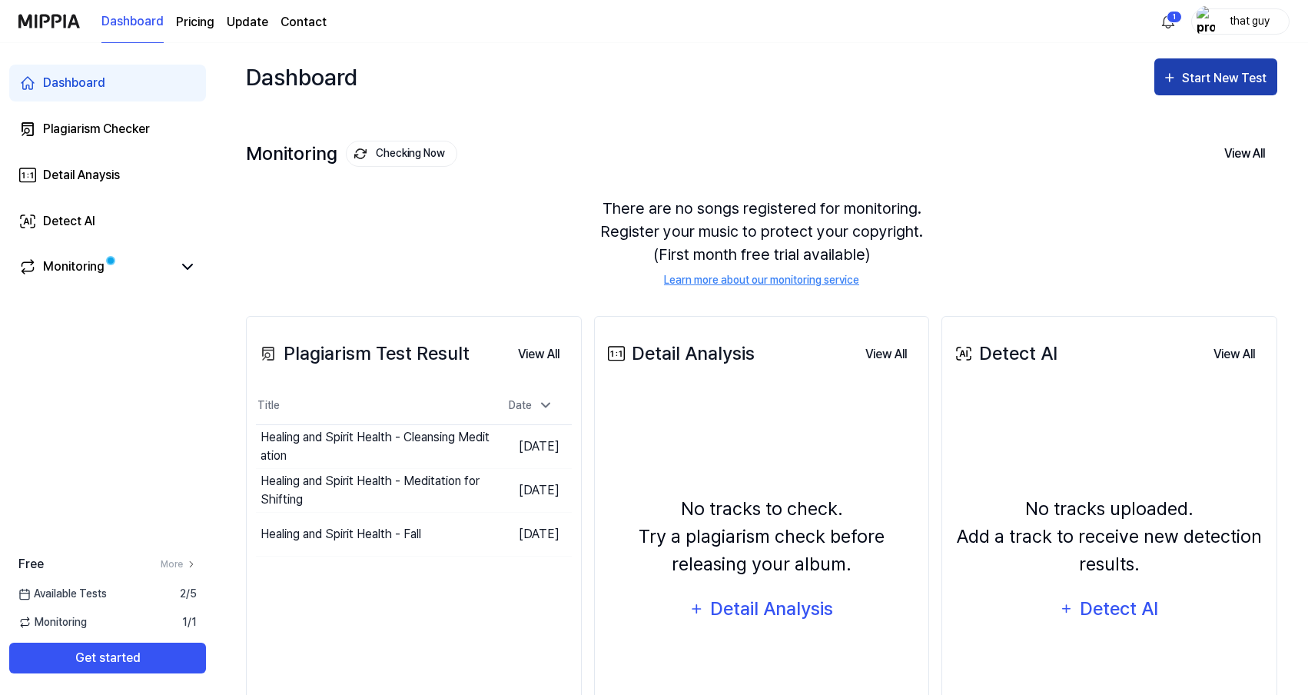
click at [1194, 80] on div "Start New Test" at bounding box center [1226, 78] width 88 height 20
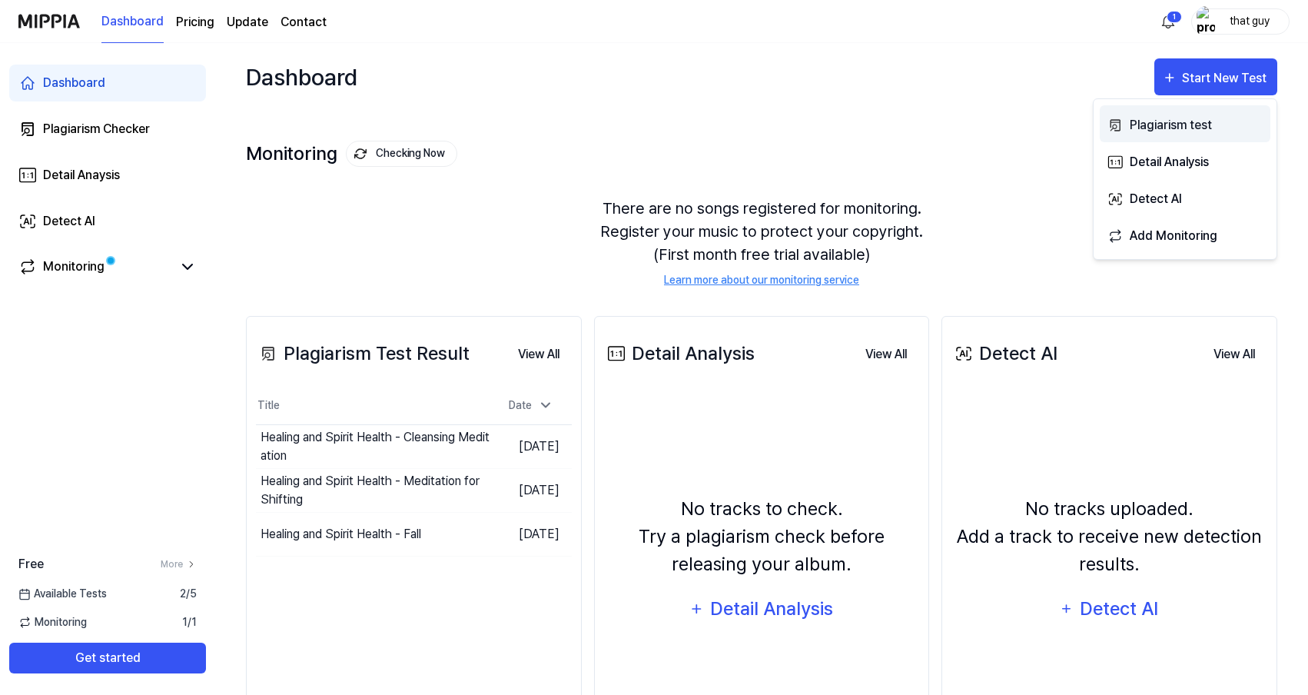
click at [1151, 127] on div "Plagiarism test" at bounding box center [1197, 125] width 134 height 20
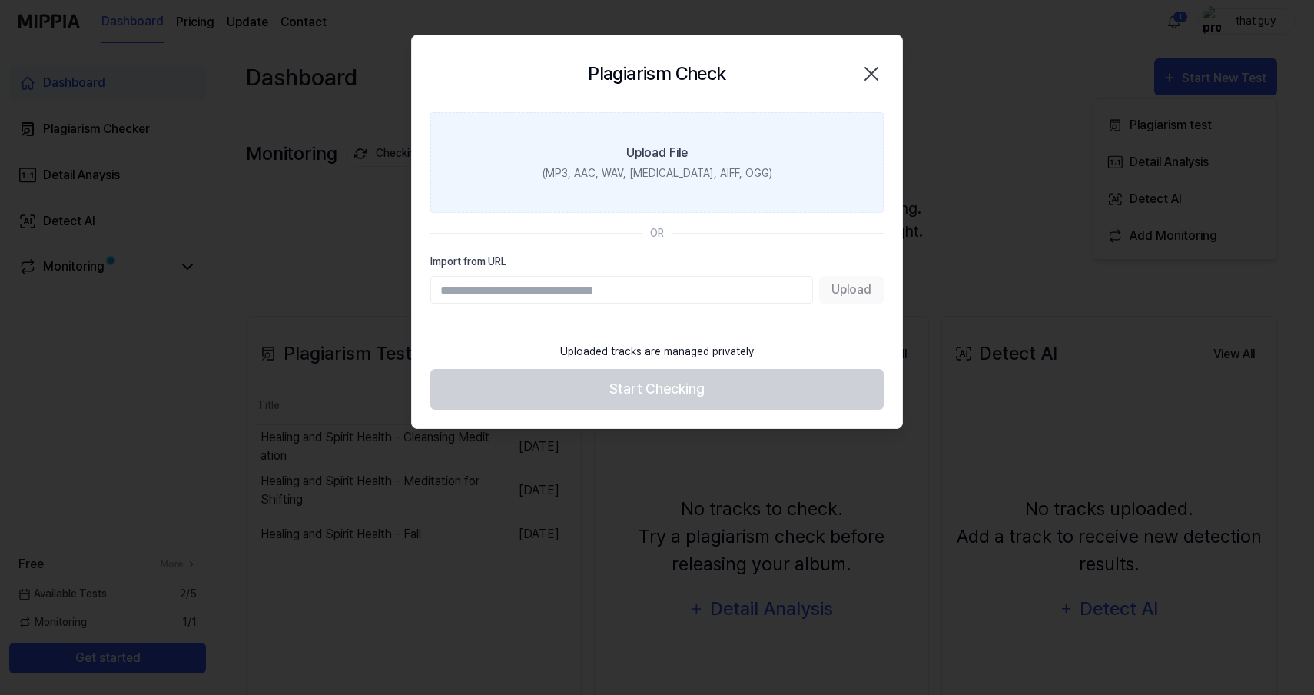
click at [607, 164] on label "Upload File (MP3, AAC, WAV, [MEDICAL_DATA], AIFF, OGG)" at bounding box center [656, 162] width 453 height 101
click at [0, 0] on input "Upload File (MP3, AAC, WAV, [MEDICAL_DATA], AIFF, OGG)" at bounding box center [0, 0] width 0 height 0
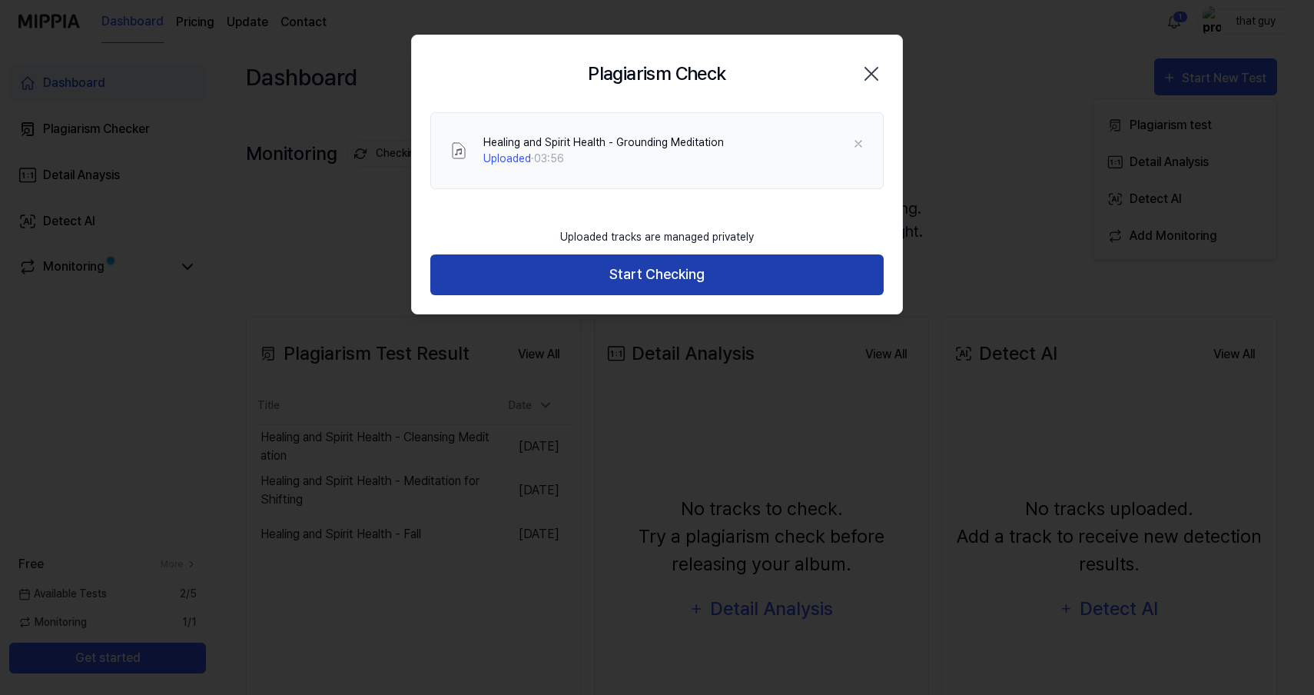
click at [734, 265] on button "Start Checking" at bounding box center [656, 274] width 453 height 41
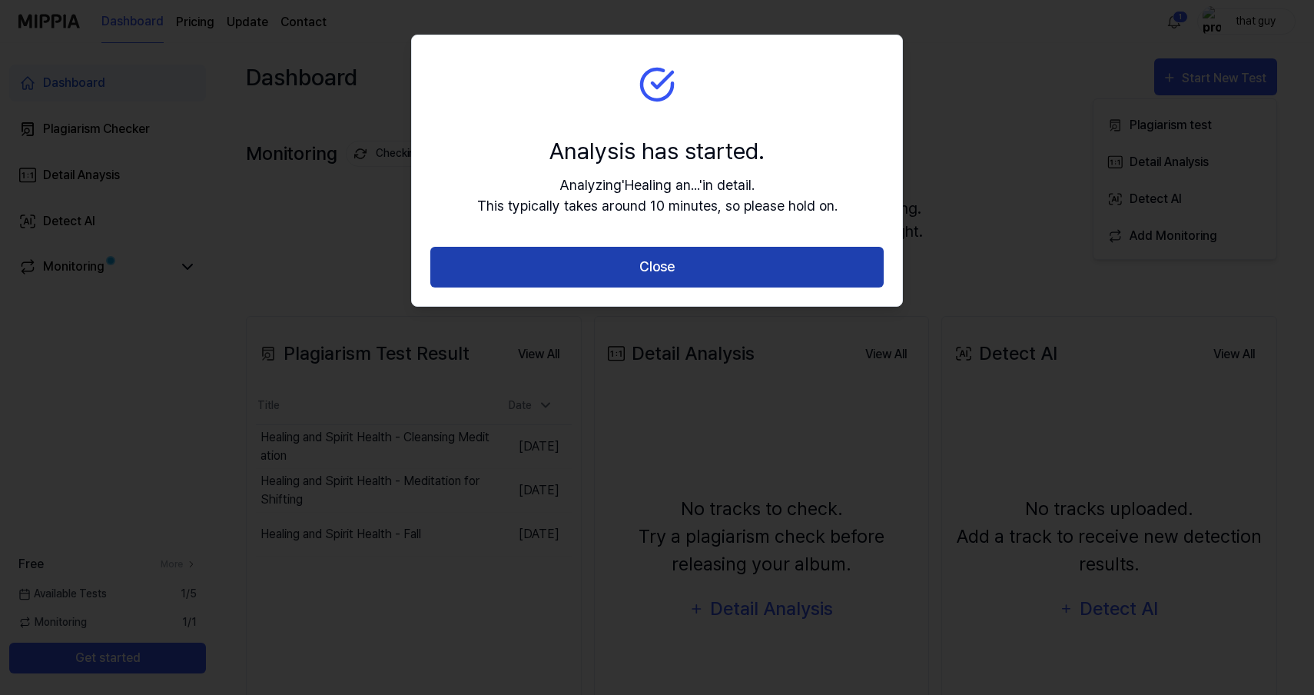
click at [746, 274] on button "Close" at bounding box center [656, 267] width 453 height 41
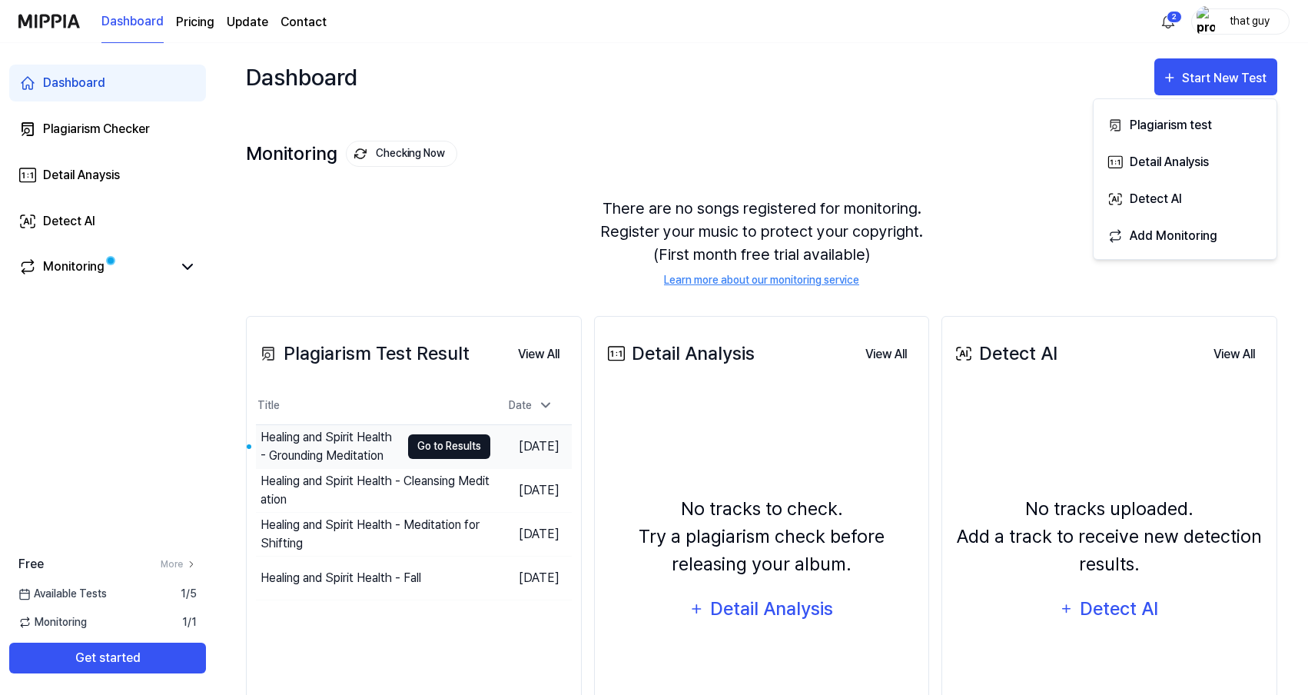
click at [434, 447] on button "Go to Results" at bounding box center [449, 446] width 82 height 25
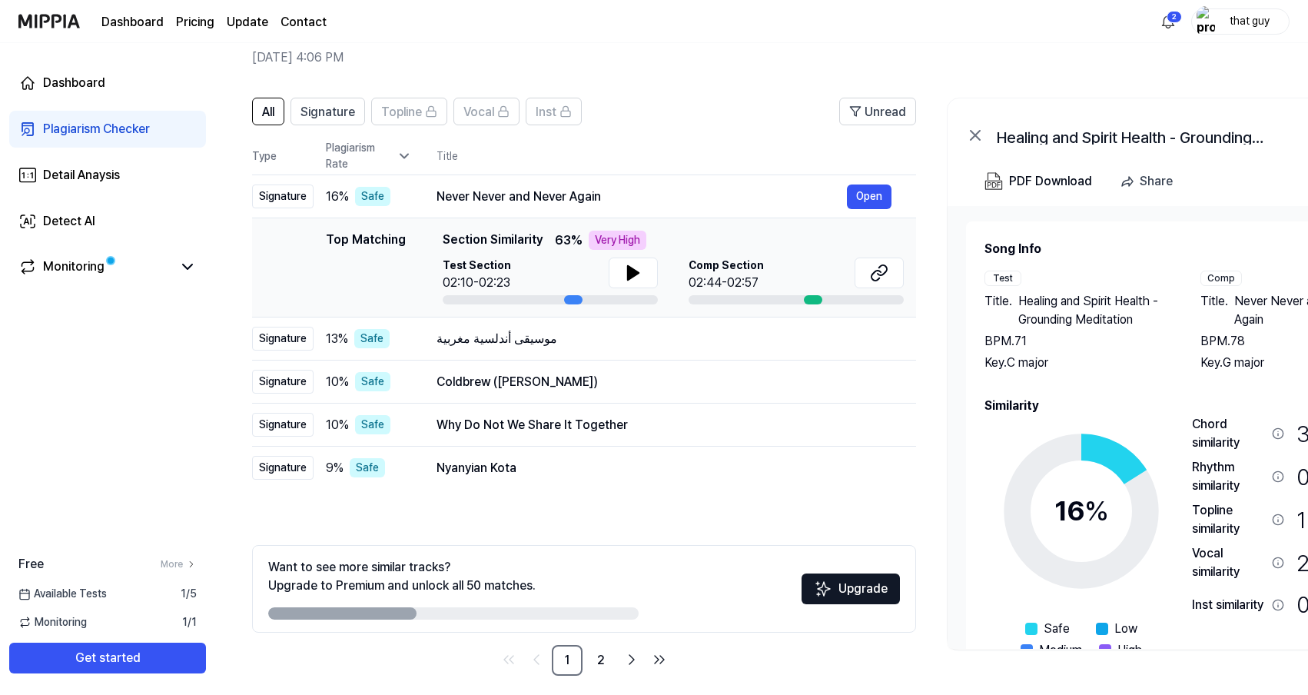
scroll to position [70, 0]
